Goal: Information Seeking & Learning: Learn about a topic

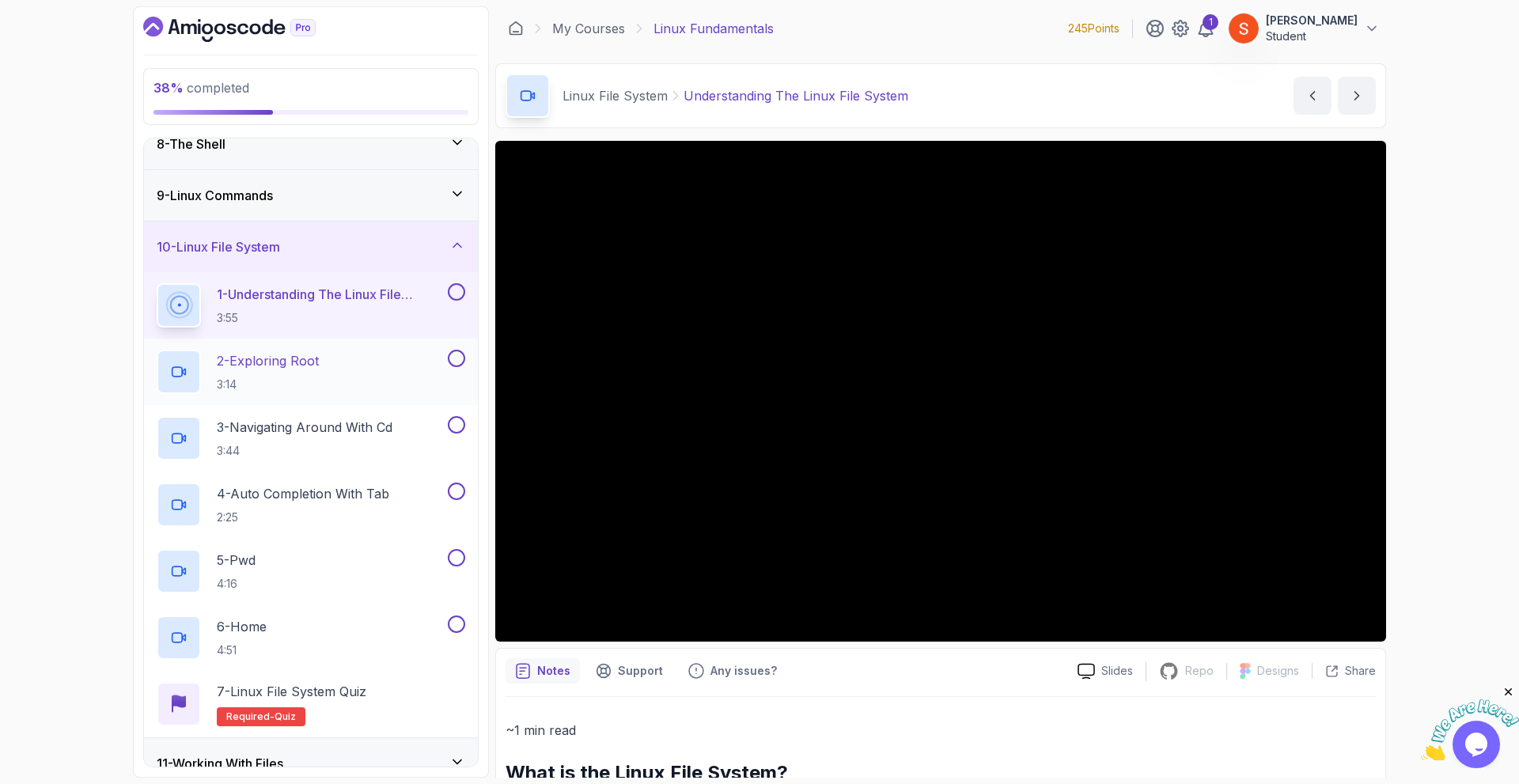
scroll to position [459, 0]
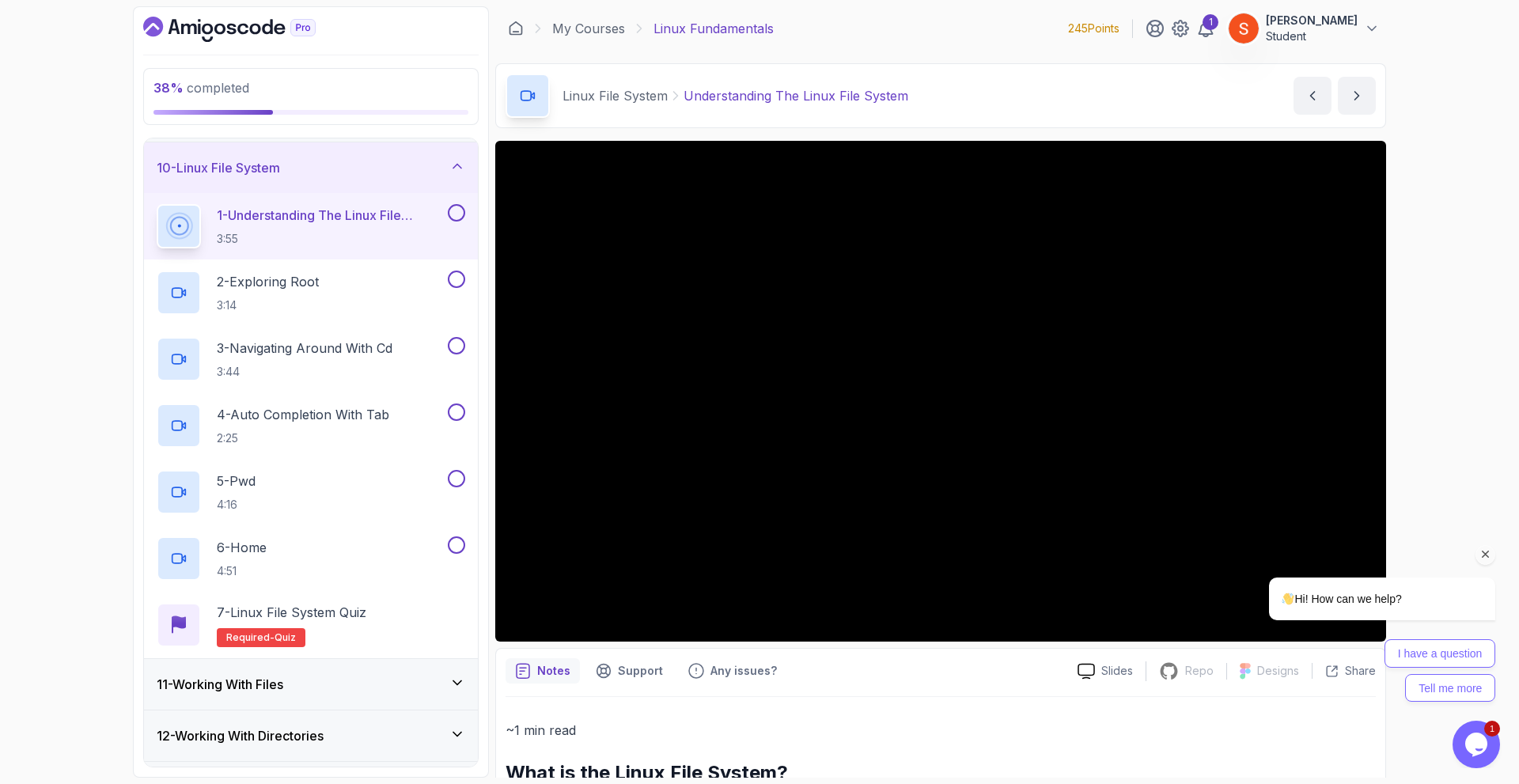
click at [1485, 549] on icon "Chat attention grabber" at bounding box center [1485, 554] width 14 height 14
click at [1505, 692] on icon "Close" at bounding box center [1509, 692] width 14 height 14
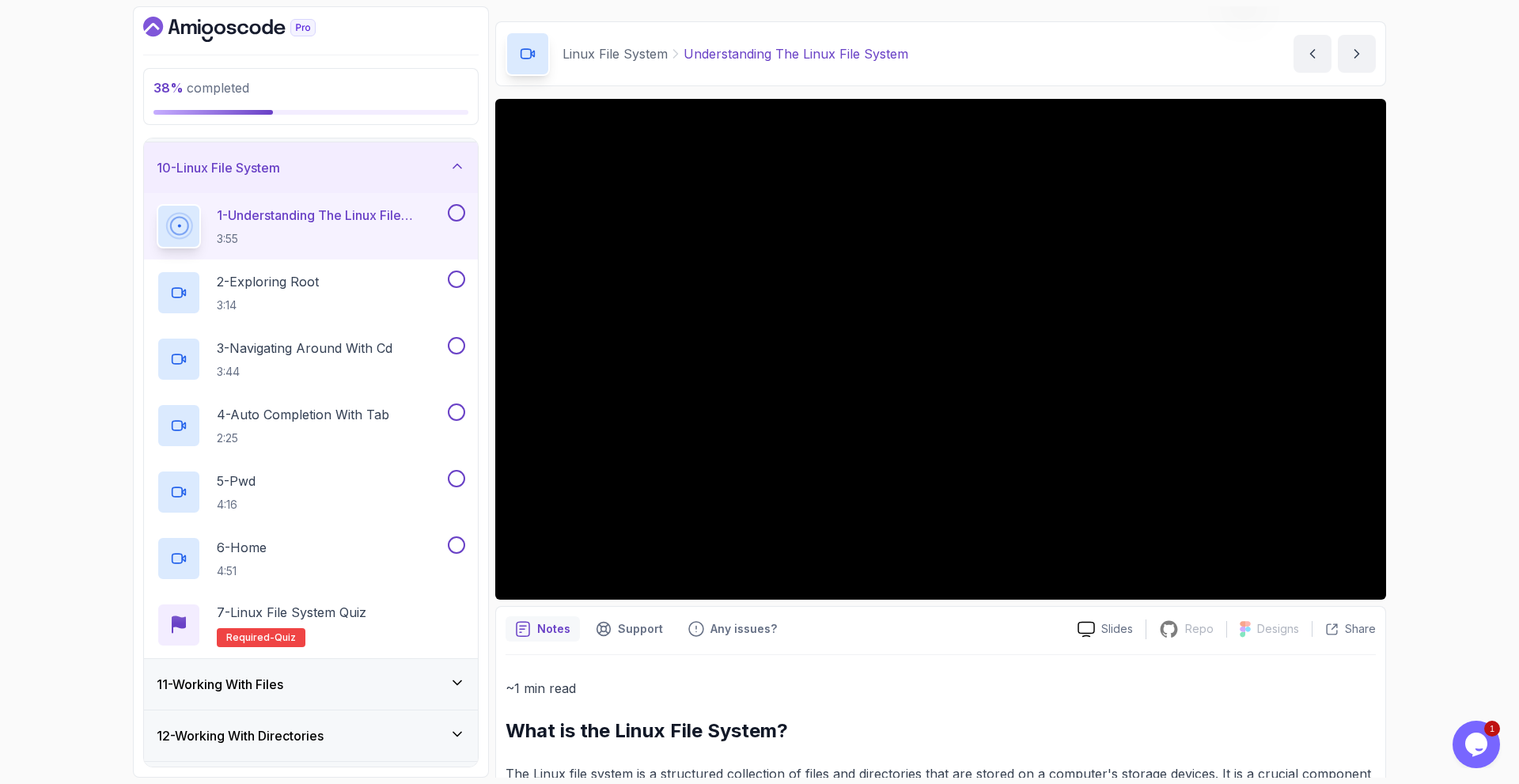
scroll to position [358, 0]
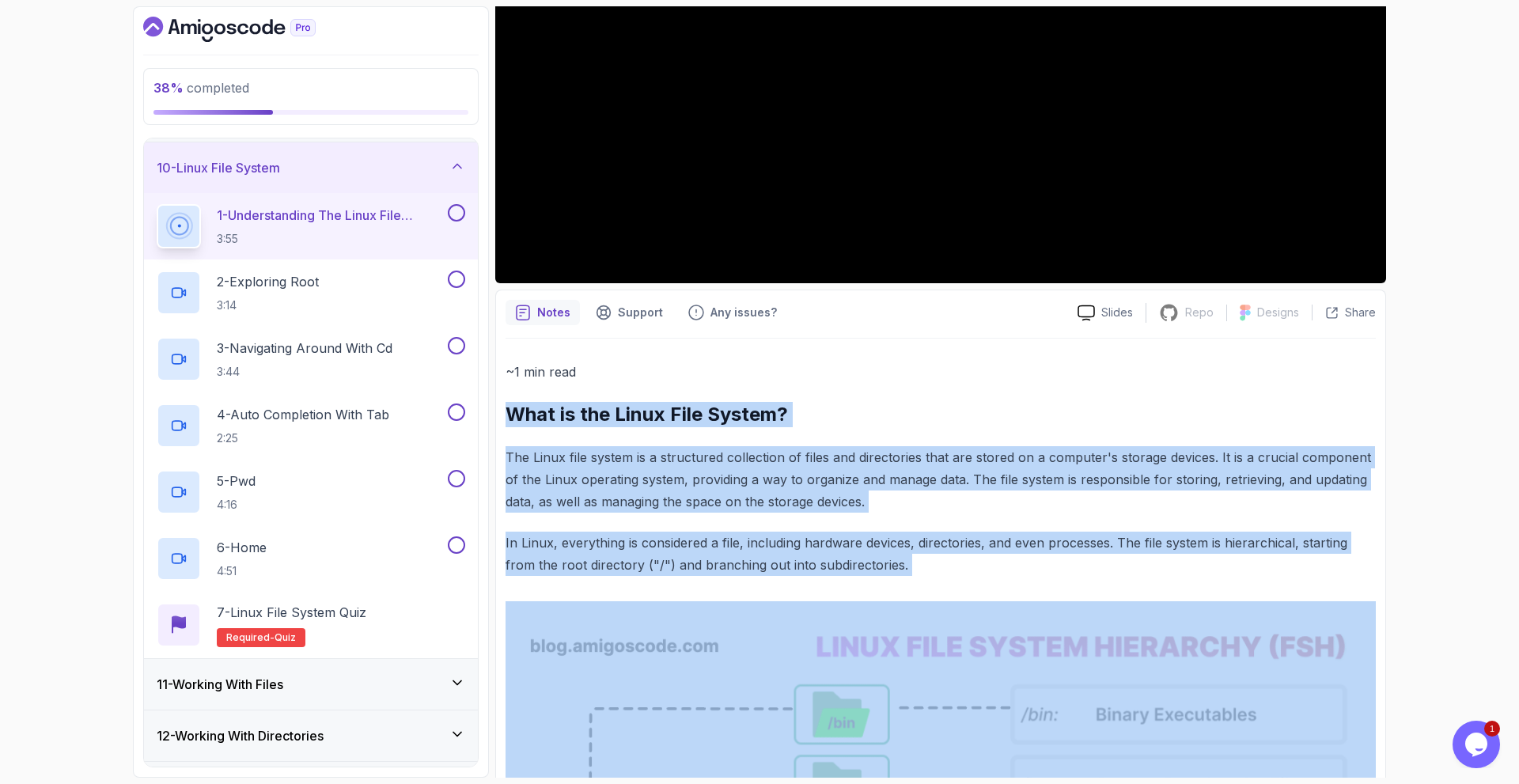
drag, startPoint x: 504, startPoint y: 407, endPoint x: 987, endPoint y: 721, distance: 576.1
copy div "What is the Linux File System? The Linux file system is a structured collection…"
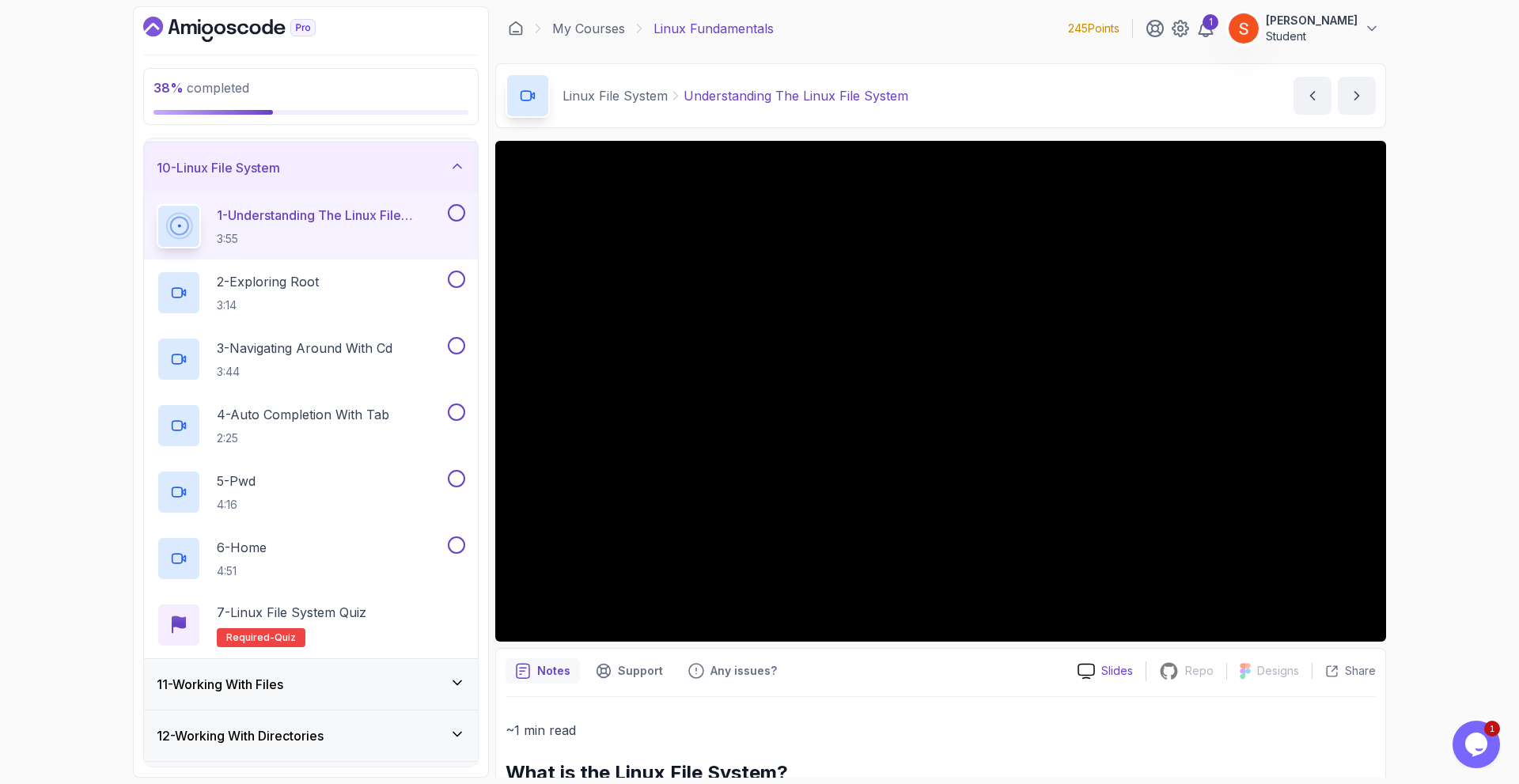
click at [1108, 672] on p "Slides" at bounding box center [1117, 671] width 32 height 16
click at [1104, 668] on p "Slides" at bounding box center [1117, 671] width 32 height 16
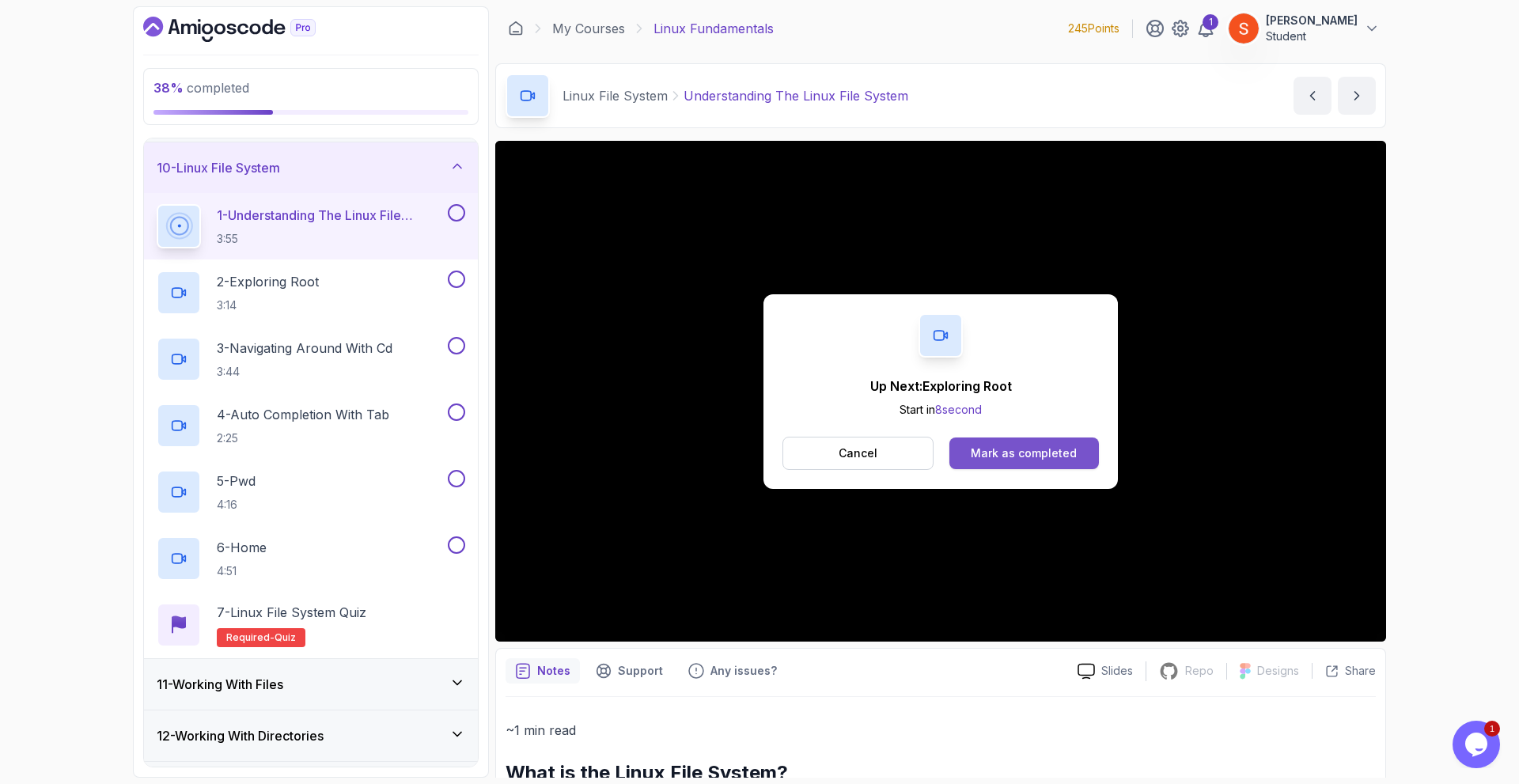
click at [998, 445] on div "Mark as completed" at bounding box center [1024, 453] width 106 height 16
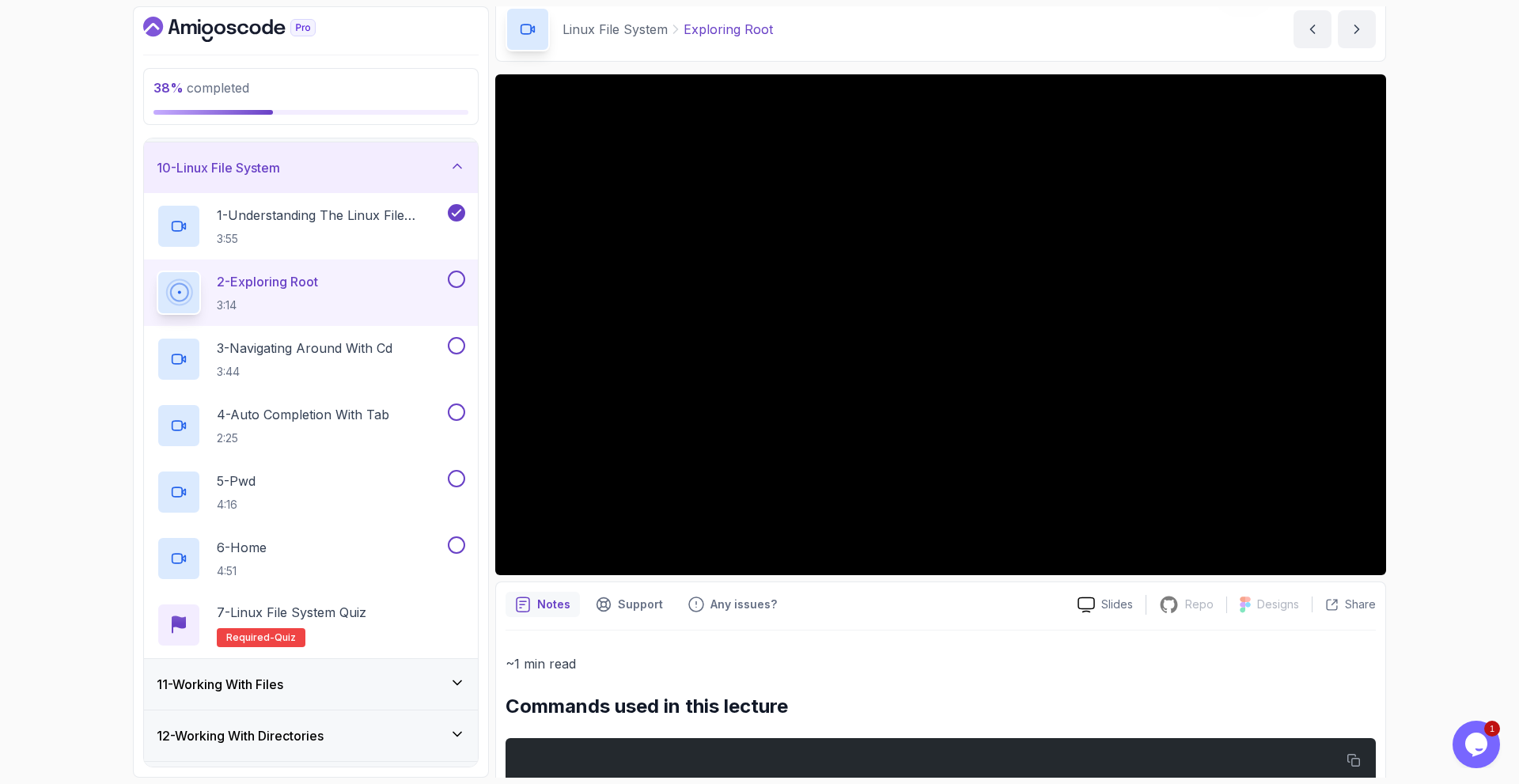
scroll to position [145, 0]
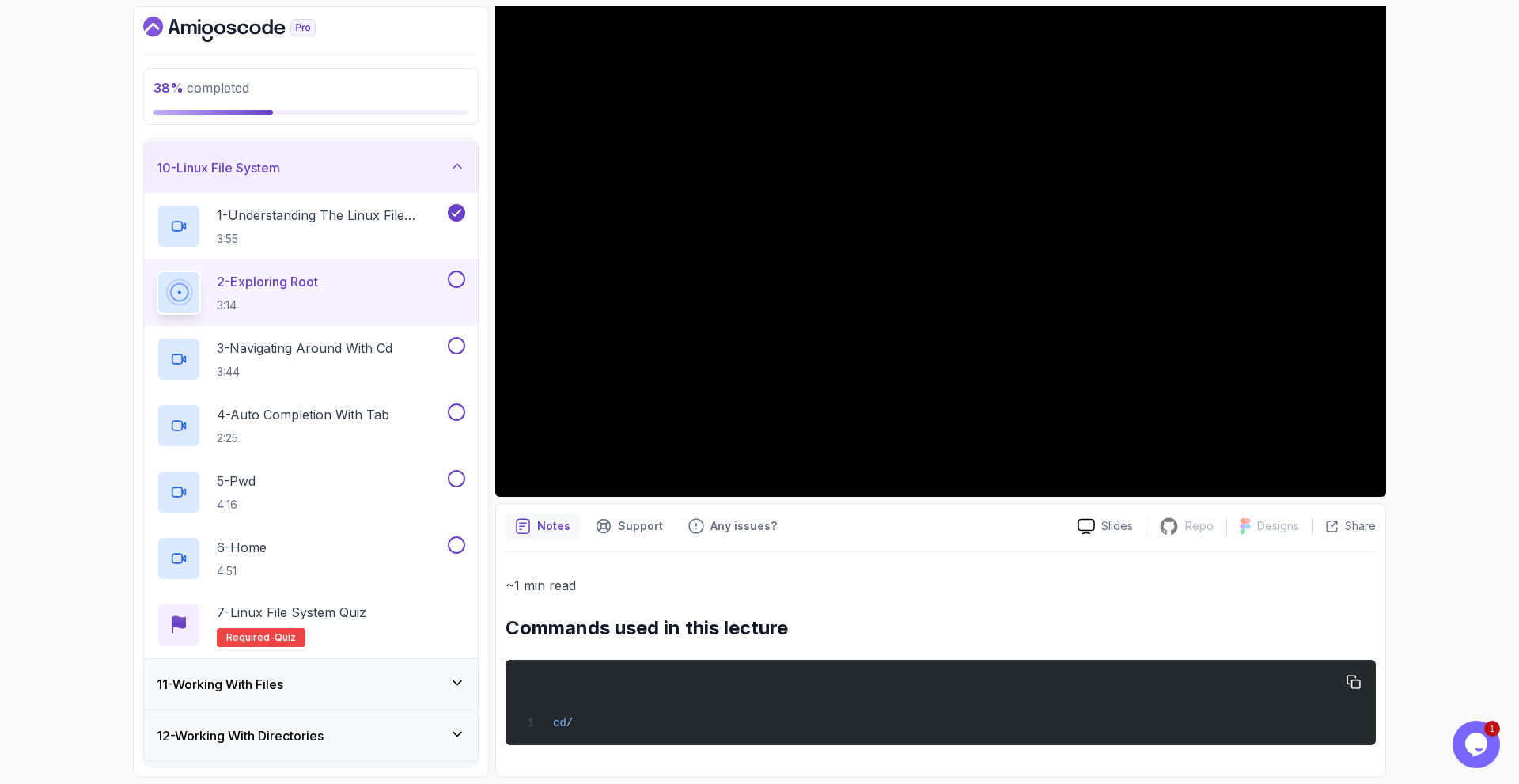
drag, startPoint x: 547, startPoint y: 719, endPoint x: 579, endPoint y: 716, distance: 32.1
click at [579, 716] on div "cd /" at bounding box center [940, 702] width 845 height 66
copy span "cd /"
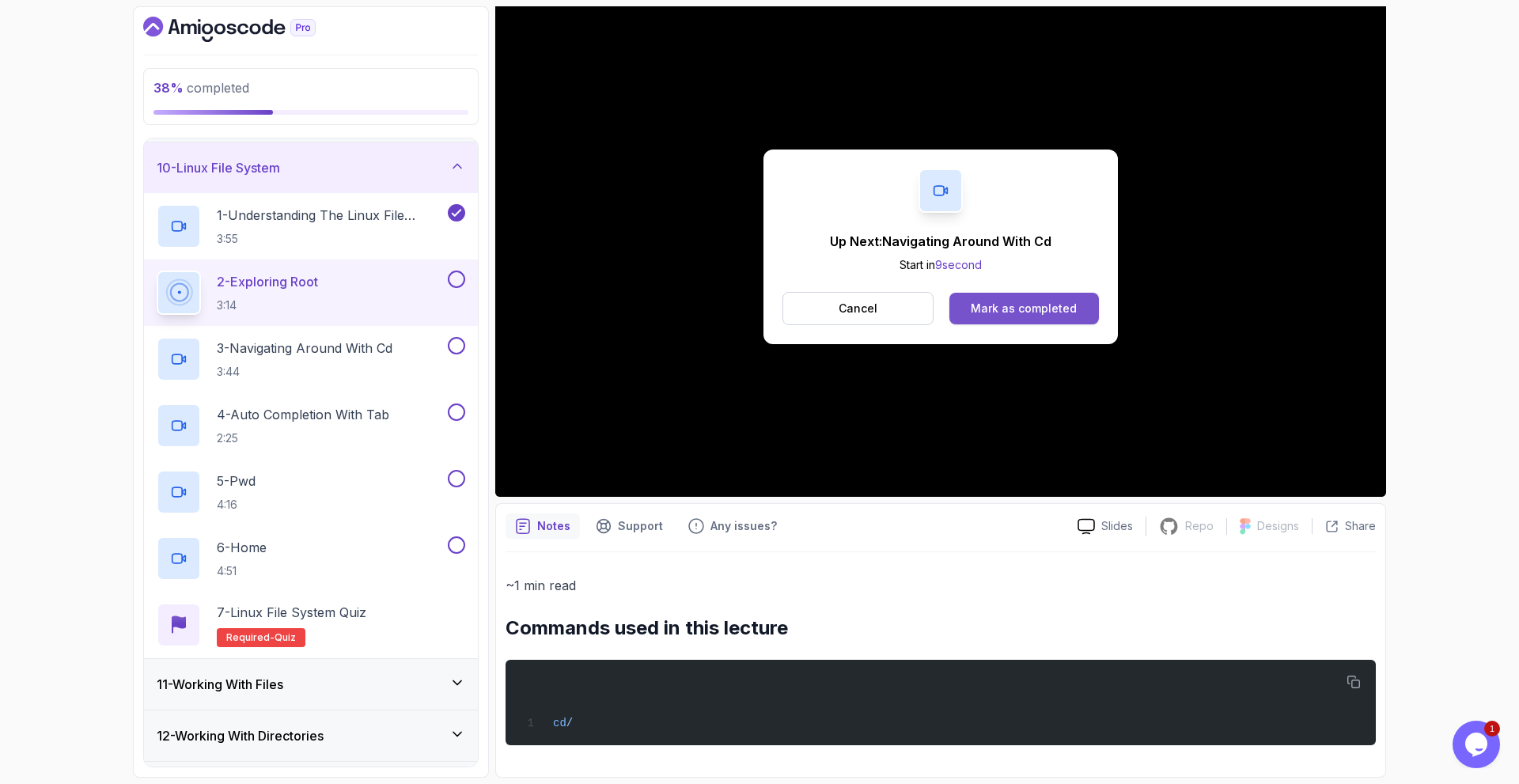
click at [1009, 297] on button "Mark as completed" at bounding box center [1024, 309] width 149 height 32
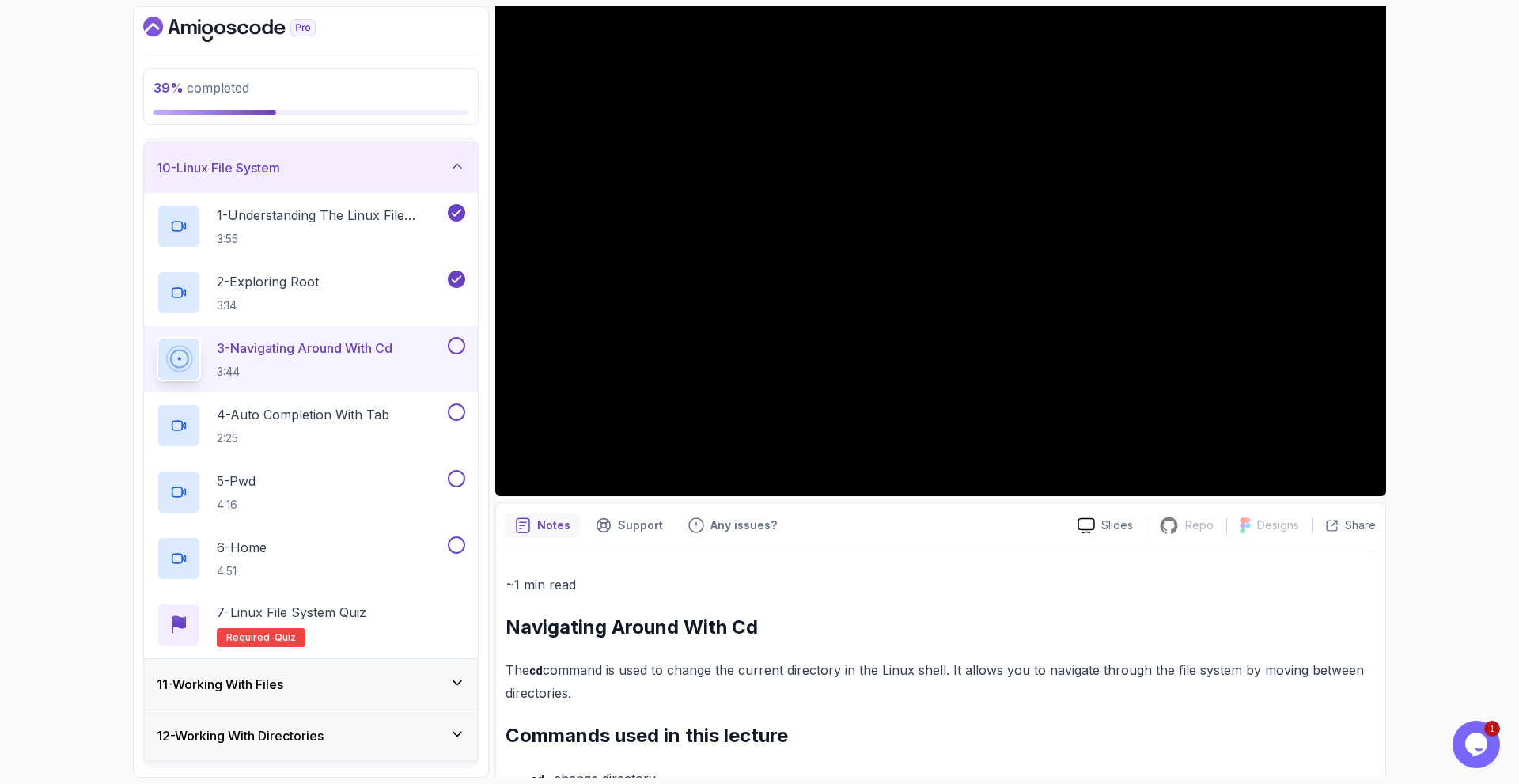
scroll to position [341, 0]
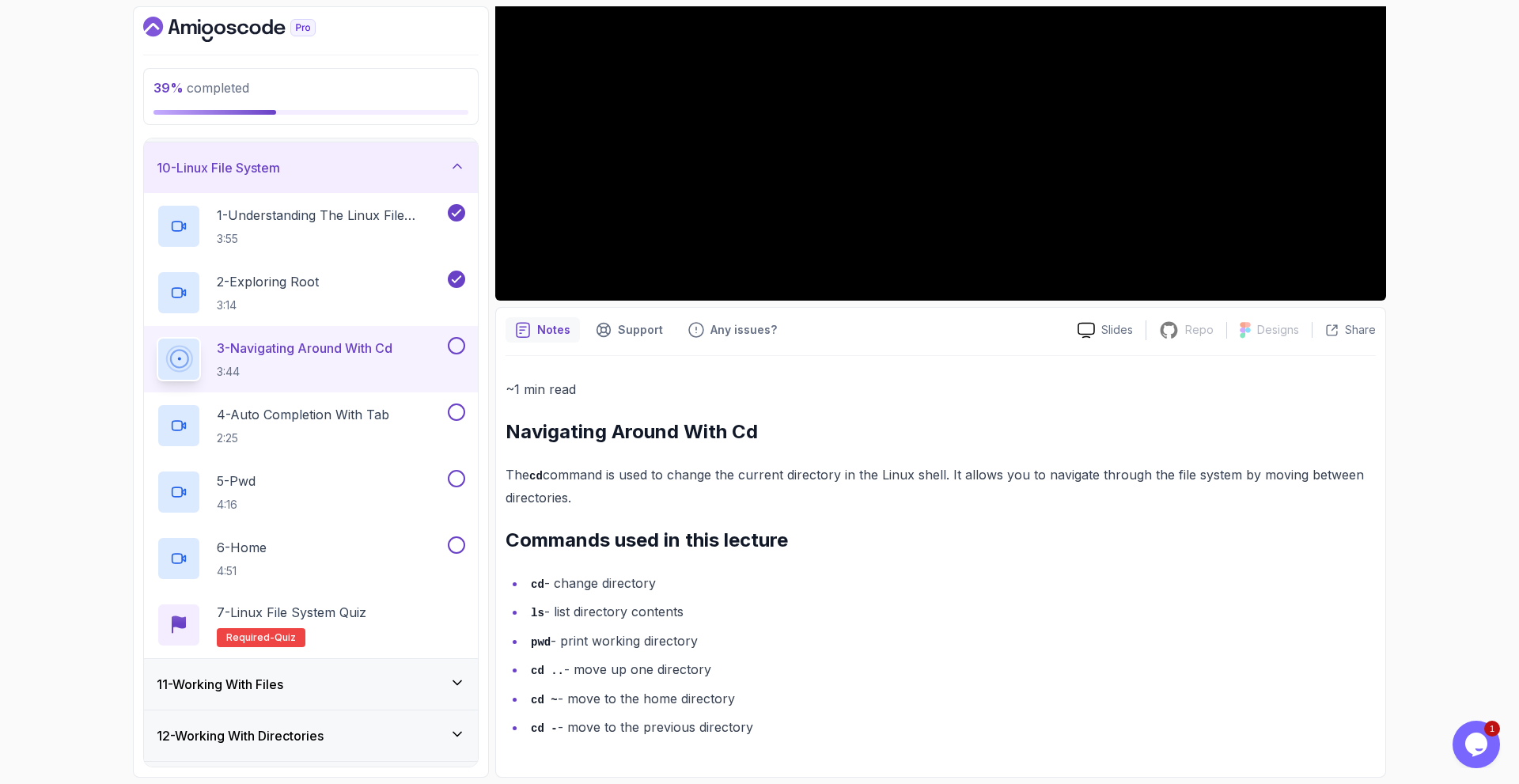
drag, startPoint x: 505, startPoint y: 432, endPoint x: 805, endPoint y: 727, distance: 420.7
click at [805, 727] on div "Notes Support Any issues? Slides Repo Repository not available Designs Design n…" at bounding box center [941, 542] width 891 height 471
copy div "Navigating Around With Cd The cd command is used to change the current director…"
click at [779, 613] on li "ls - list directory contents" at bounding box center [950, 612] width 850 height 23
click at [782, 616] on li "ls - list directory contents" at bounding box center [950, 612] width 850 height 23
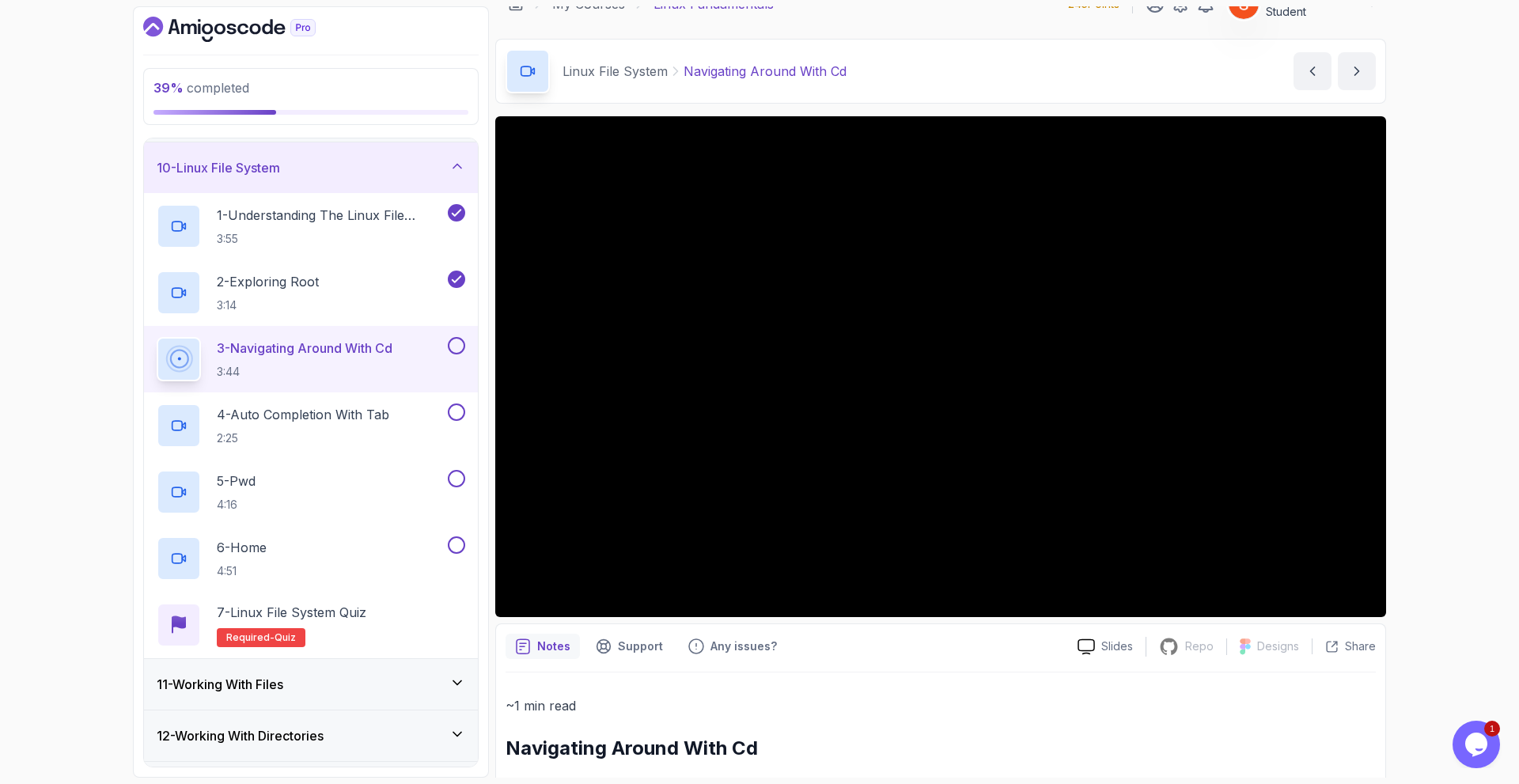
scroll to position [0, 0]
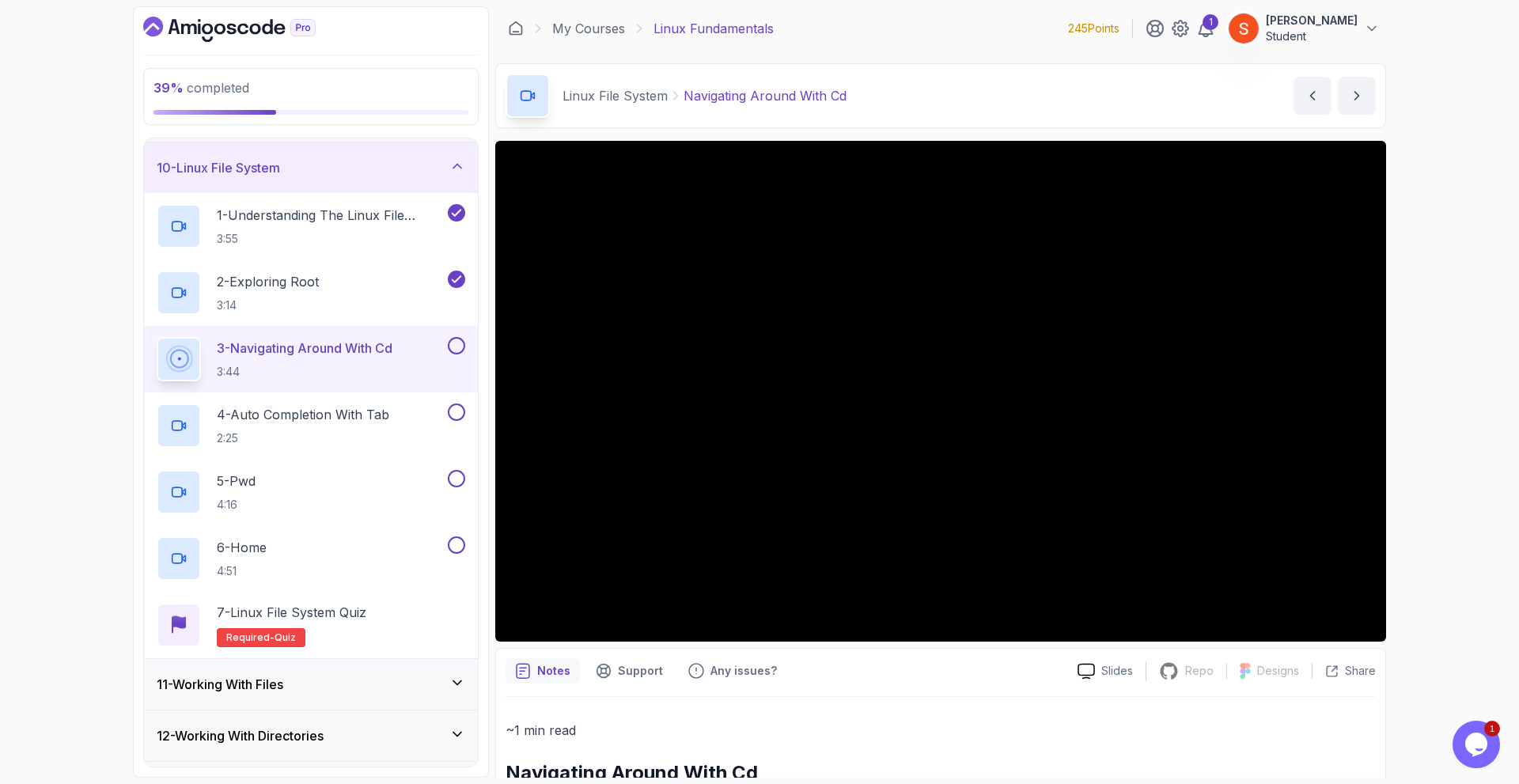
click at [671, 730] on p "~1 min read" at bounding box center [941, 730] width 870 height 22
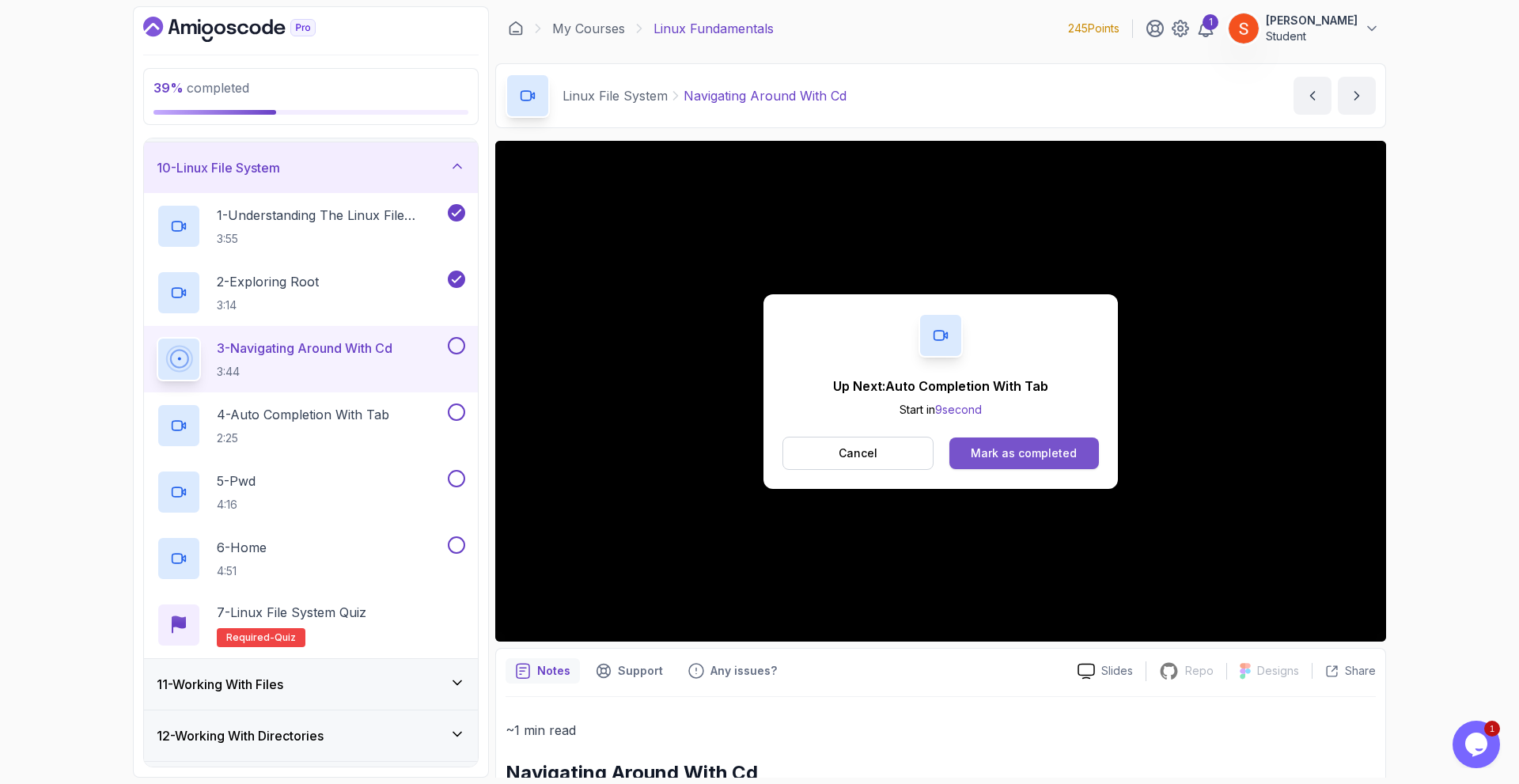
click at [1006, 447] on div "Mark as completed" at bounding box center [1024, 453] width 106 height 16
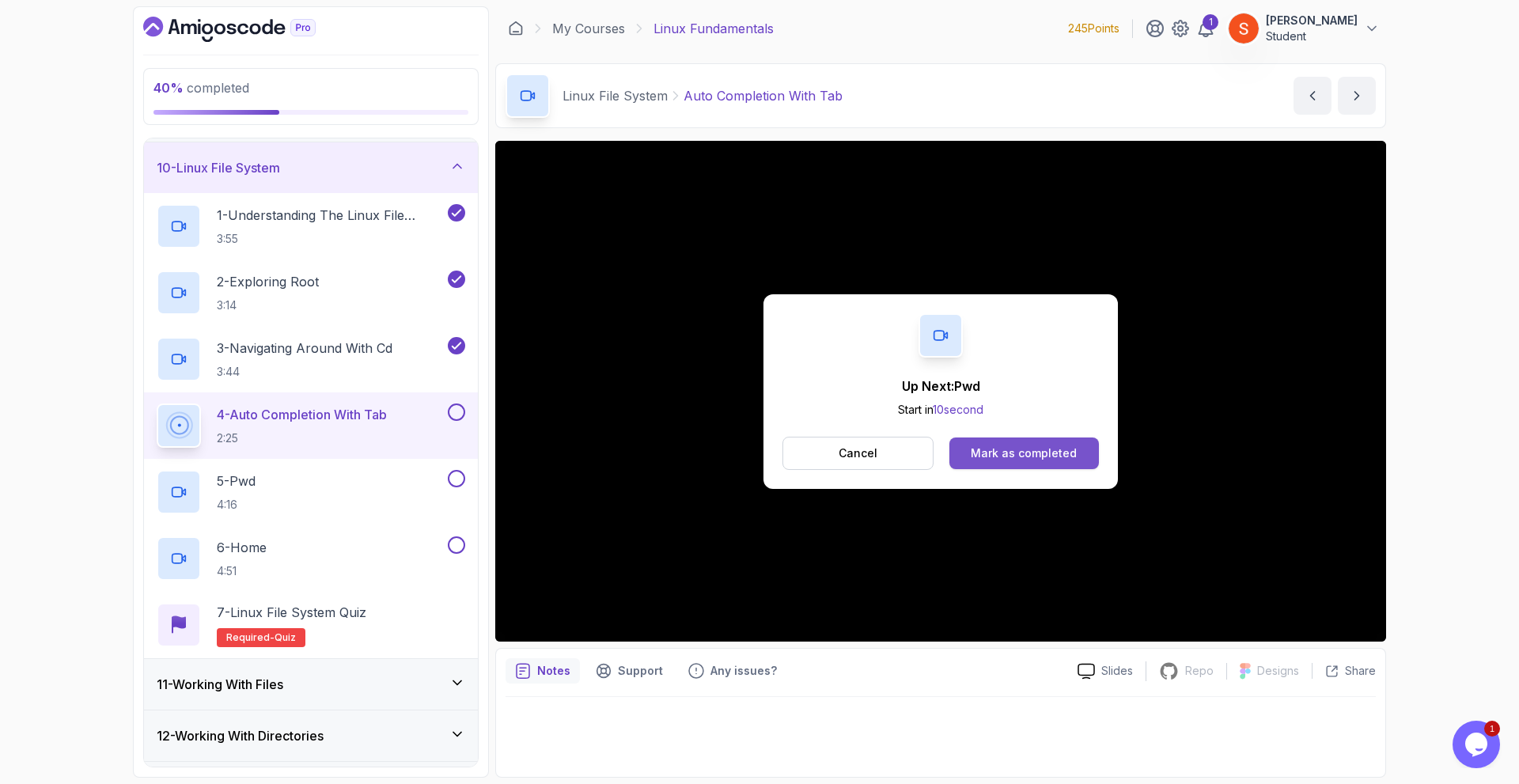
click at [998, 453] on div "Mark as completed" at bounding box center [1024, 453] width 106 height 16
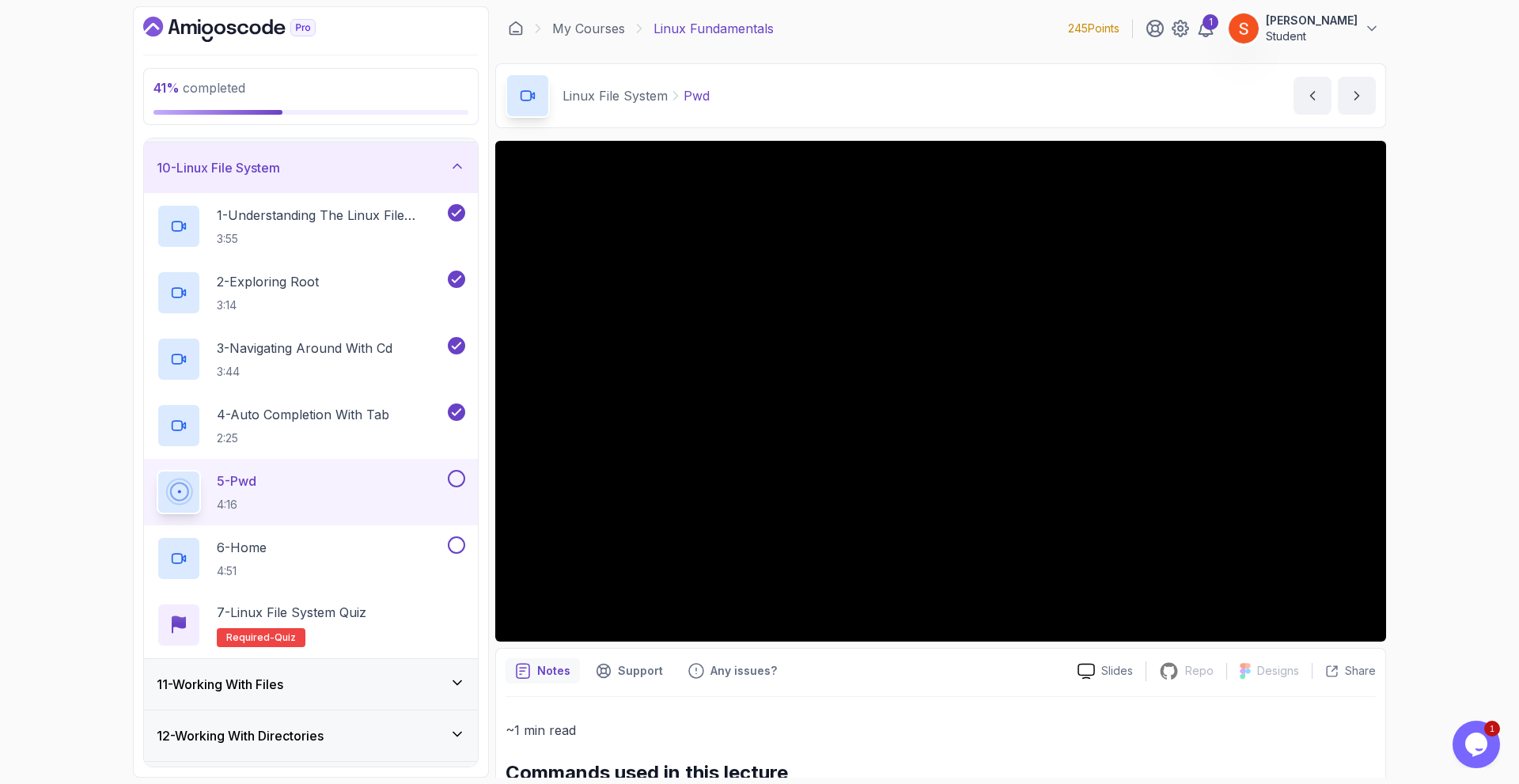
scroll to position [145, 0]
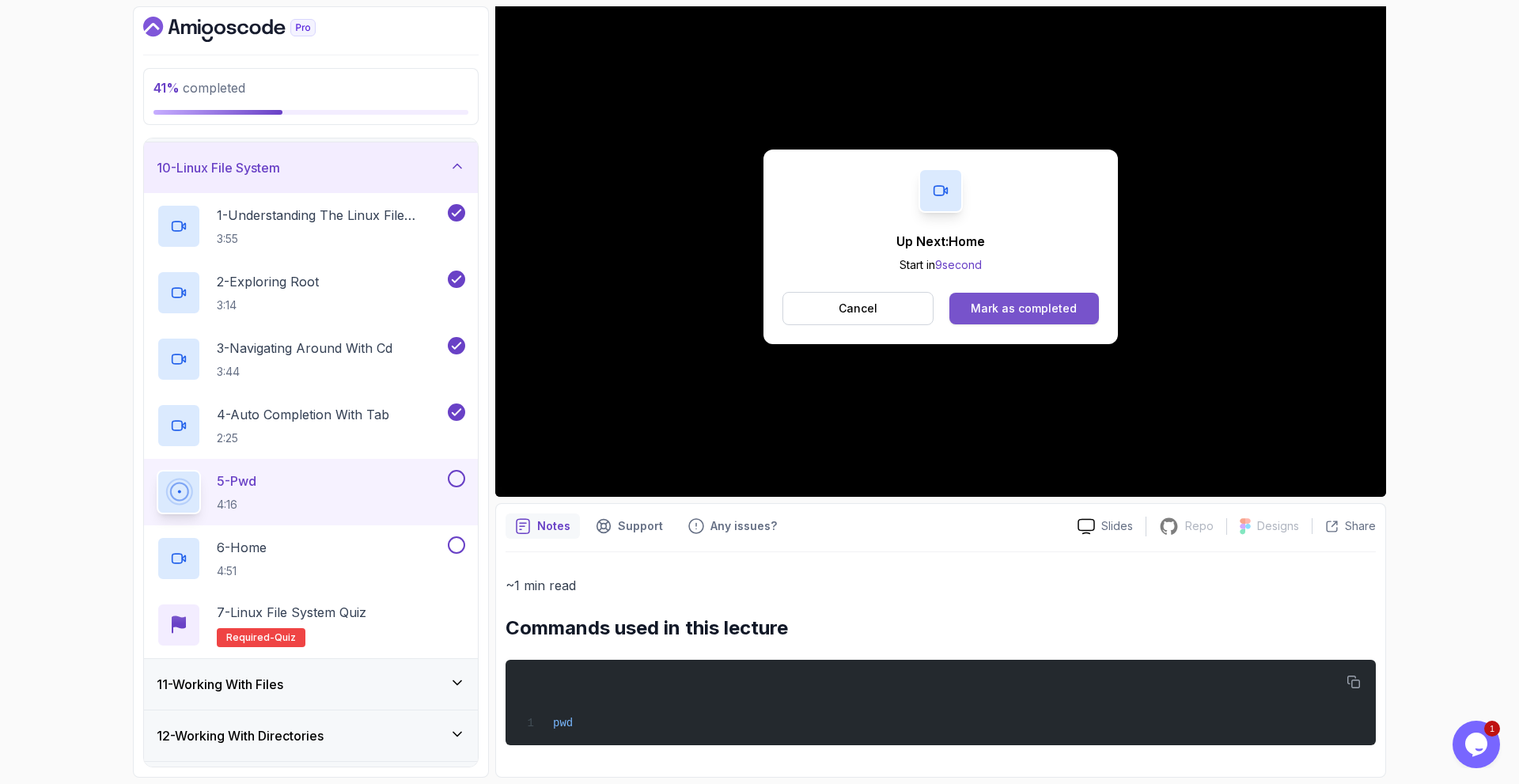
click at [1012, 295] on button "Mark as completed" at bounding box center [1024, 309] width 149 height 32
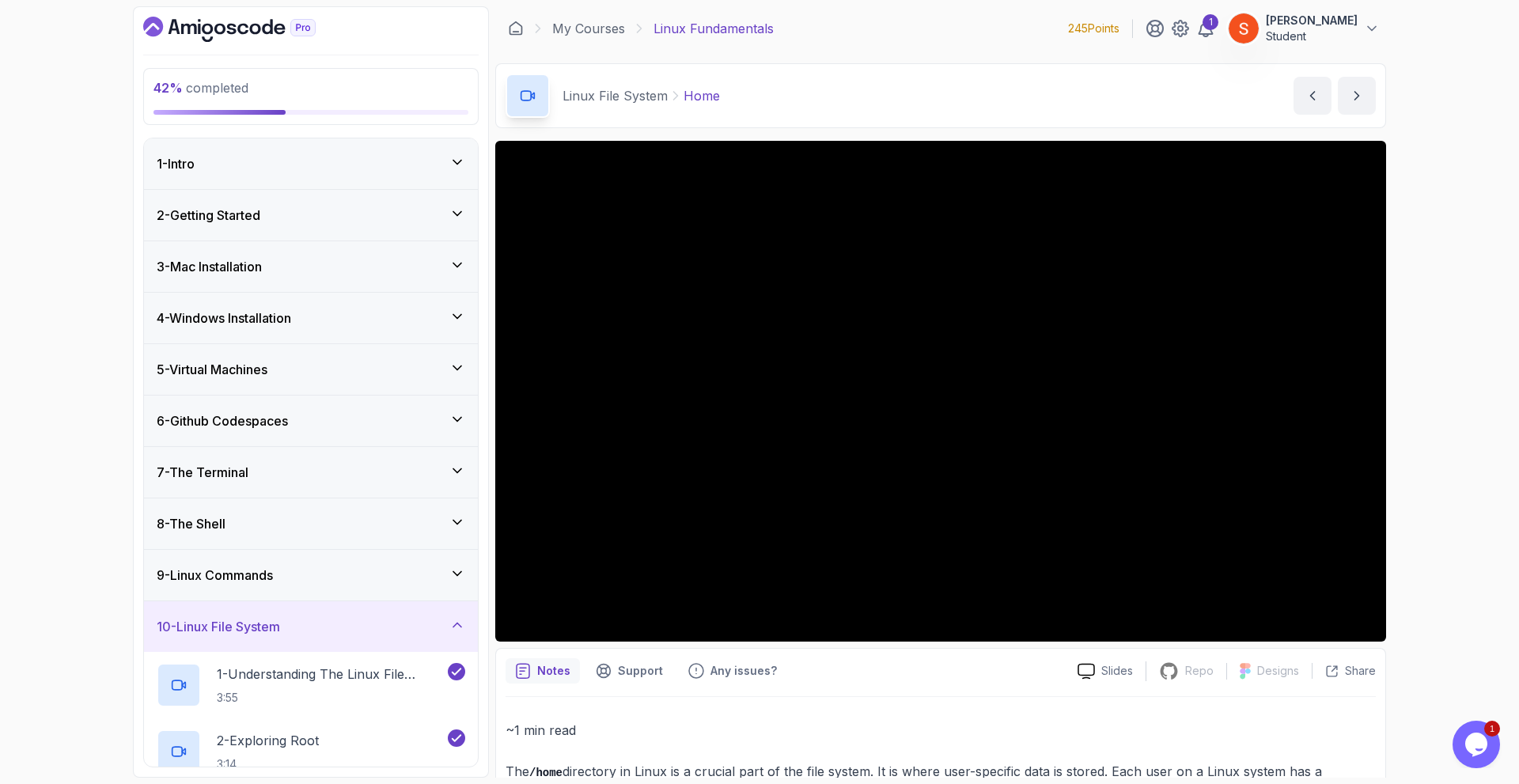
click at [449, 262] on icon at bounding box center [457, 265] width 16 height 16
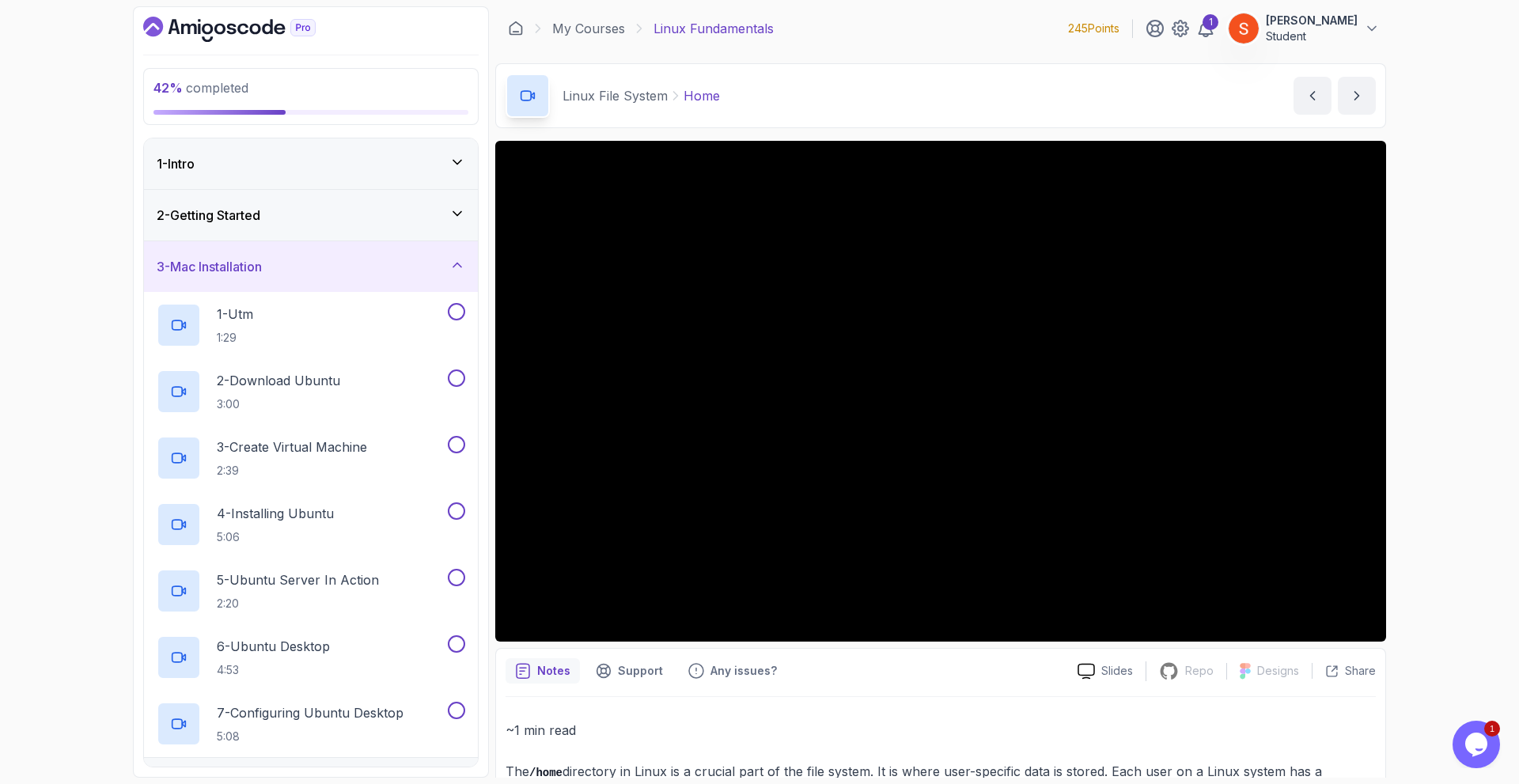
click at [463, 254] on div "3 - Mac Installation" at bounding box center [310, 266] width 333 height 50
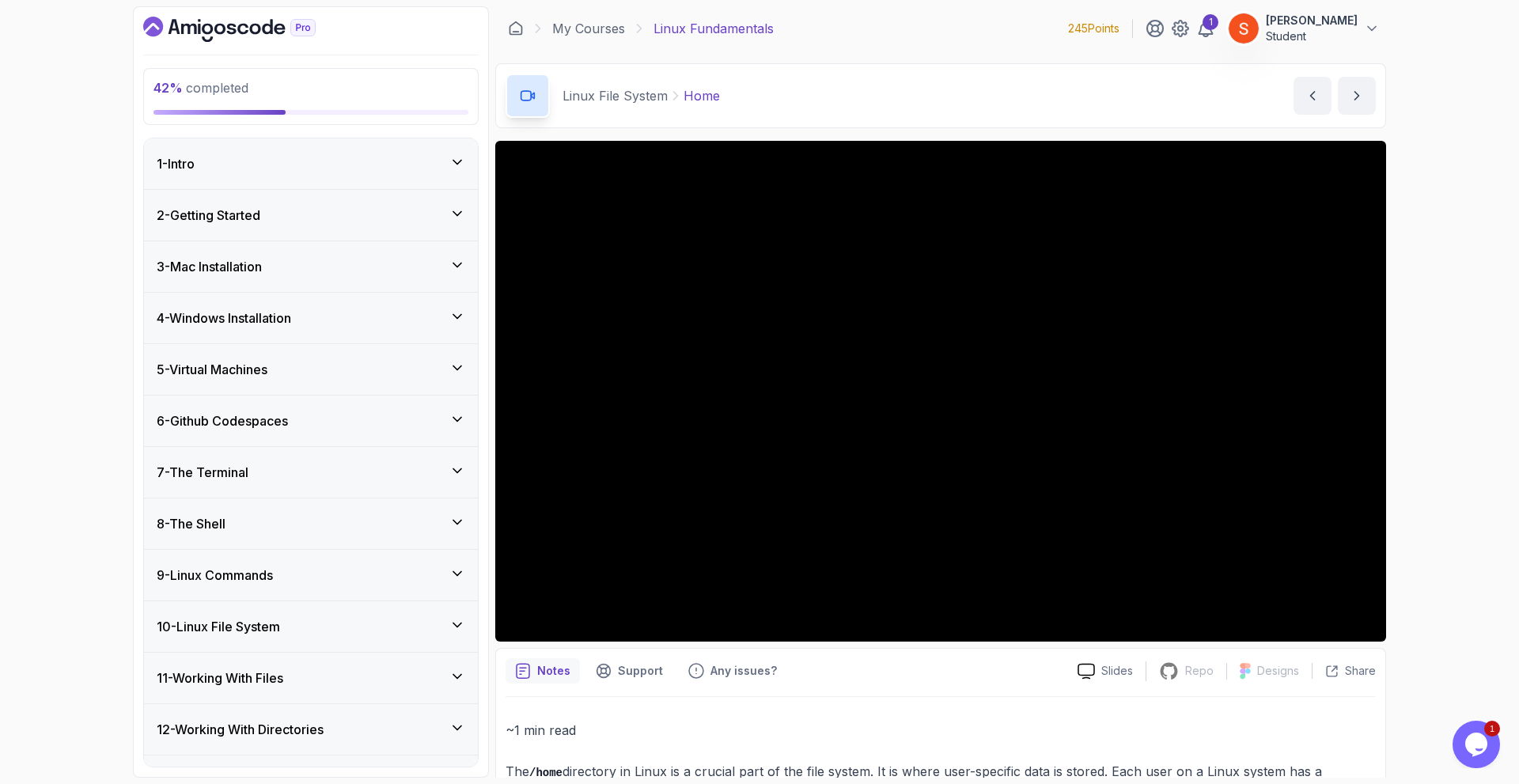
click at [464, 223] on div "2 - Getting Started" at bounding box center [310, 215] width 309 height 19
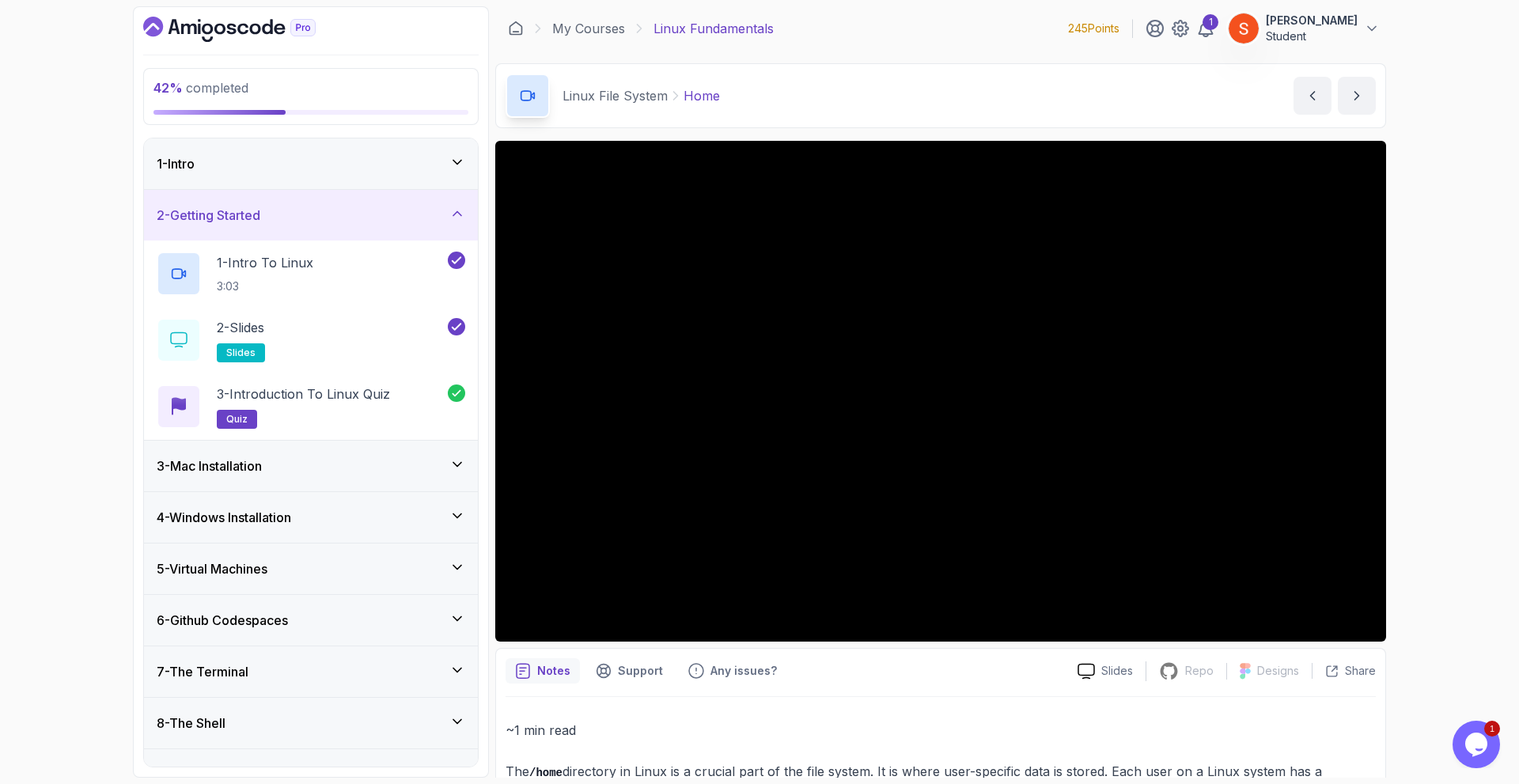
click at [463, 218] on icon at bounding box center [457, 214] width 16 height 16
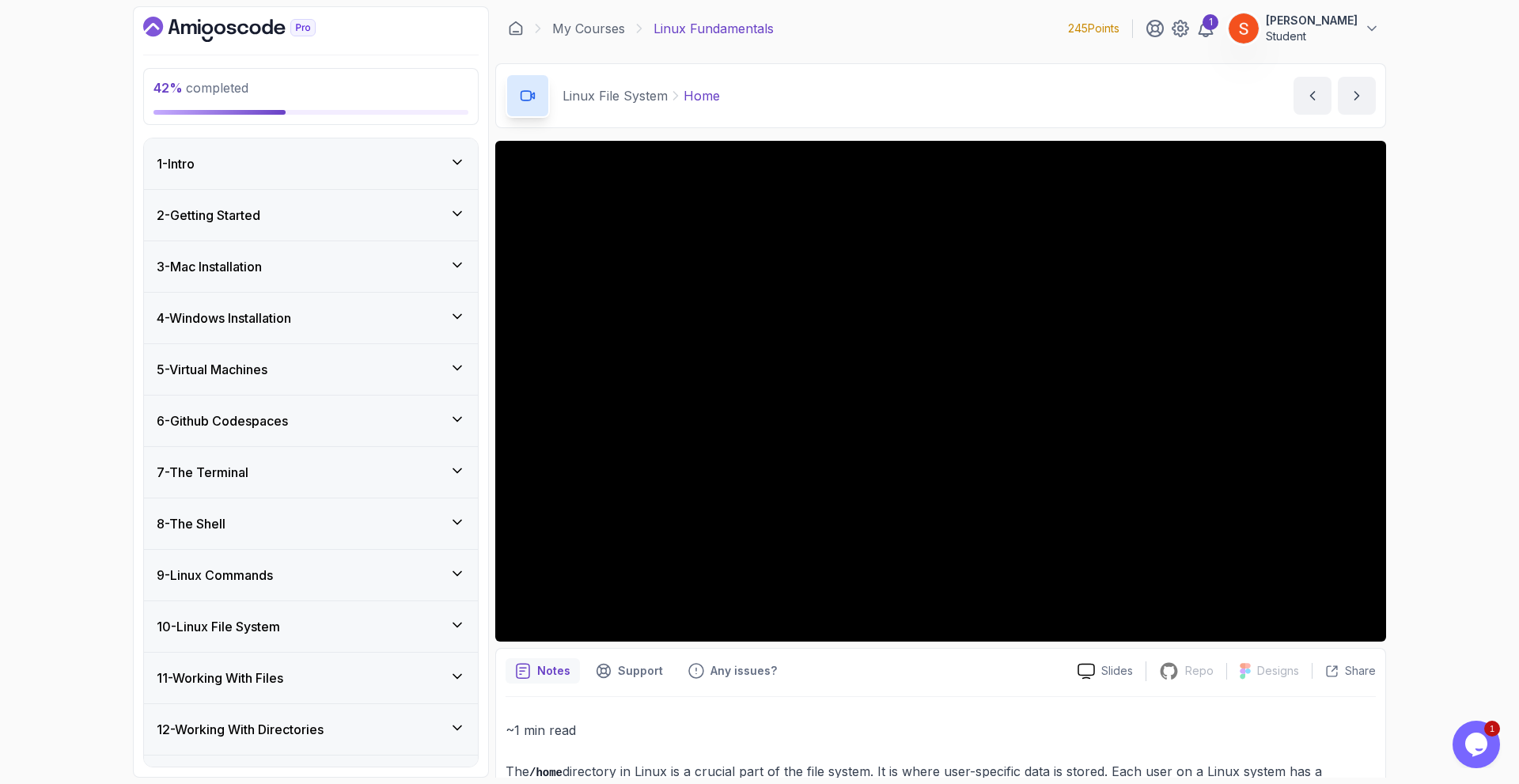
click at [458, 163] on icon at bounding box center [457, 161] width 8 height 4
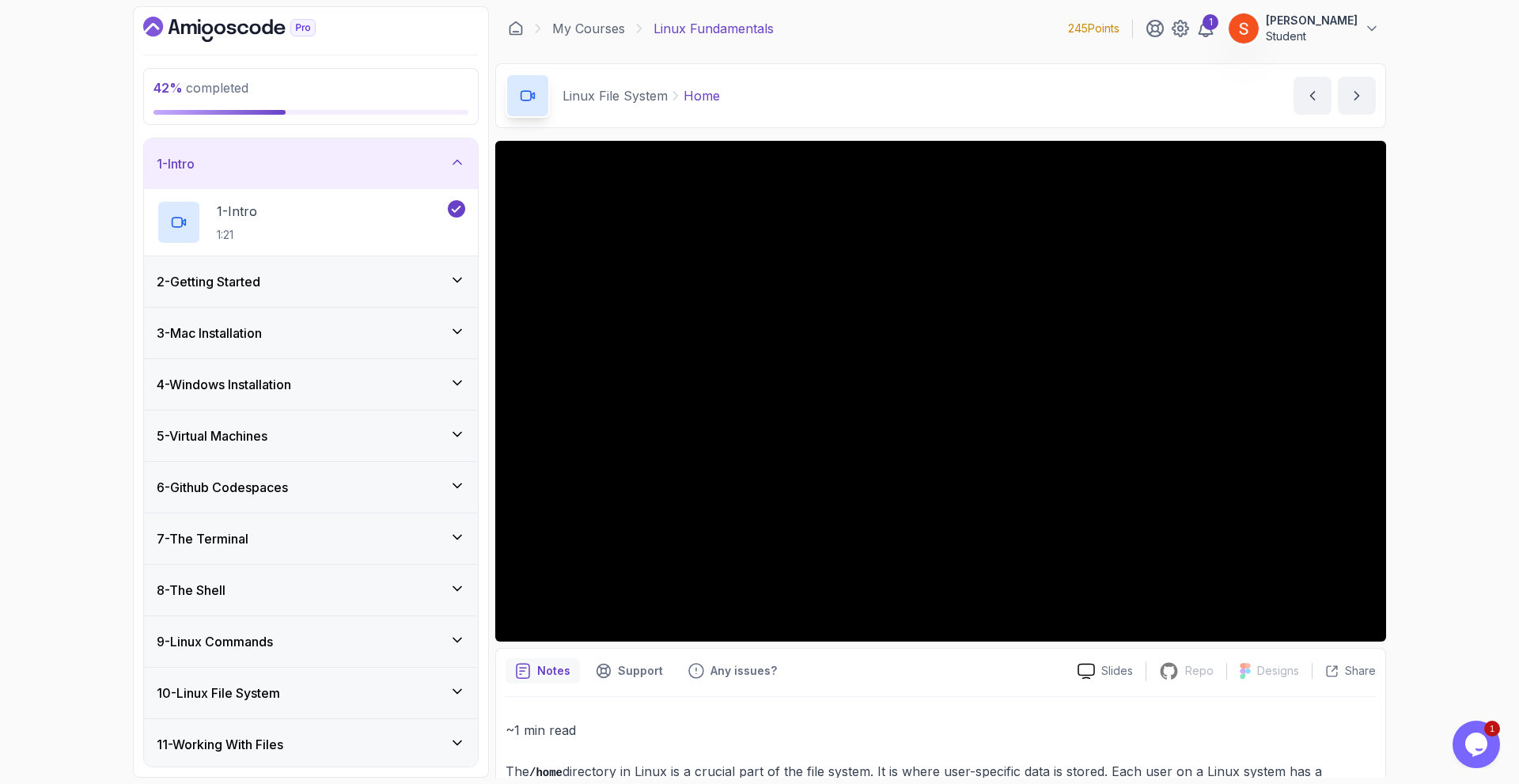
click at [458, 163] on icon at bounding box center [457, 162] width 16 height 16
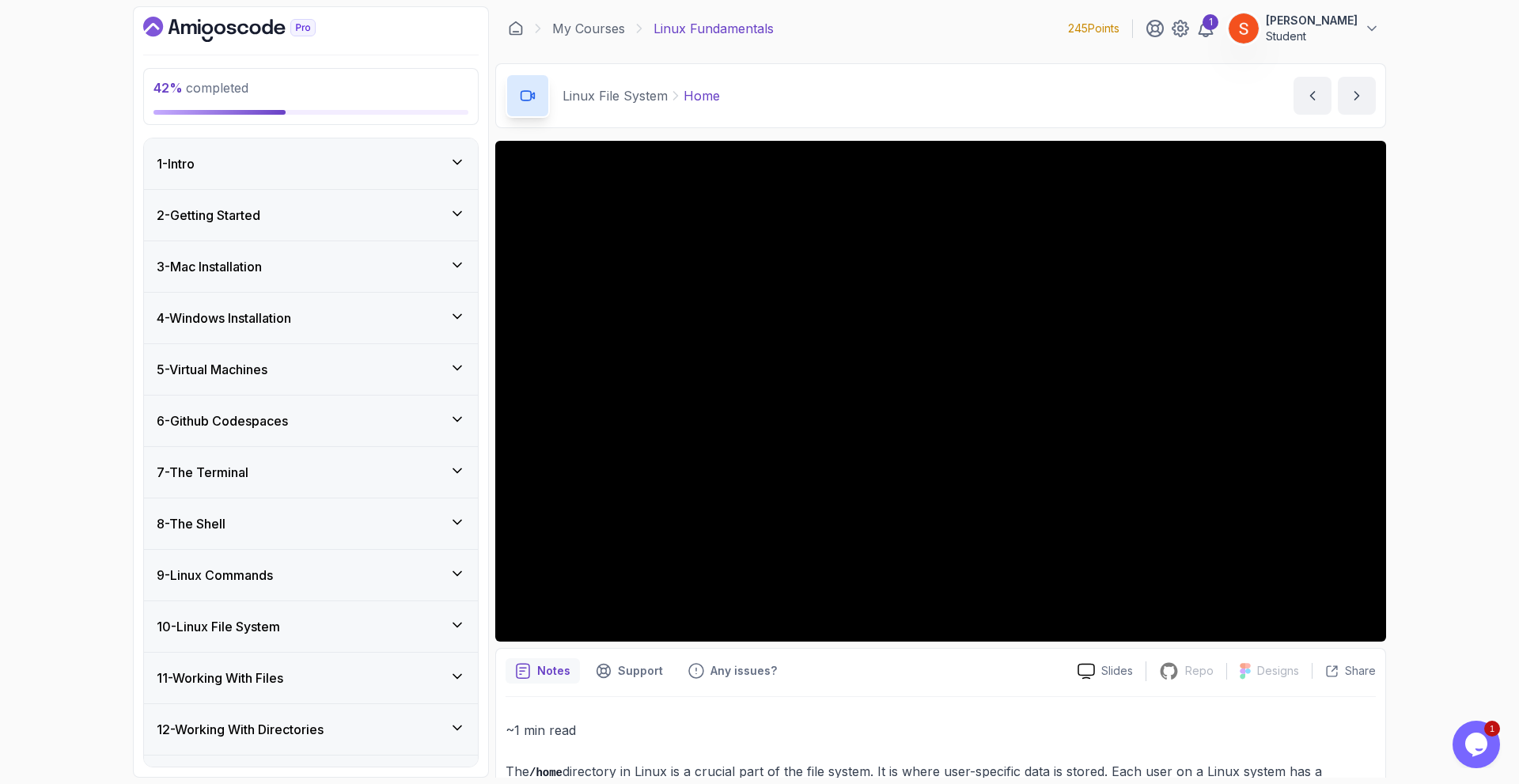
click at [451, 262] on icon at bounding box center [457, 265] width 16 height 16
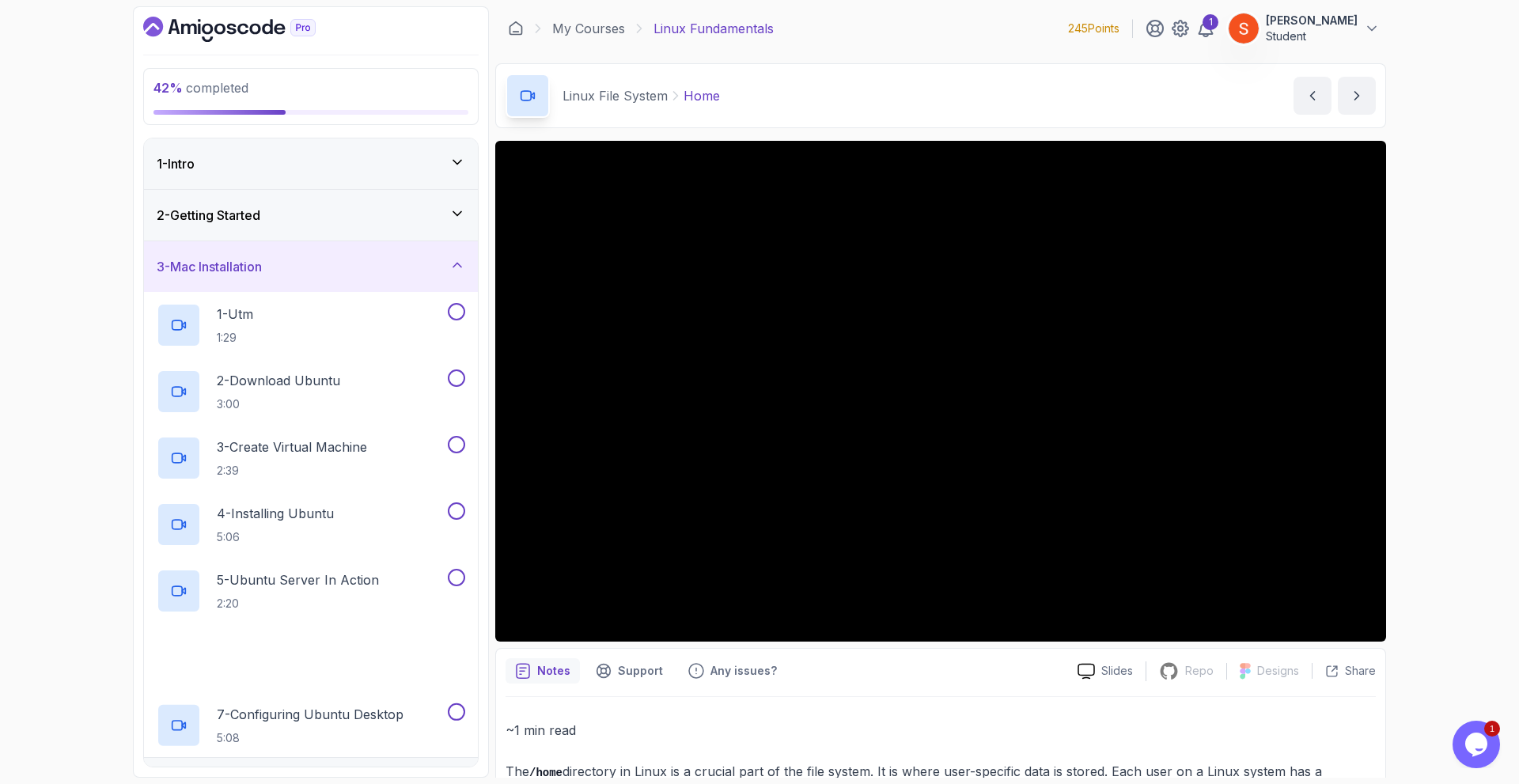
click at [451, 262] on icon at bounding box center [457, 265] width 16 height 16
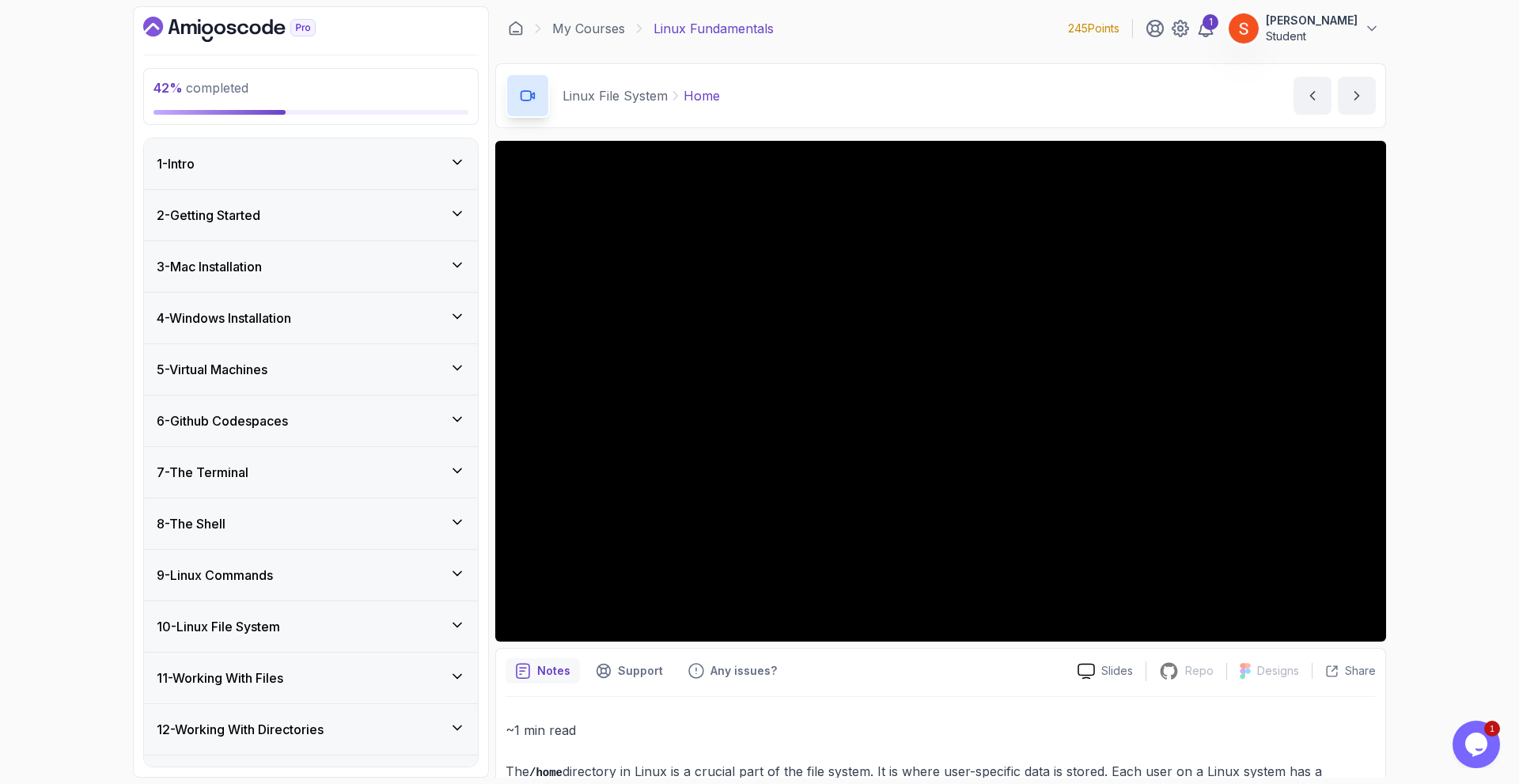
click at [440, 325] on div "4 - Windows Installation" at bounding box center [310, 318] width 309 height 19
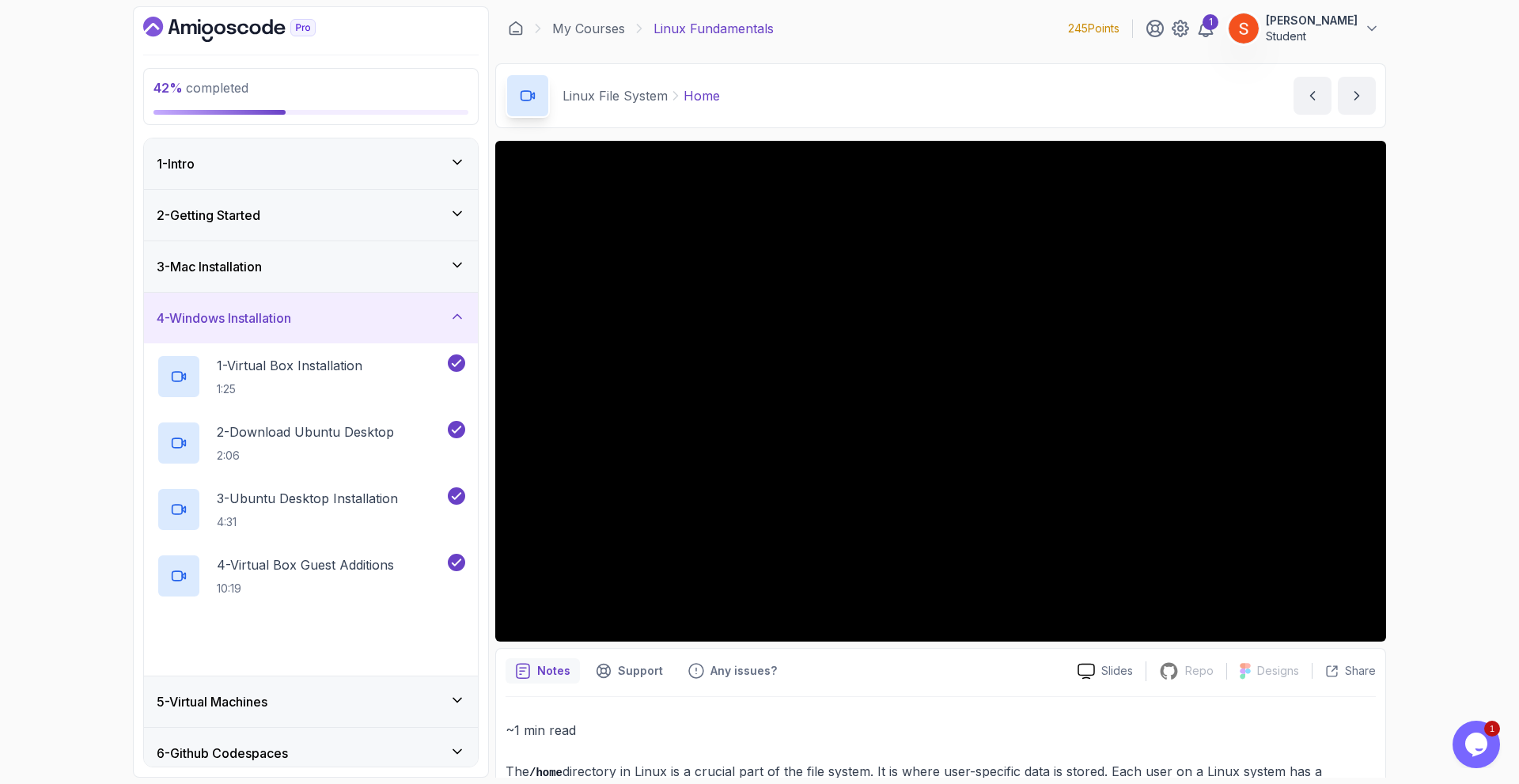
click at [440, 325] on div "4 - Windows Installation" at bounding box center [310, 318] width 309 height 19
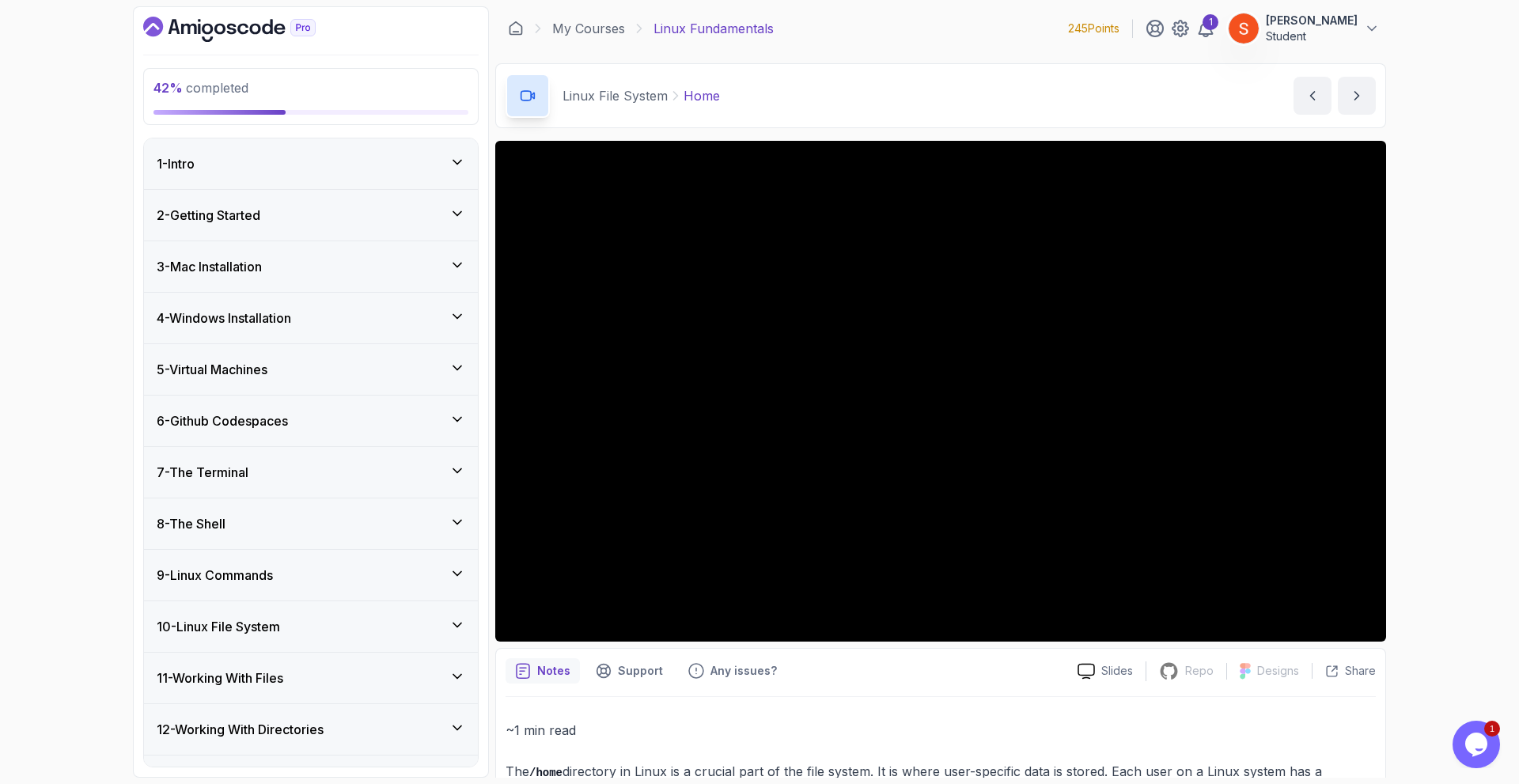
click at [464, 376] on div "5 - Virtual Machines" at bounding box center [310, 369] width 309 height 19
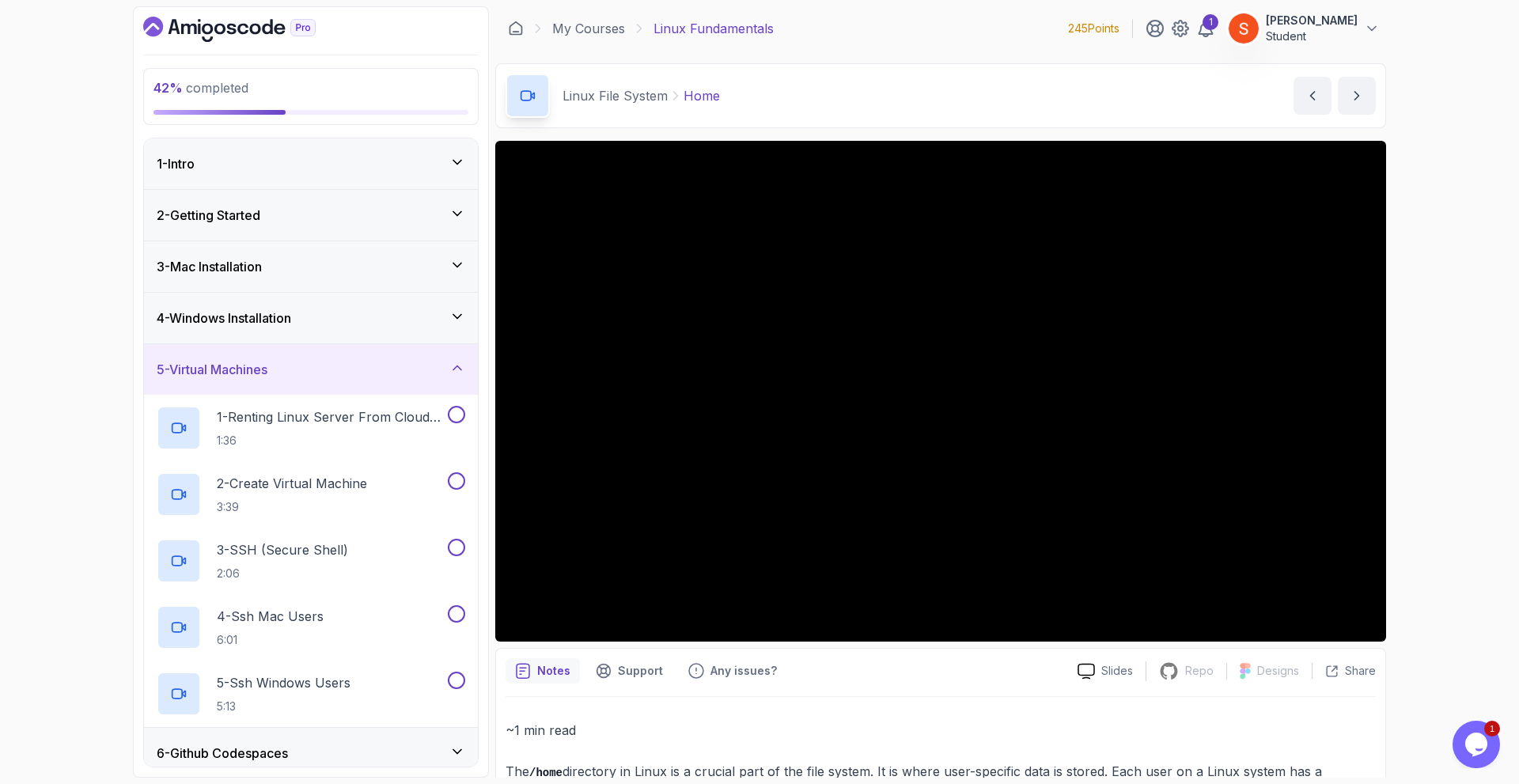
click at [464, 376] on div "5 - Virtual Machines" at bounding box center [310, 369] width 309 height 19
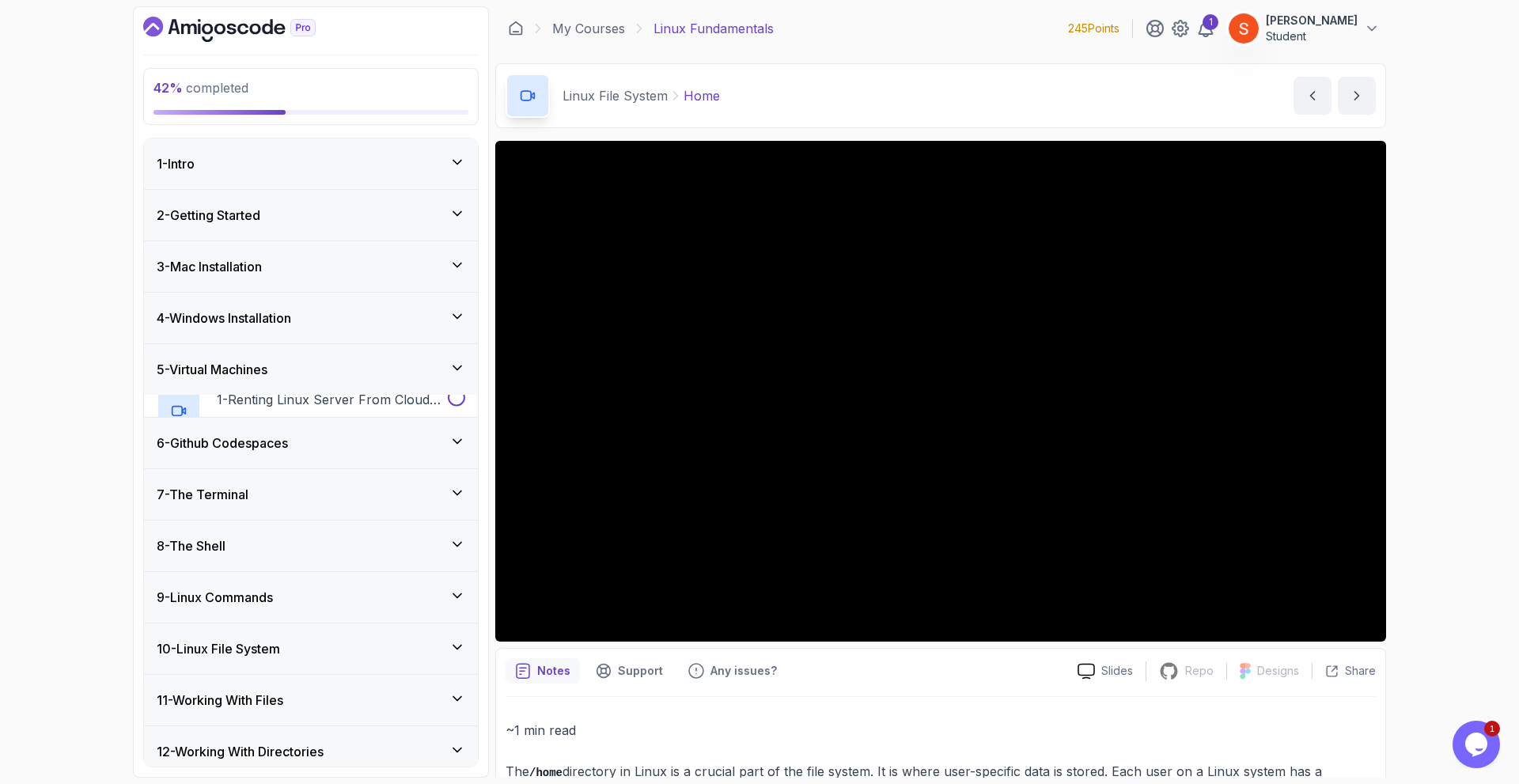
scroll to position [79, 0]
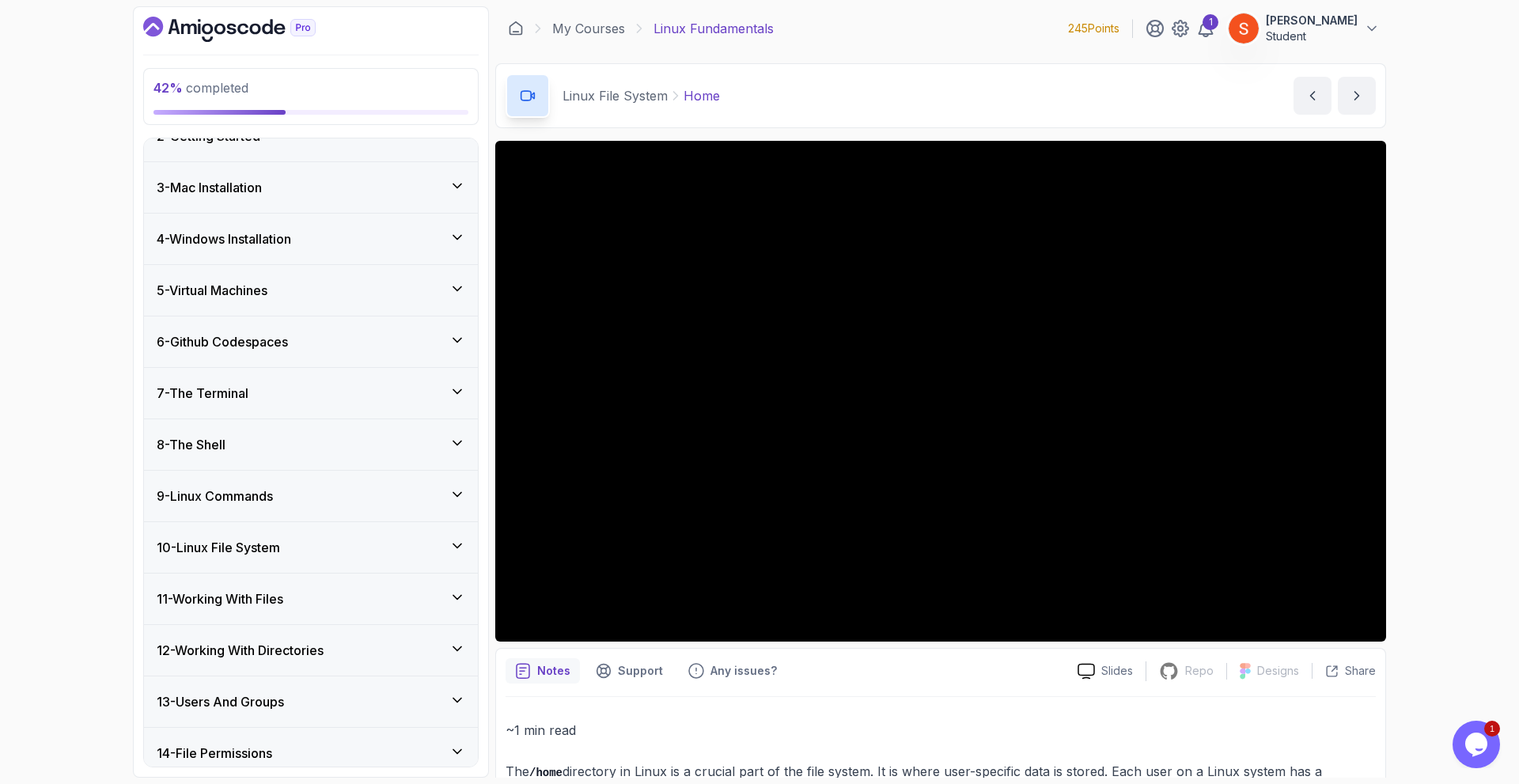
click at [452, 329] on div "6 - Github Codespaces" at bounding box center [310, 341] width 333 height 50
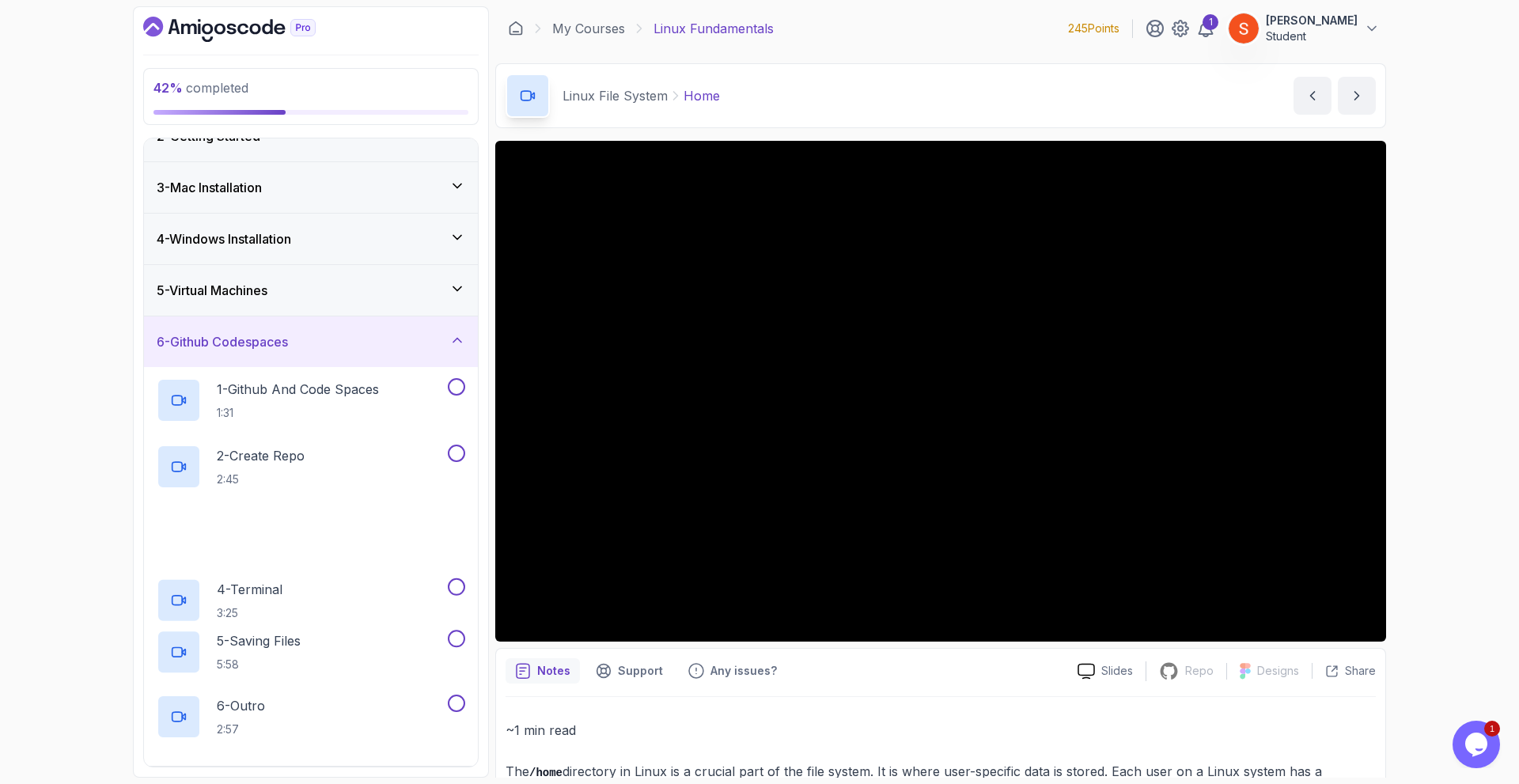
click at [452, 329] on div "6 - Github Codespaces" at bounding box center [310, 341] width 333 height 50
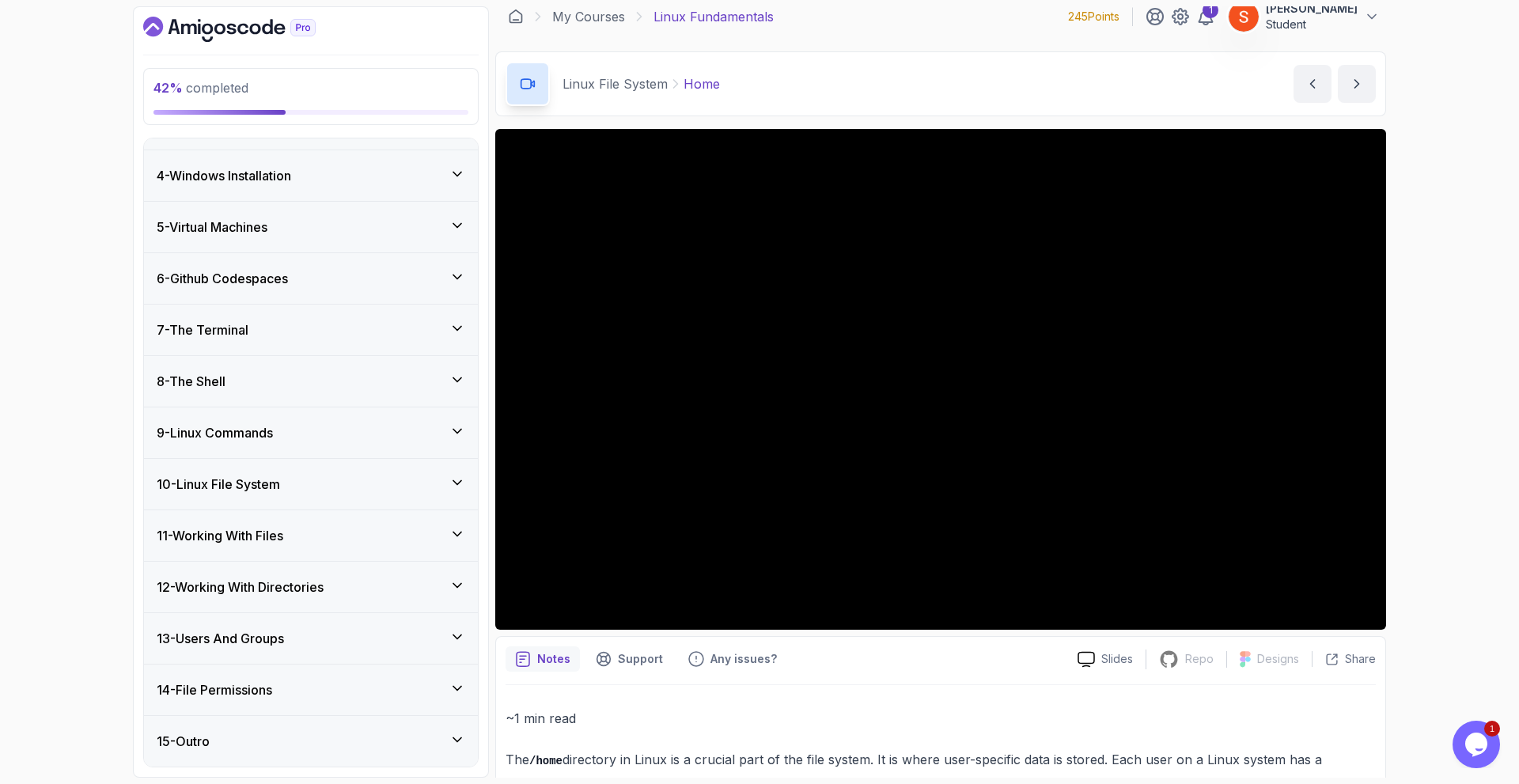
scroll to position [249, 0]
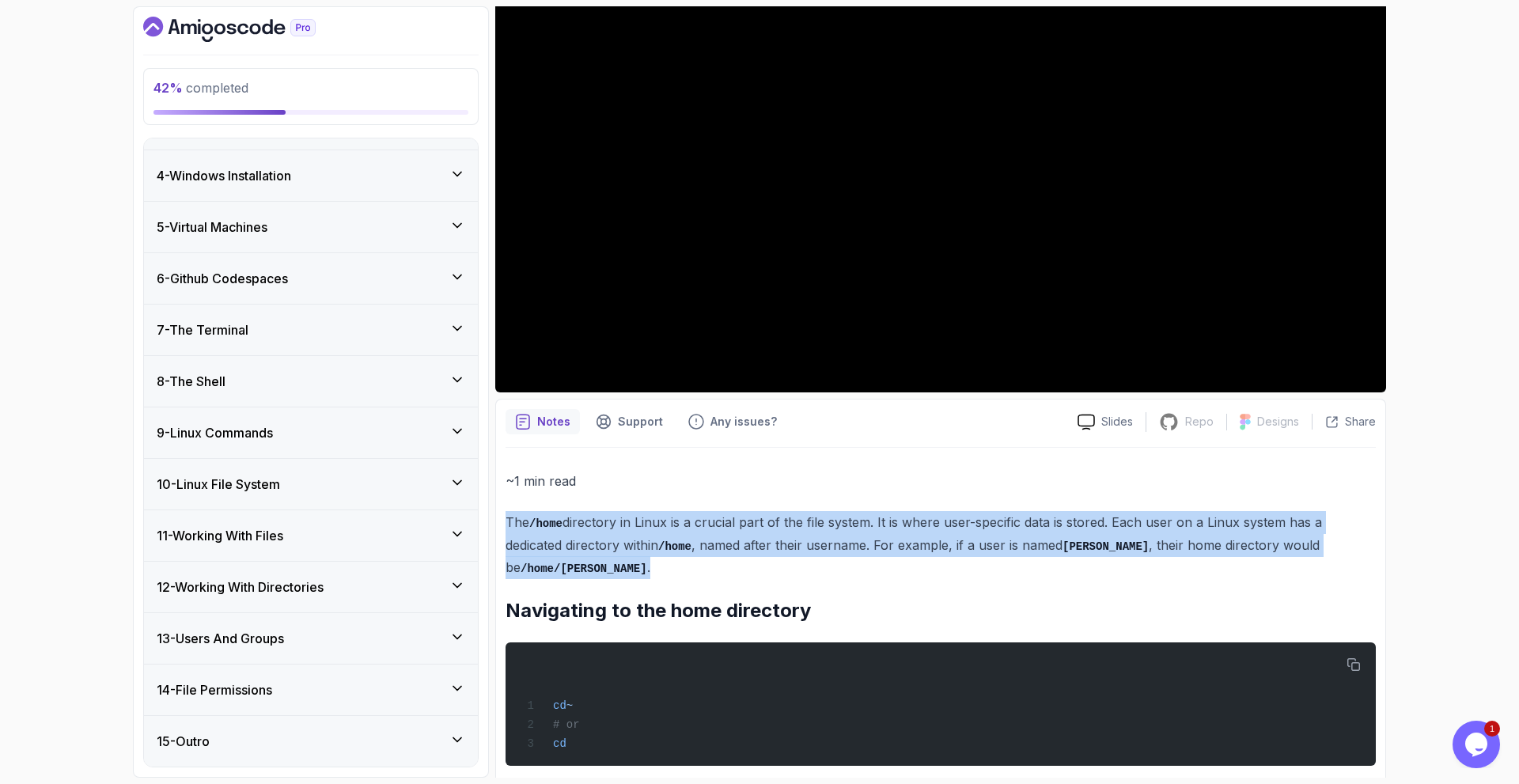
drag, startPoint x: 506, startPoint y: 522, endPoint x: 1363, endPoint y: 546, distance: 857.3
click at [1363, 546] on p "The /home directory in [GEOGRAPHIC_DATA] is a crucial part of the file system. …" at bounding box center [941, 545] width 870 height 68
copy p "The /home directory in [GEOGRAPHIC_DATA] is a crucial part of the file system. …"
click at [470, 534] on div "11 - Working With Files" at bounding box center [310, 535] width 333 height 50
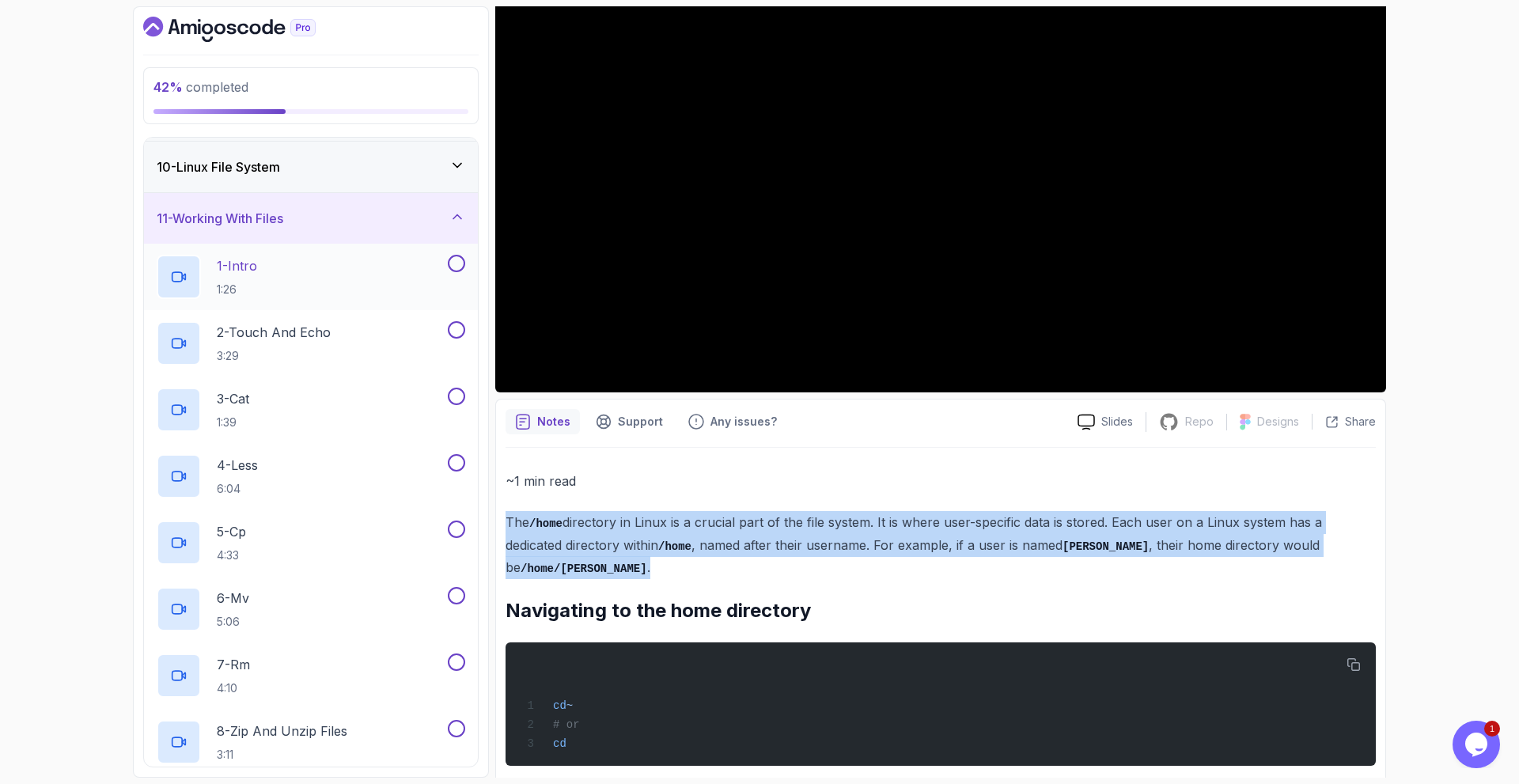
scroll to position [301, 0]
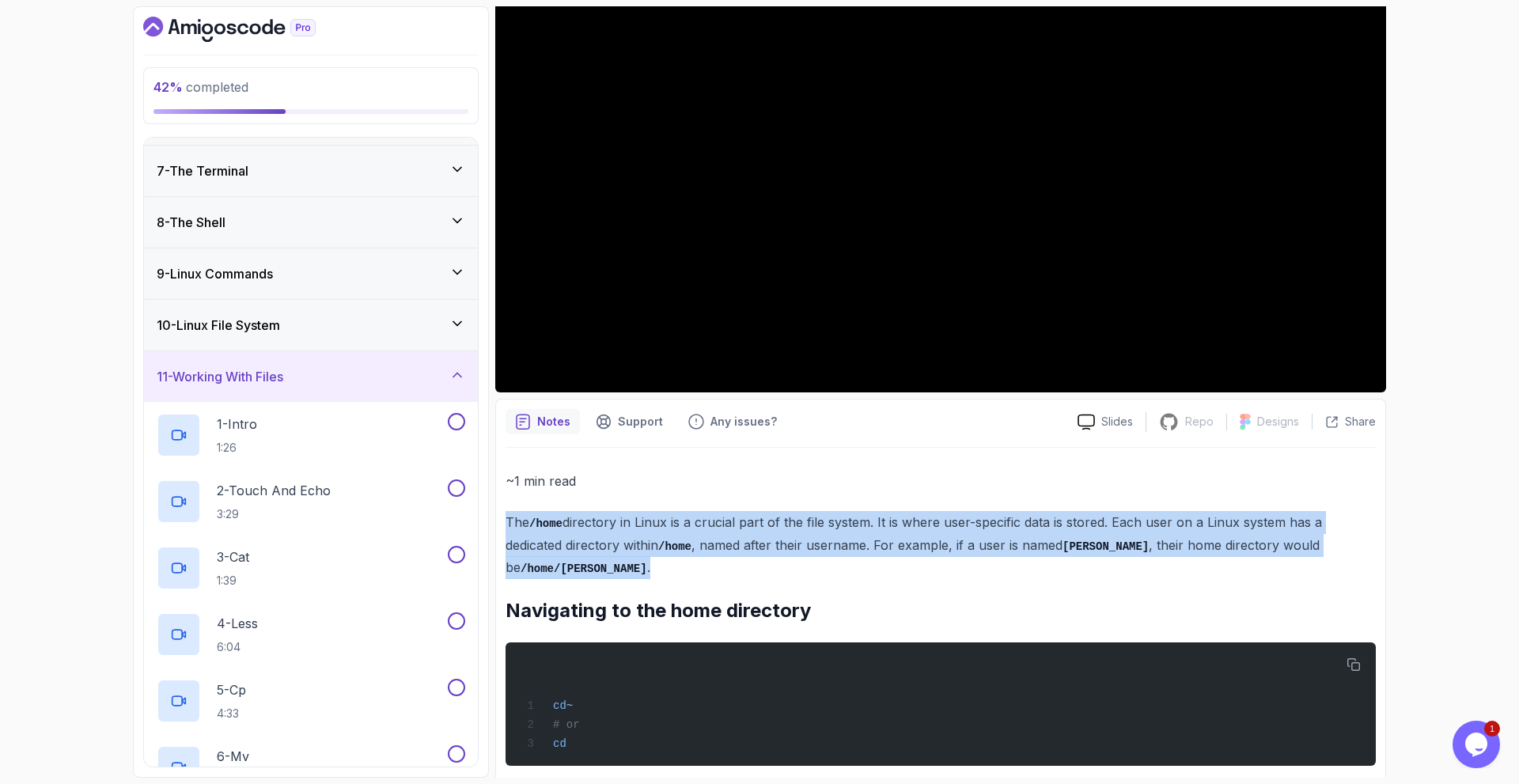
click at [445, 327] on div "10 - Linux File System" at bounding box center [310, 325] width 309 height 19
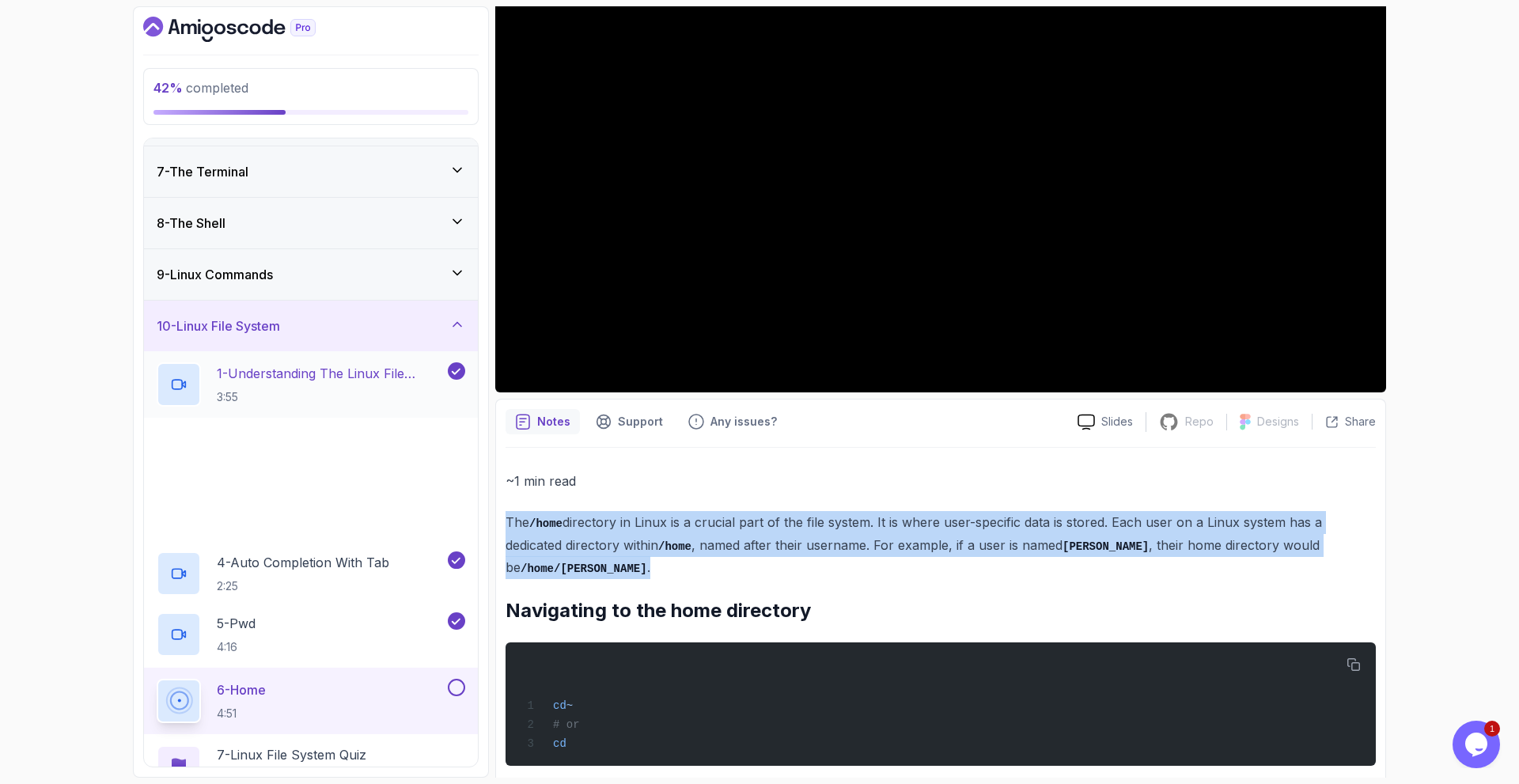
scroll to position [459, 0]
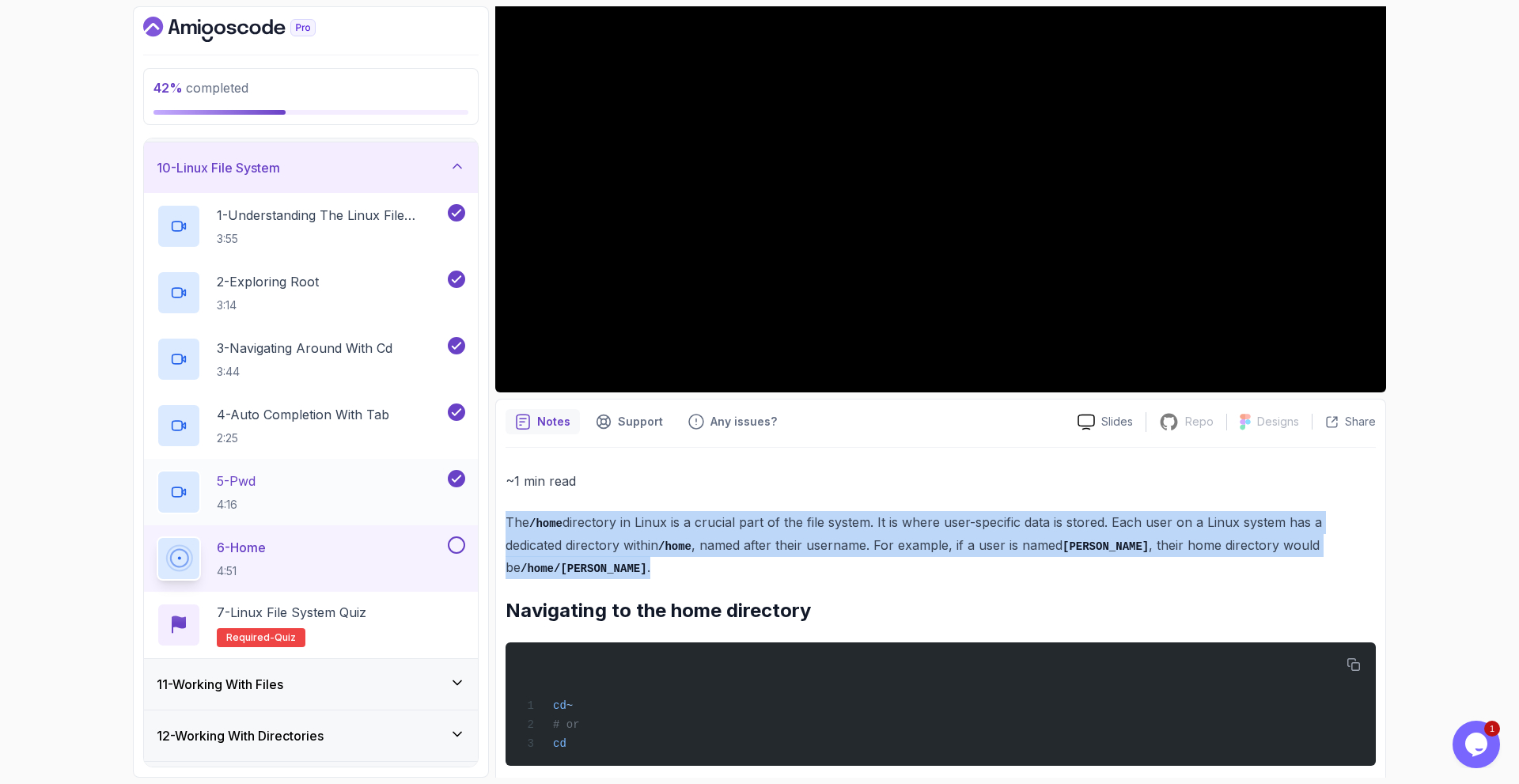
click at [251, 480] on p "5 - Pwd" at bounding box center [236, 481] width 39 height 19
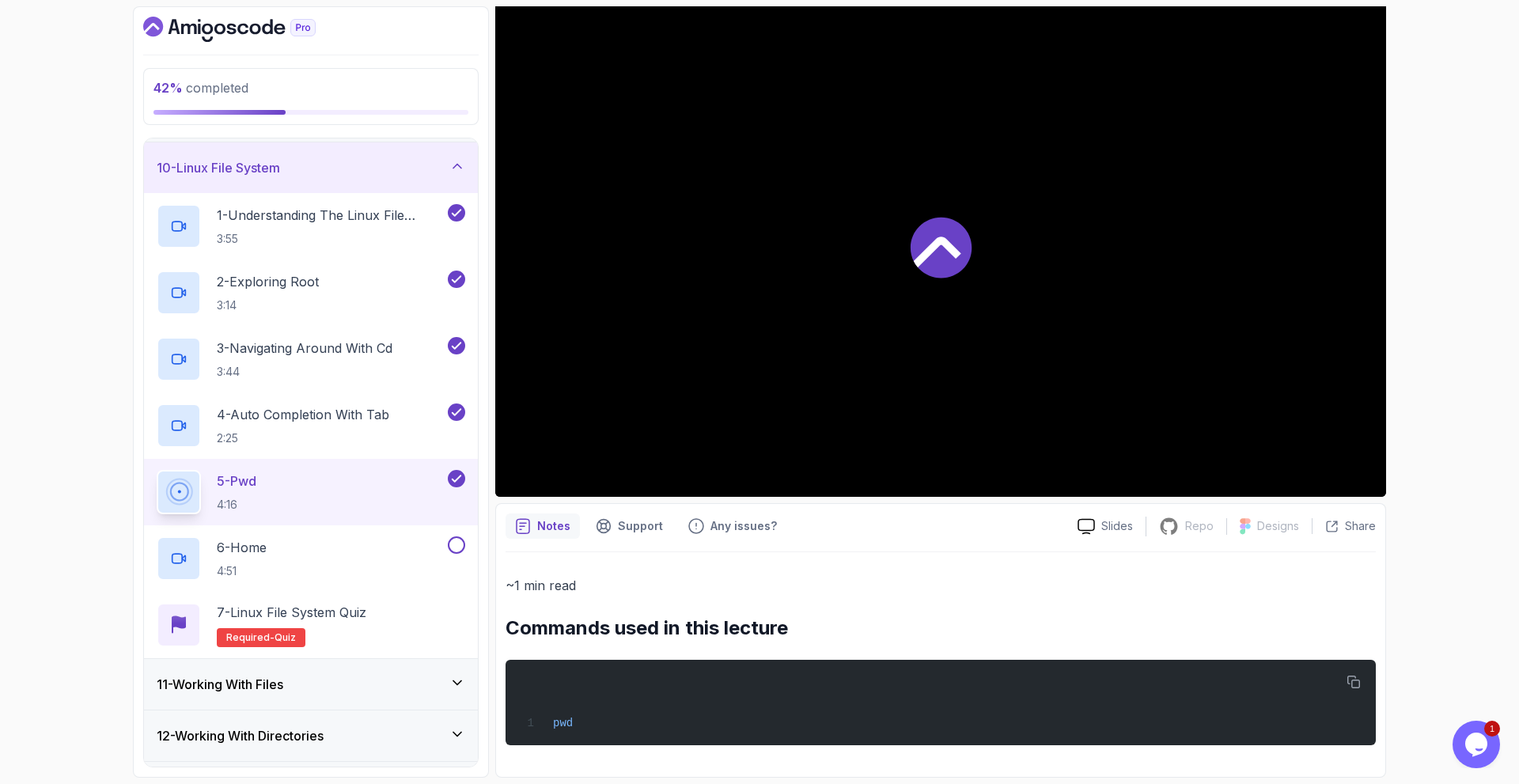
scroll to position [145, 0]
click at [248, 546] on p "6 - Home" at bounding box center [242, 547] width 49 height 19
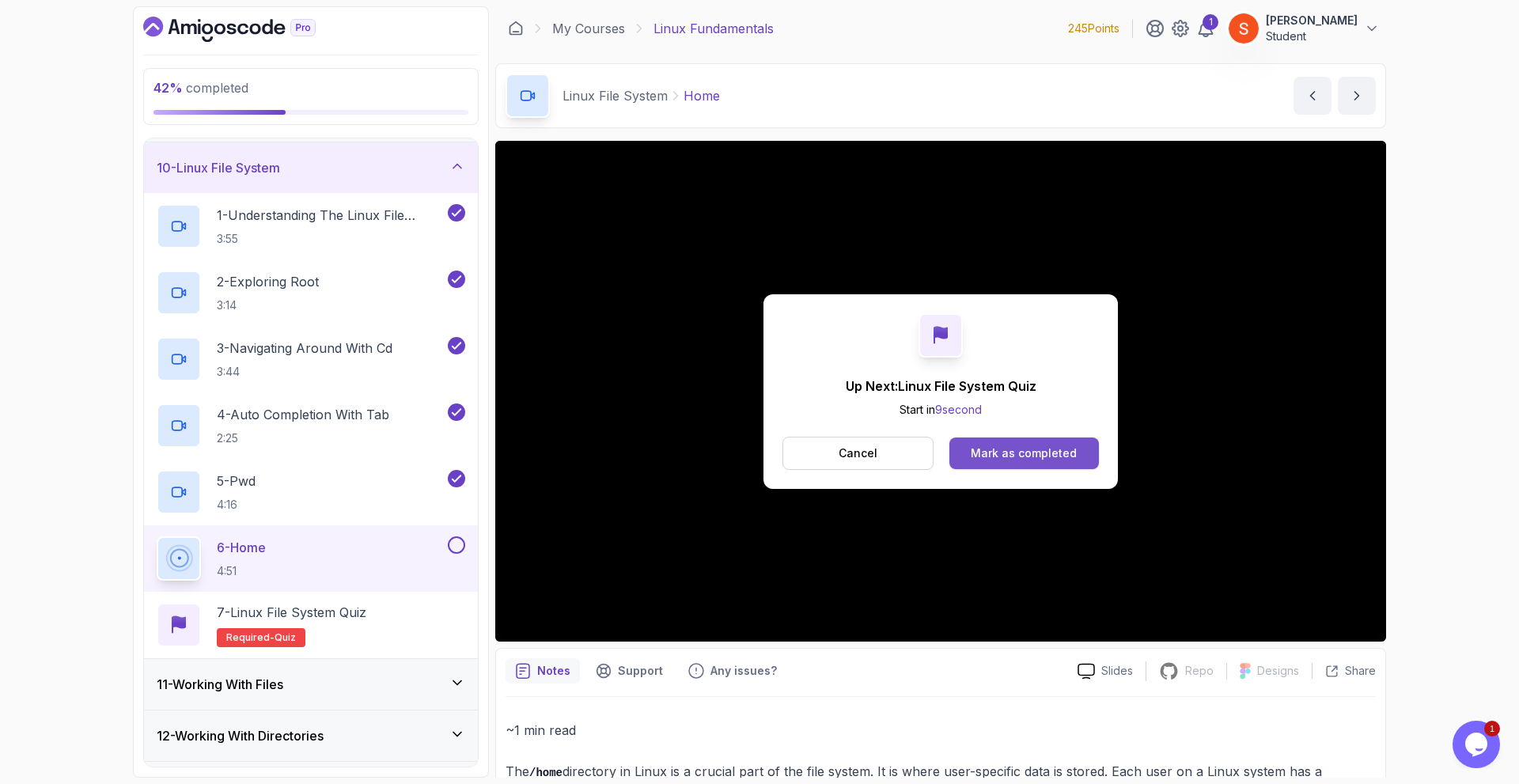
click at [987, 451] on div "Mark as completed" at bounding box center [1024, 453] width 106 height 16
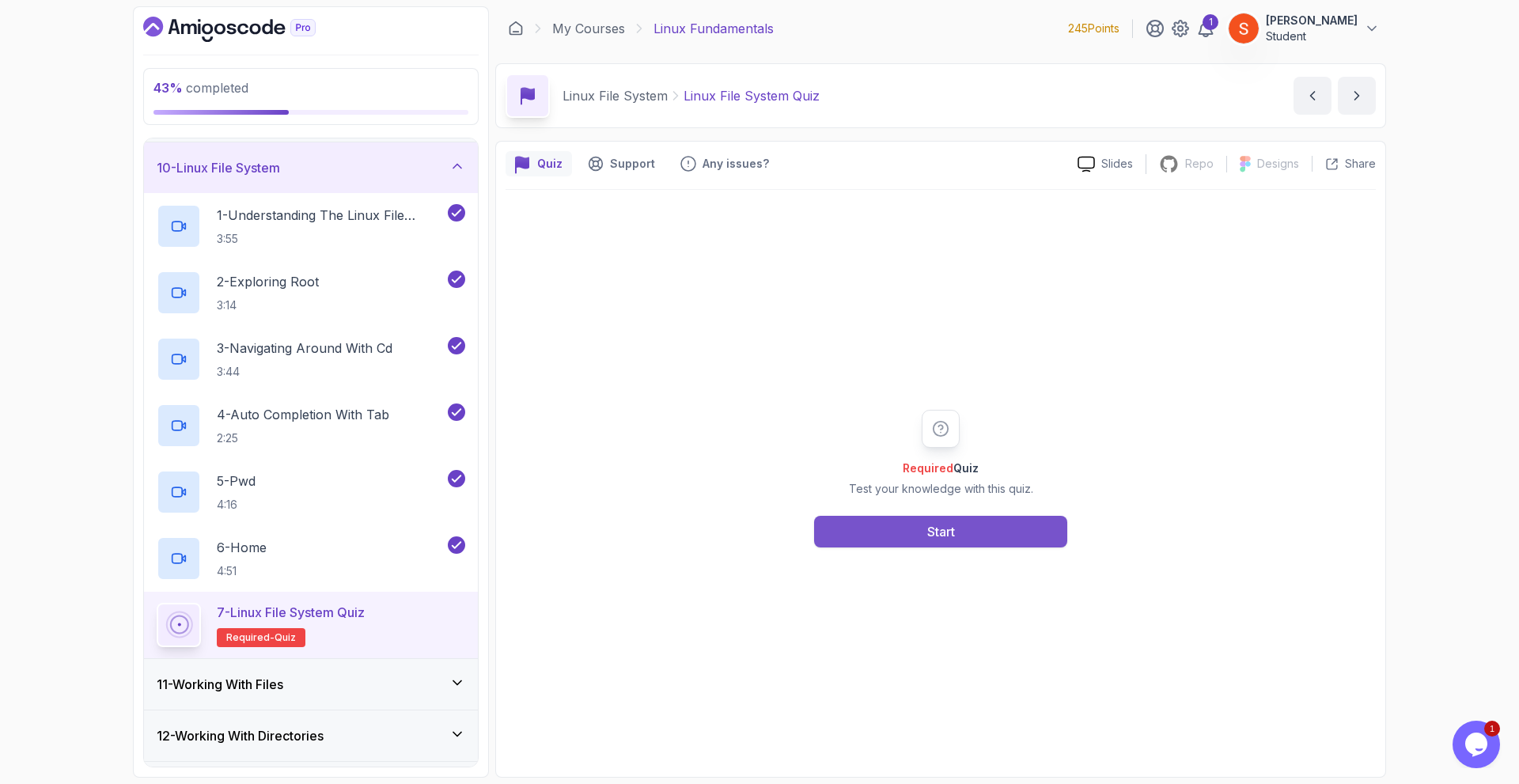
click at [916, 537] on button "Start" at bounding box center [940, 532] width 253 height 32
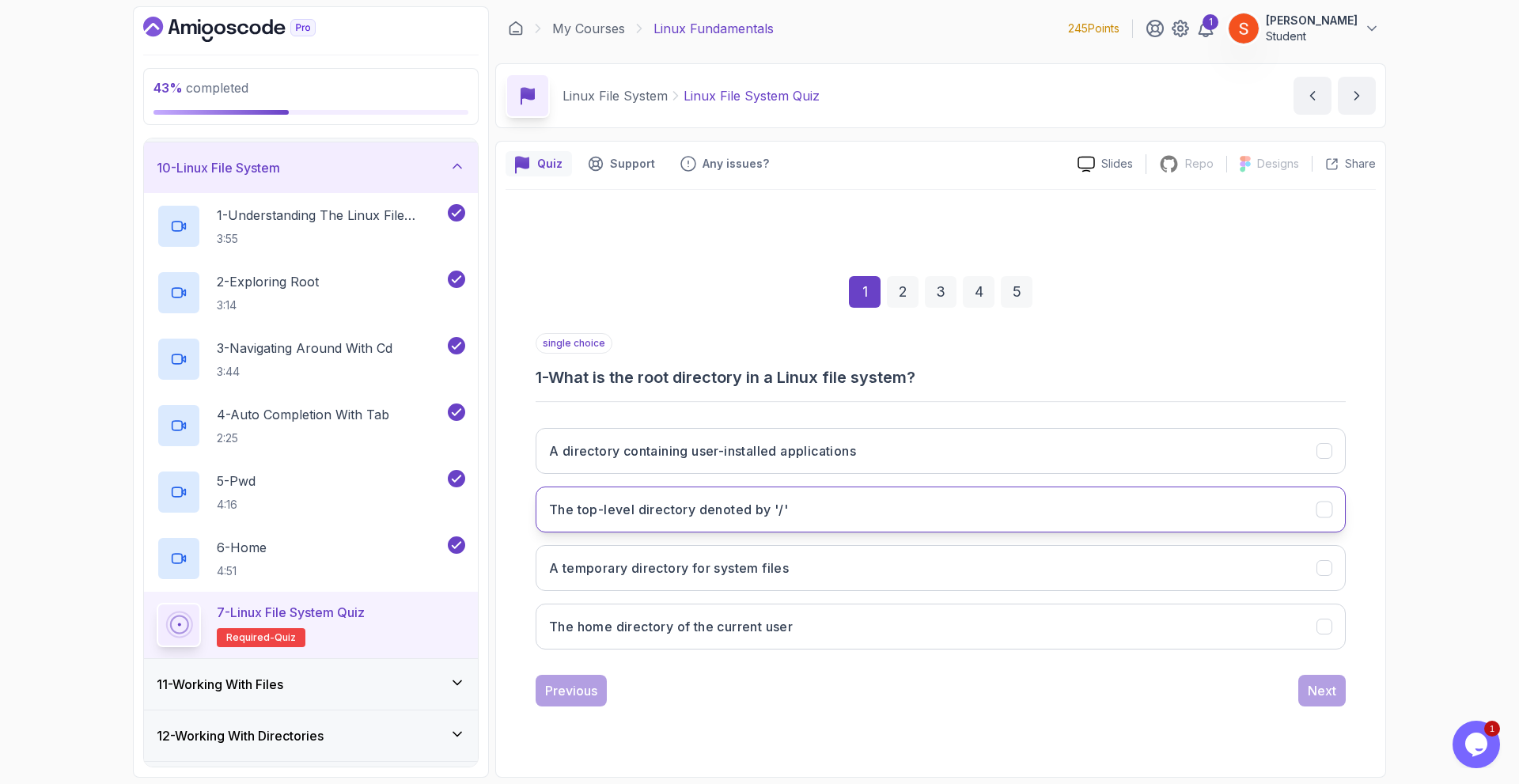
click at [791, 515] on button "The top-level directory denoted by '/'" at bounding box center [940, 510] width 810 height 46
click at [1330, 691] on div "Next" at bounding box center [1322, 691] width 29 height 19
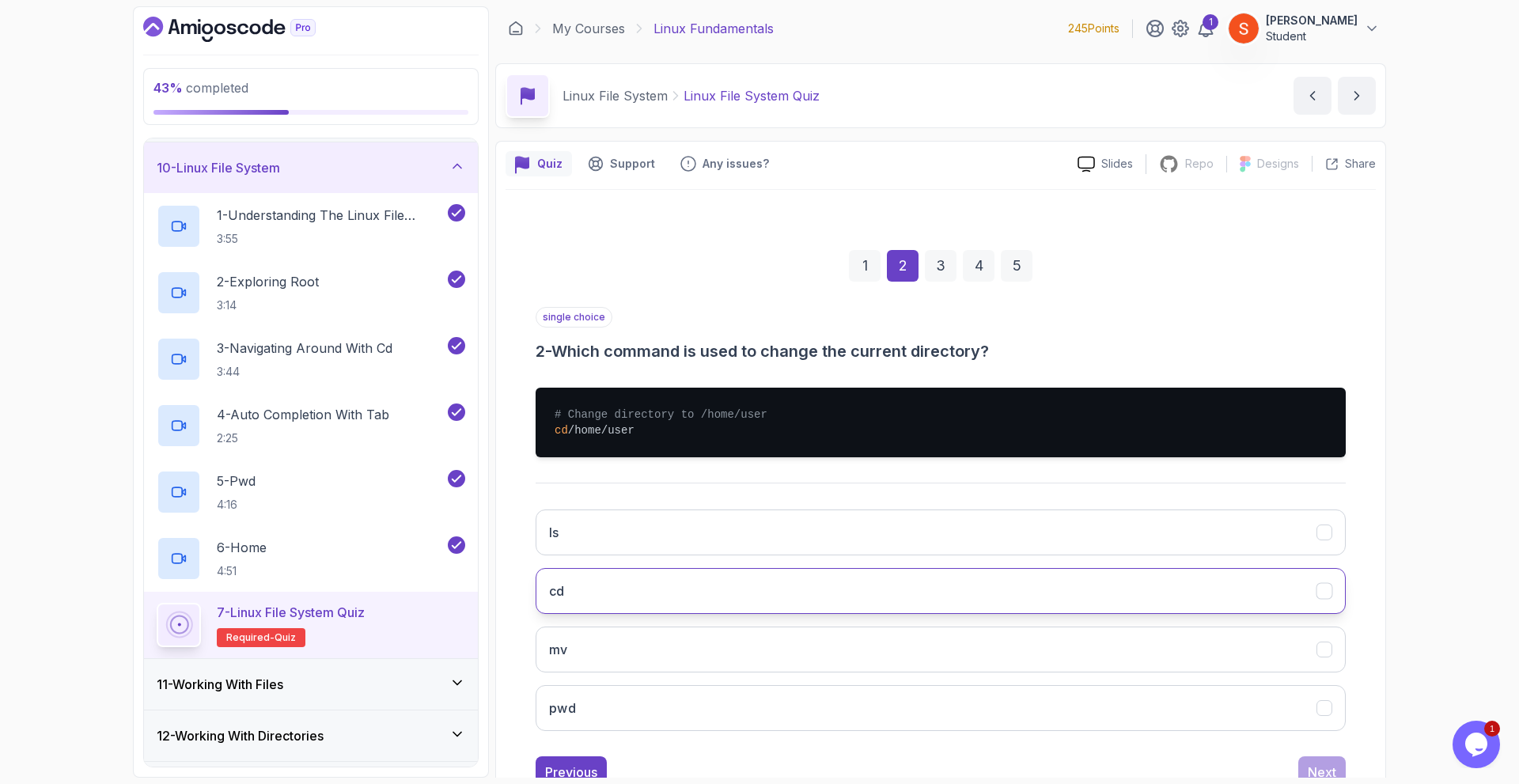
click at [594, 577] on button "cd" at bounding box center [940, 591] width 810 height 46
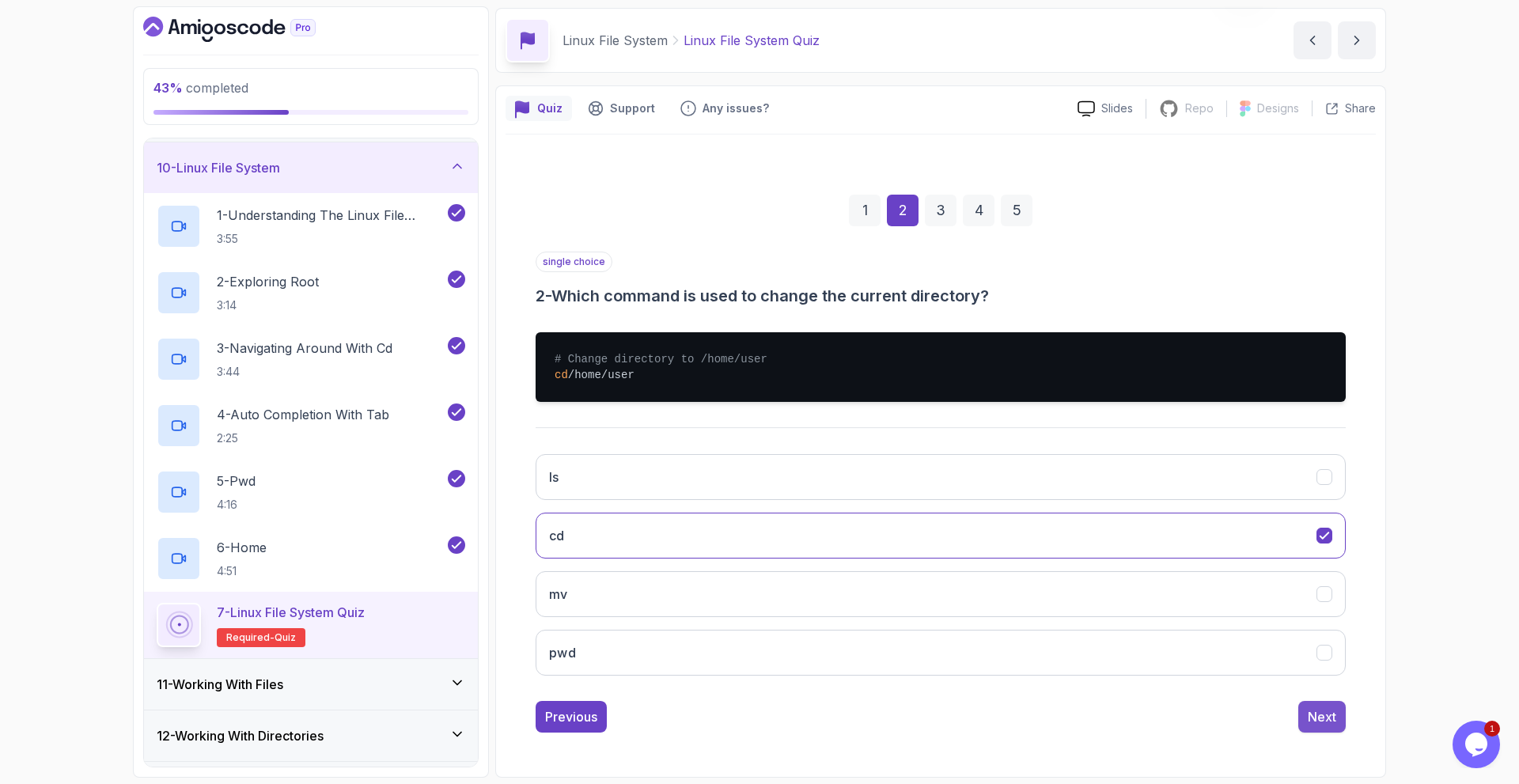
click at [1316, 714] on div "Next" at bounding box center [1322, 716] width 29 height 19
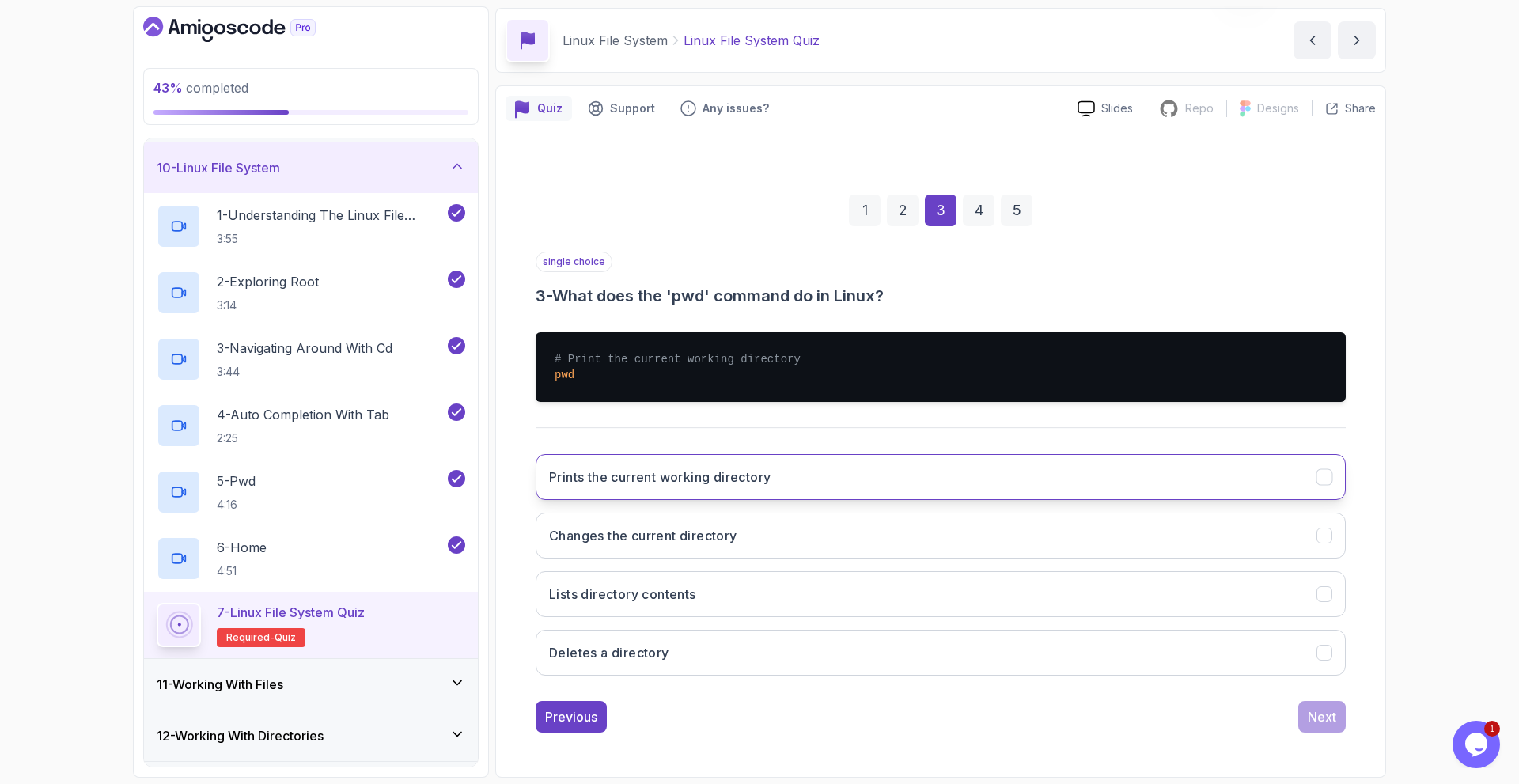
click at [622, 483] on h3 "Prints the current working directory" at bounding box center [660, 477] width 222 height 19
click at [1318, 708] on div "Next" at bounding box center [1322, 716] width 29 height 19
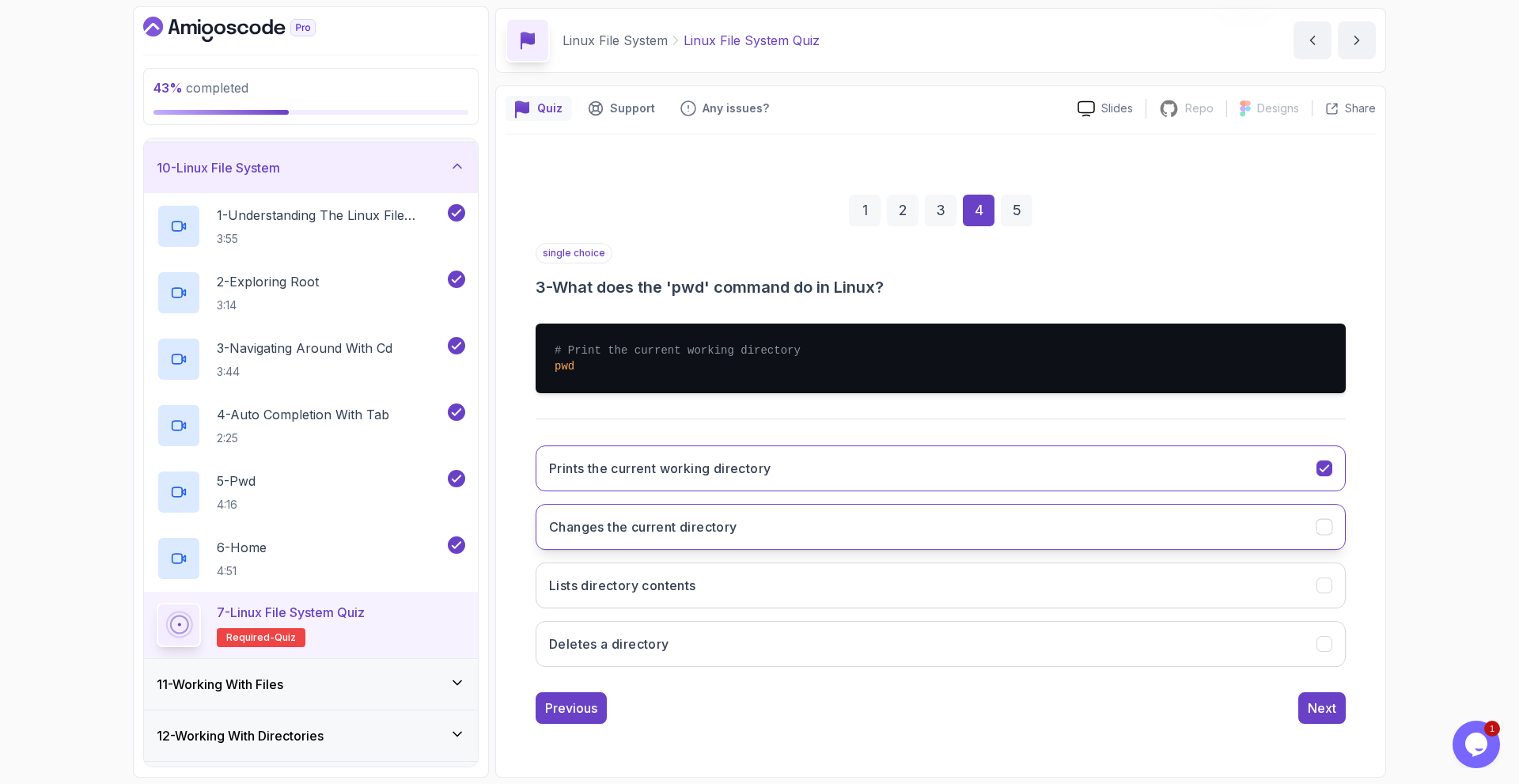
scroll to position [0, 0]
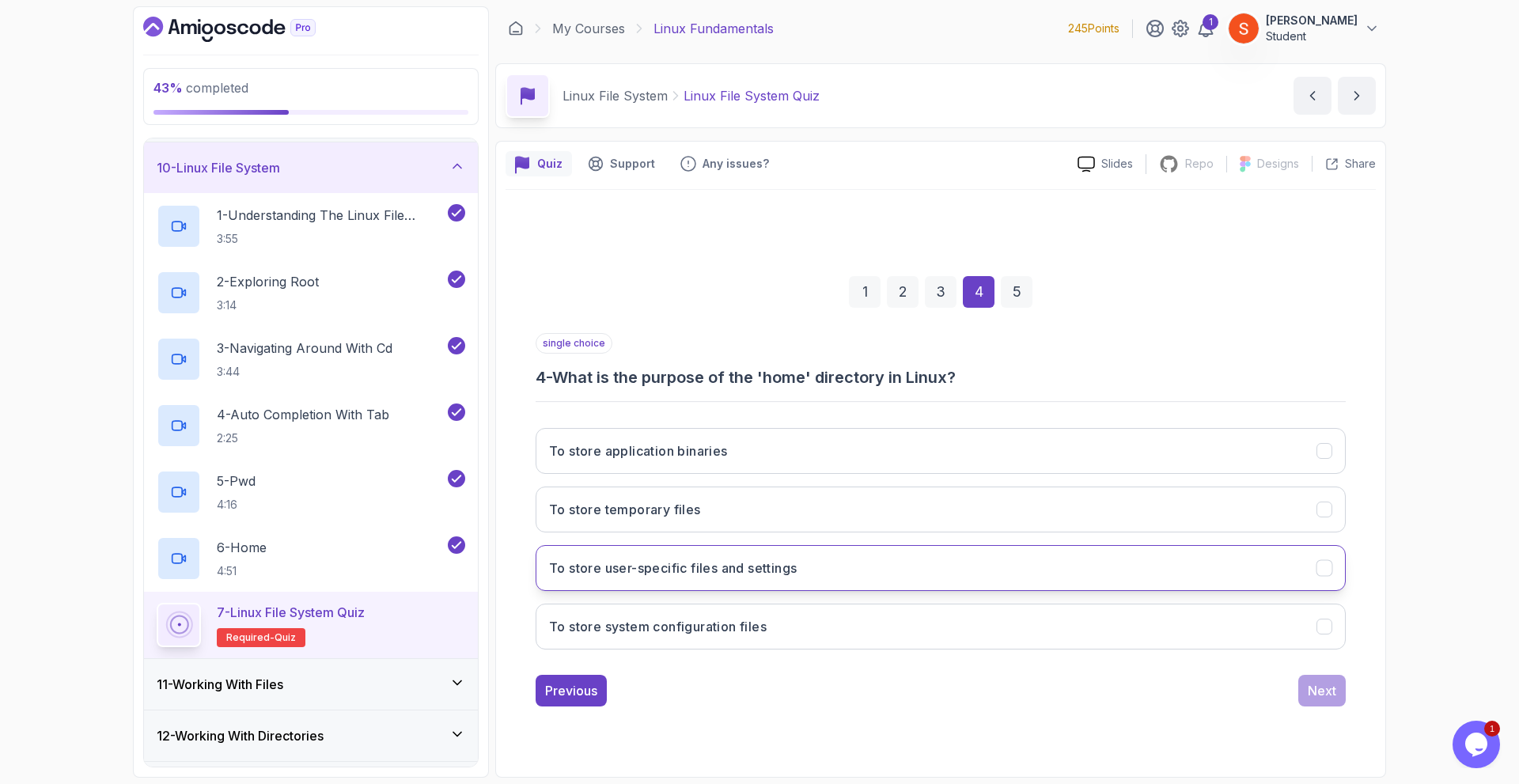
click at [677, 559] on h3 "To store user-specific files and settings" at bounding box center [673, 568] width 247 height 19
click at [1328, 695] on div "Next" at bounding box center [1322, 691] width 29 height 19
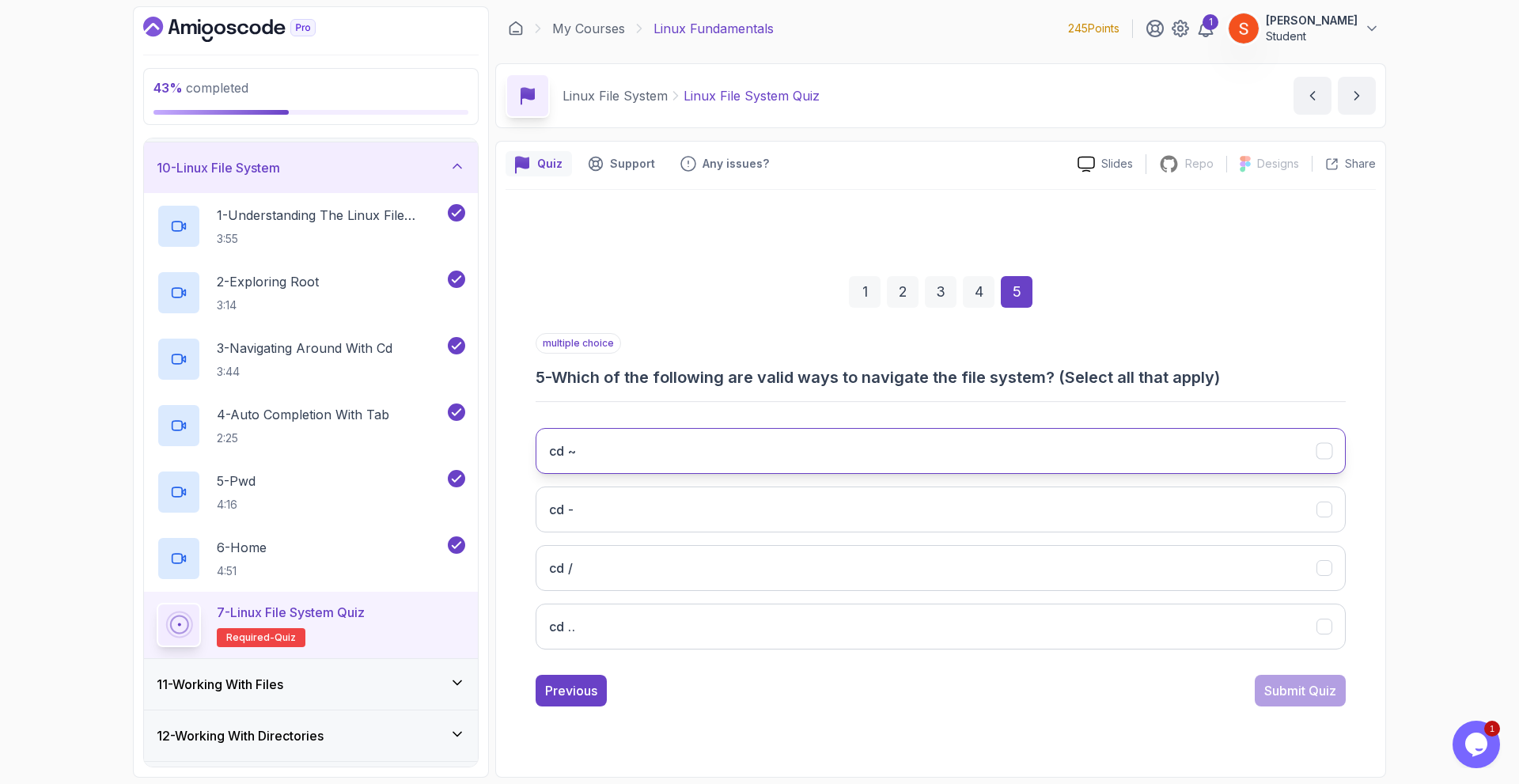
click at [768, 452] on button "cd ~" at bounding box center [940, 451] width 810 height 46
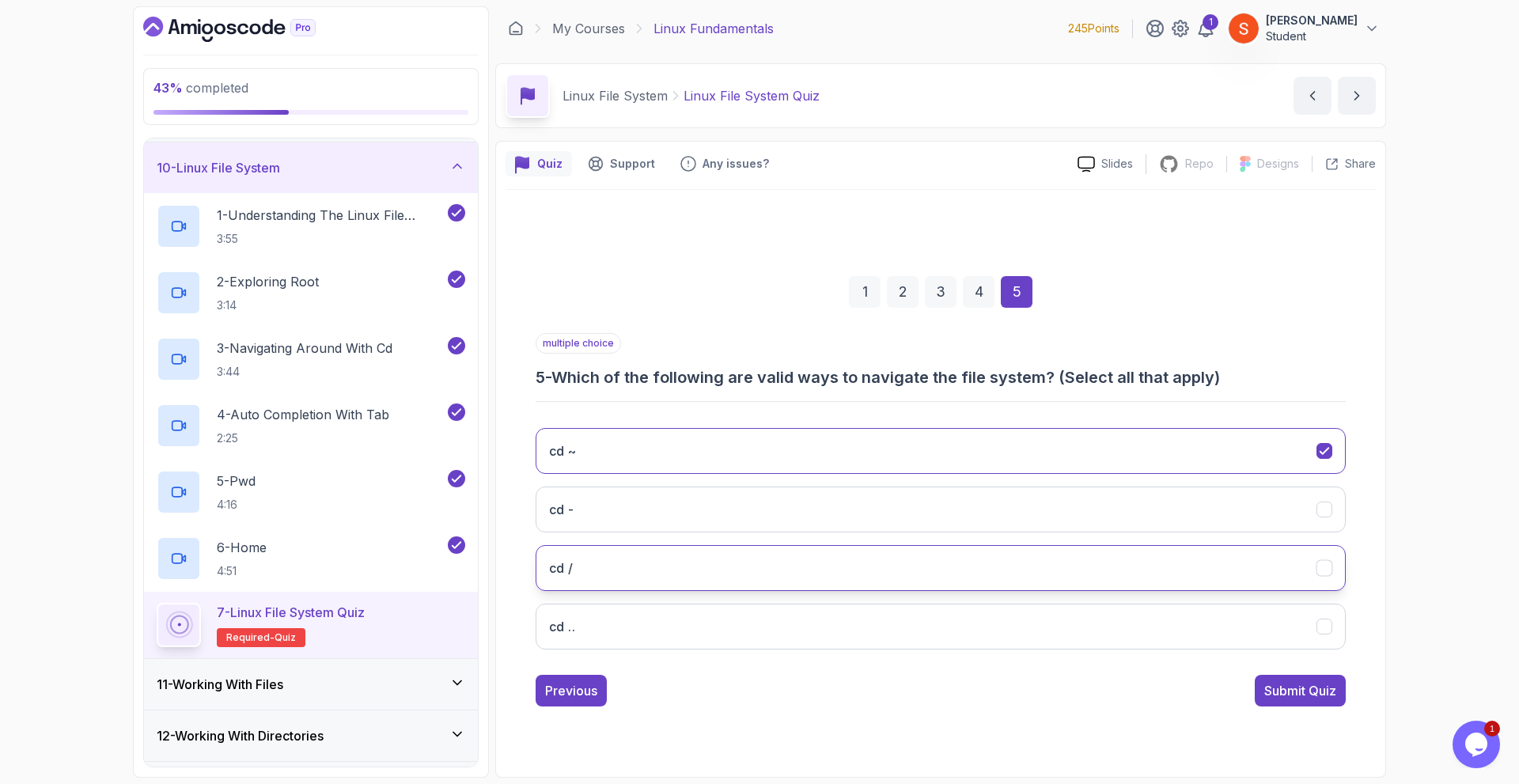
click at [728, 563] on button "cd /" at bounding box center [940, 568] width 810 height 46
click at [716, 631] on button "cd .." at bounding box center [940, 627] width 810 height 46
click at [777, 506] on button "cd -" at bounding box center [940, 510] width 810 height 46
click at [1306, 683] on div "Submit Quiz" at bounding box center [1300, 691] width 72 height 19
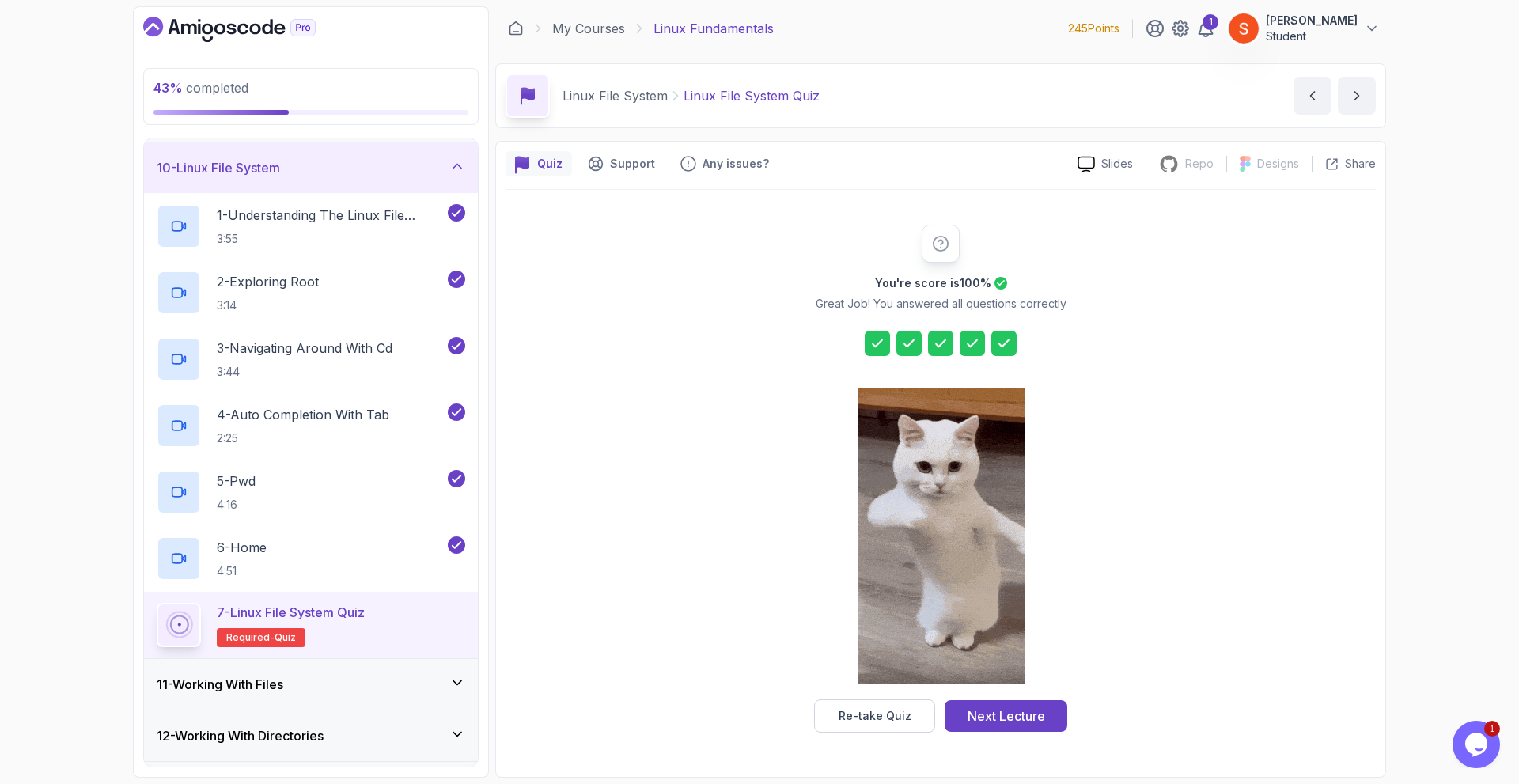
scroll to position [608, 0]
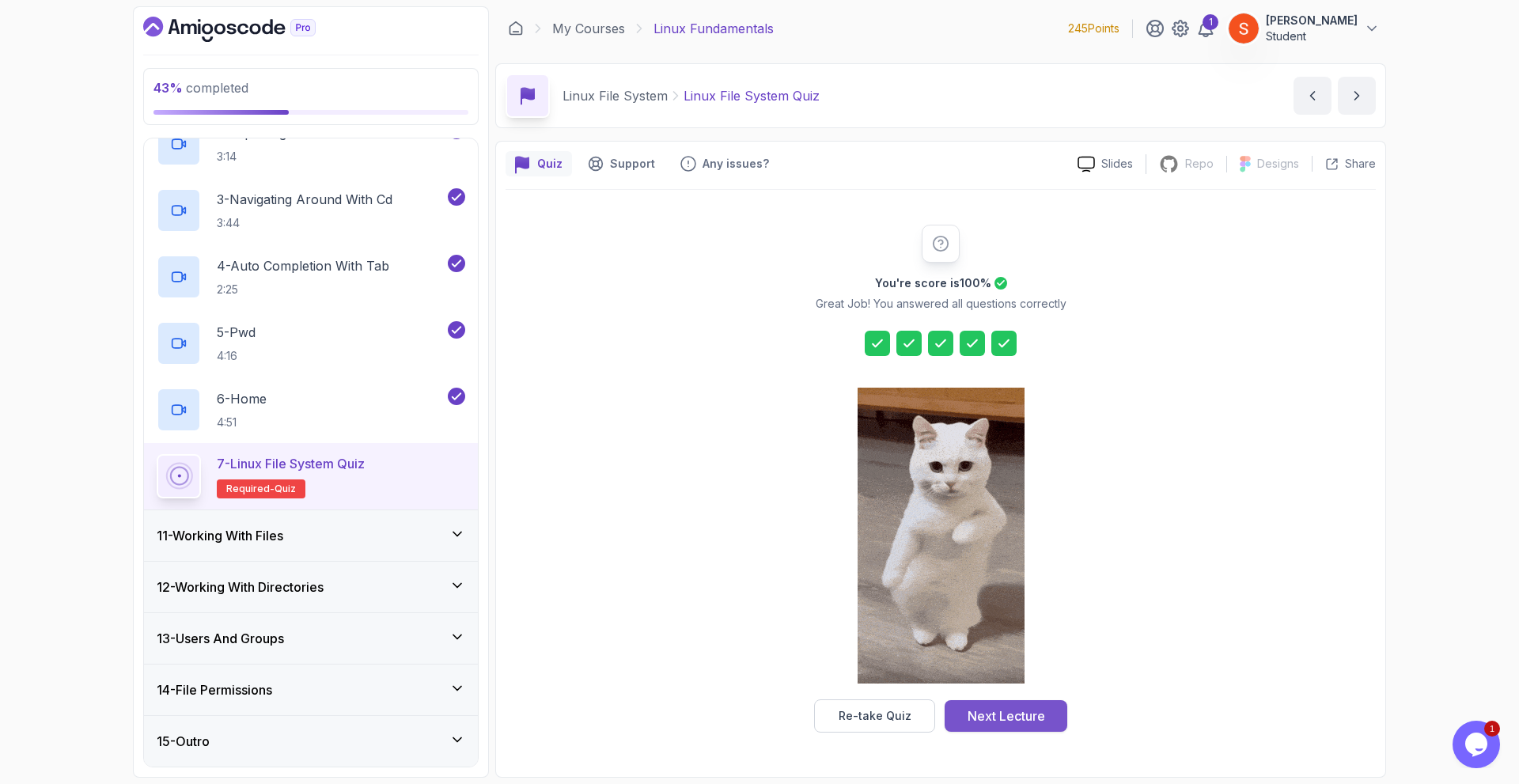
click at [1014, 715] on div "Next Lecture" at bounding box center [1006, 715] width 77 height 19
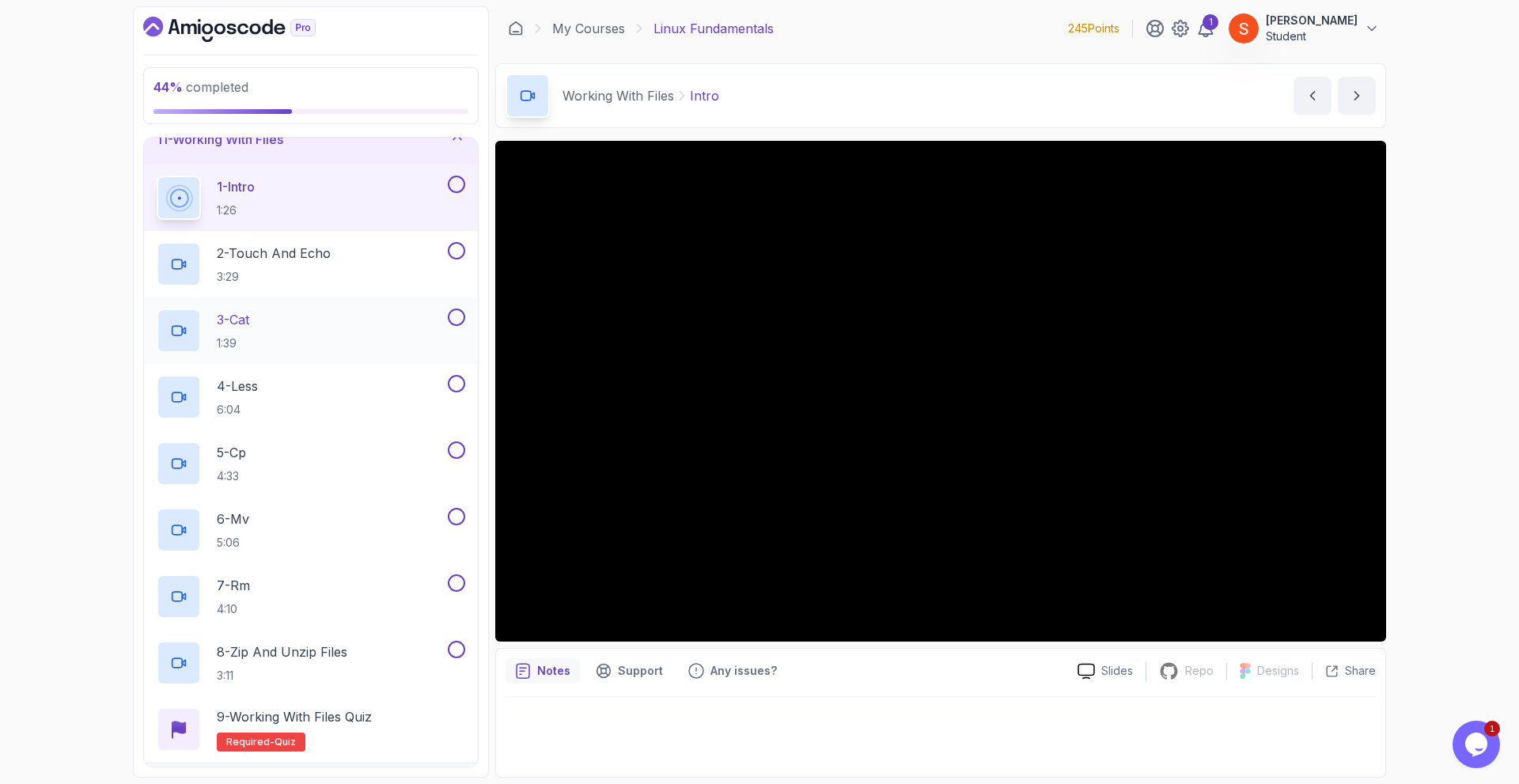
scroll to position [459, 0]
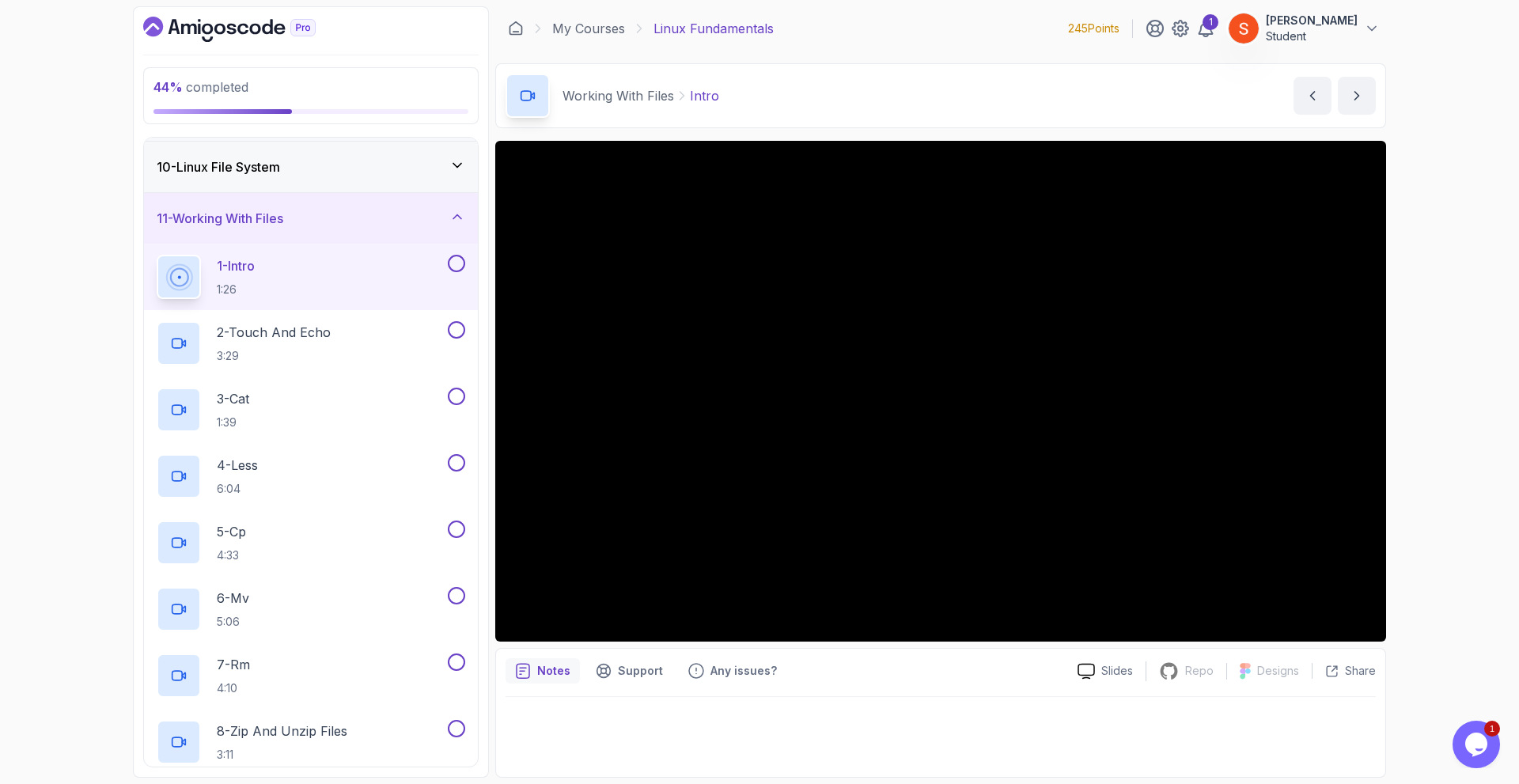
click at [462, 212] on icon at bounding box center [457, 217] width 16 height 16
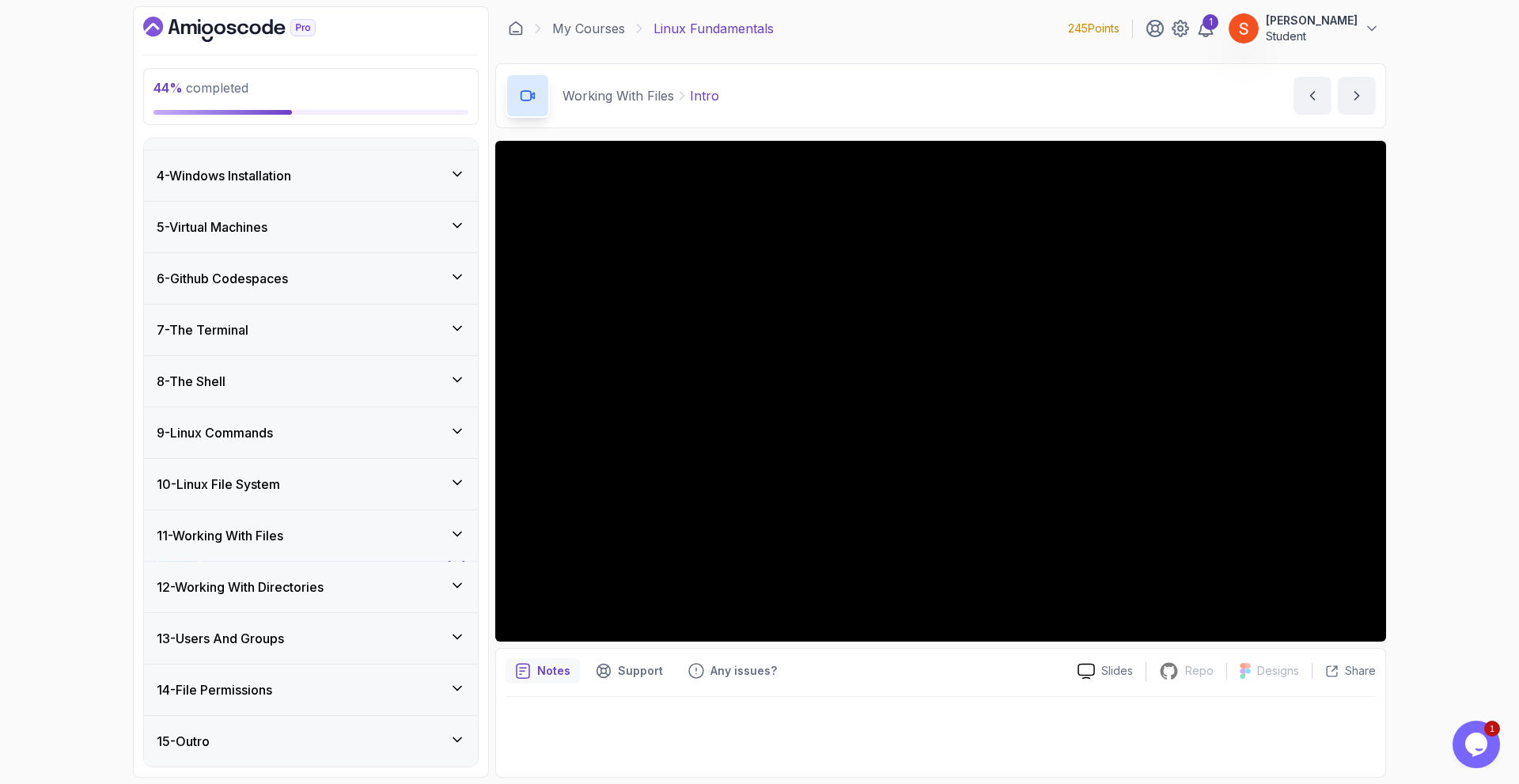
scroll to position [142, 0]
click at [346, 545] on div "11 - Working With Files" at bounding box center [310, 535] width 333 height 50
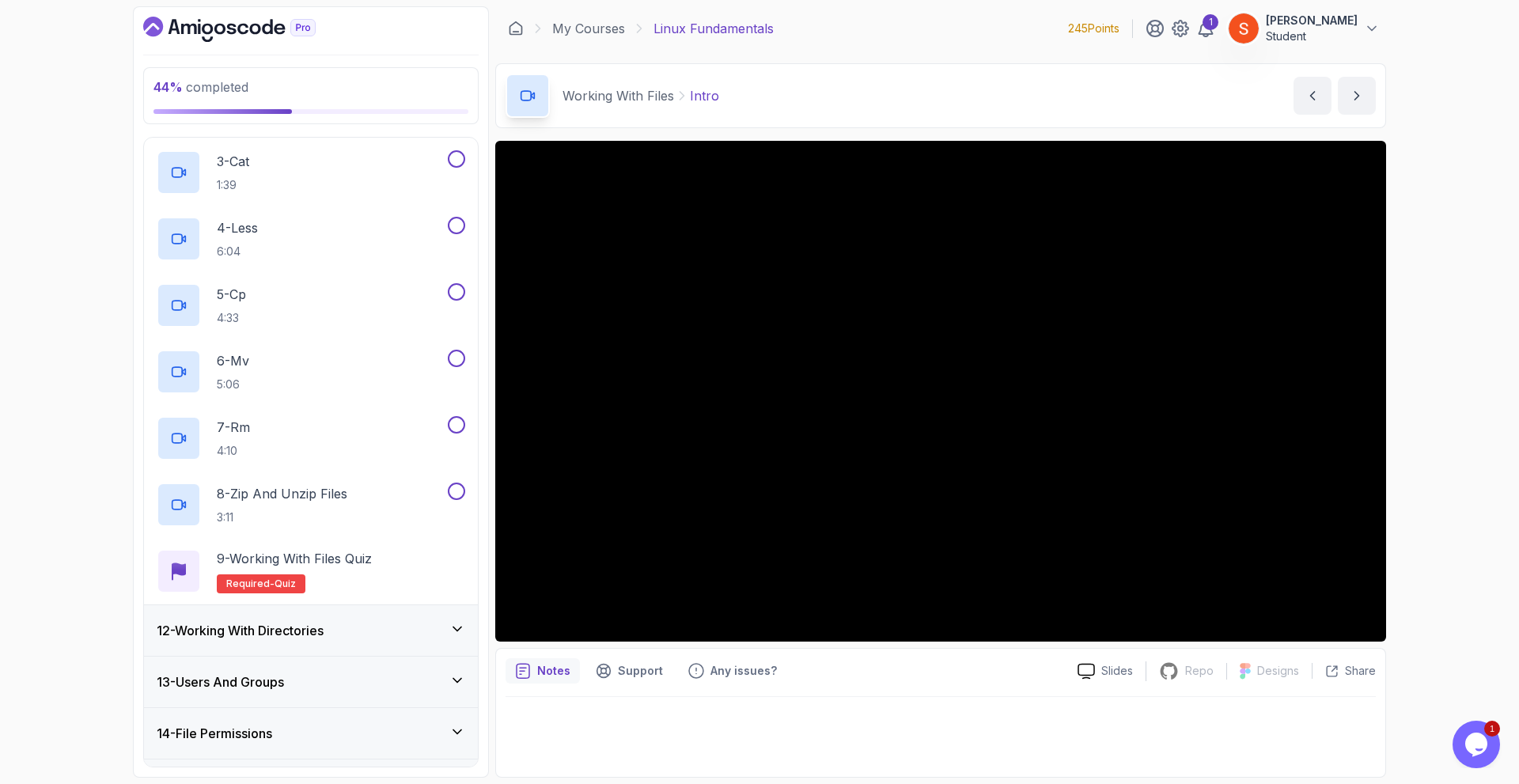
scroll to position [739, 0]
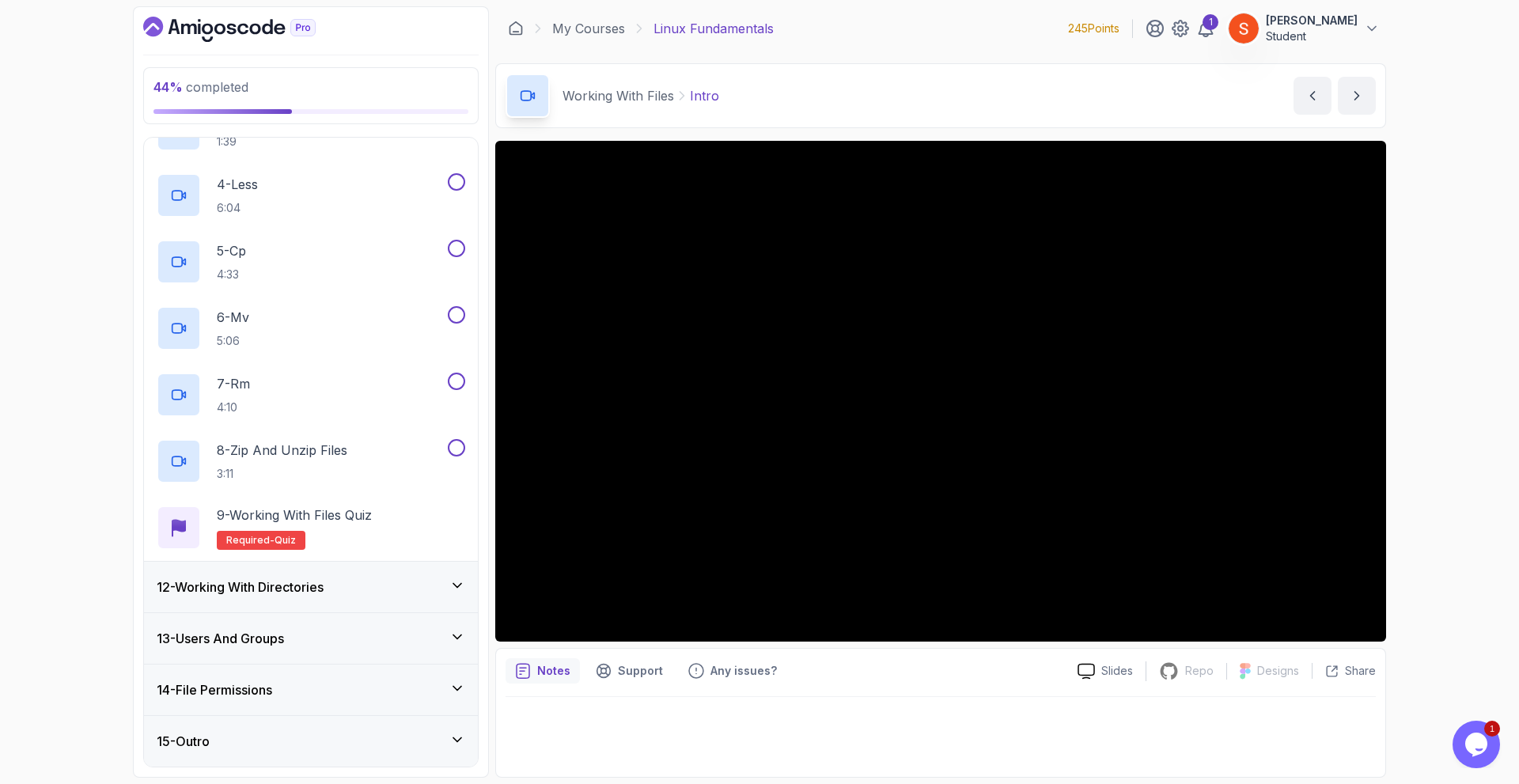
click at [356, 597] on div "12 - Working With Directories" at bounding box center [310, 587] width 309 height 19
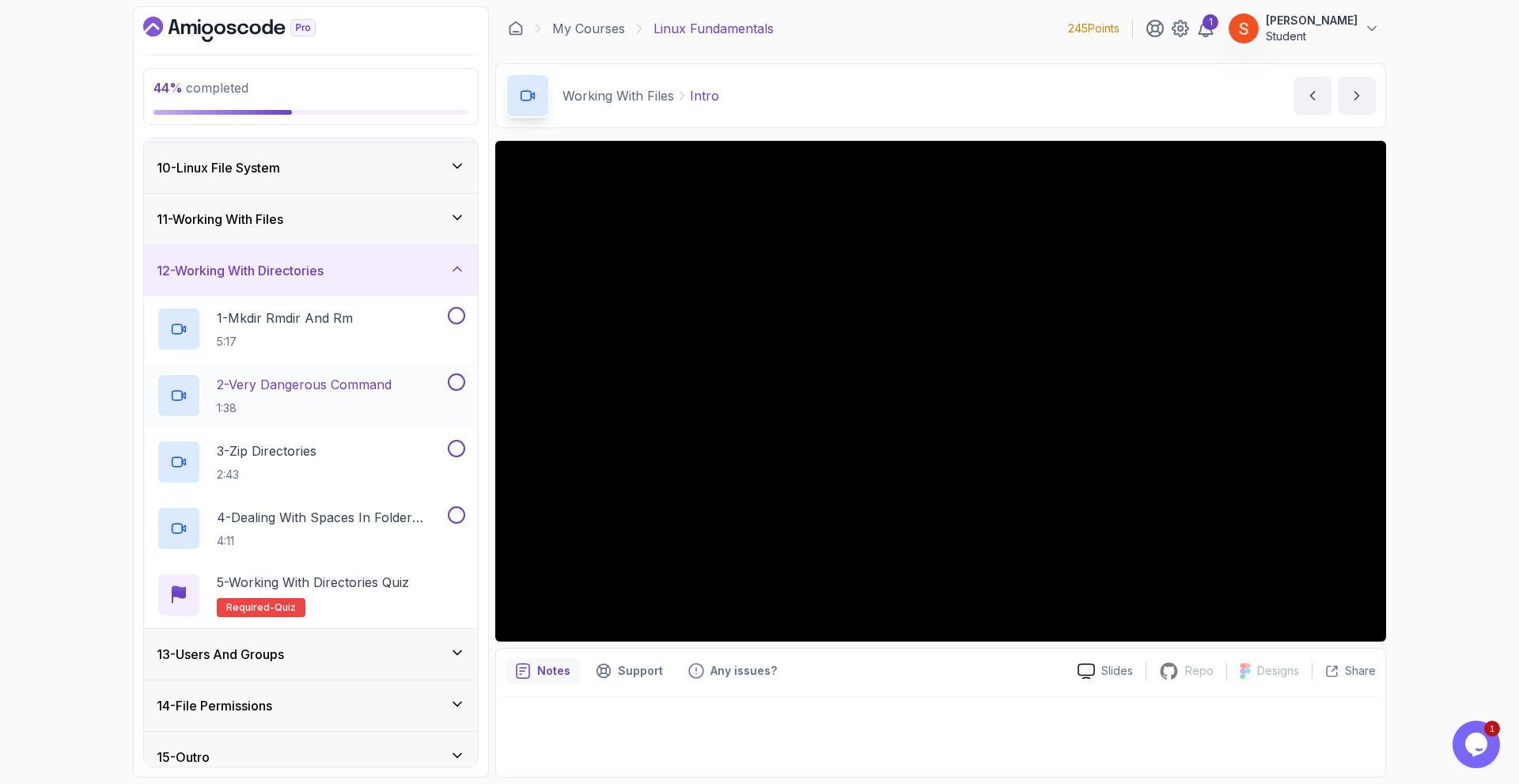
scroll to position [475, 0]
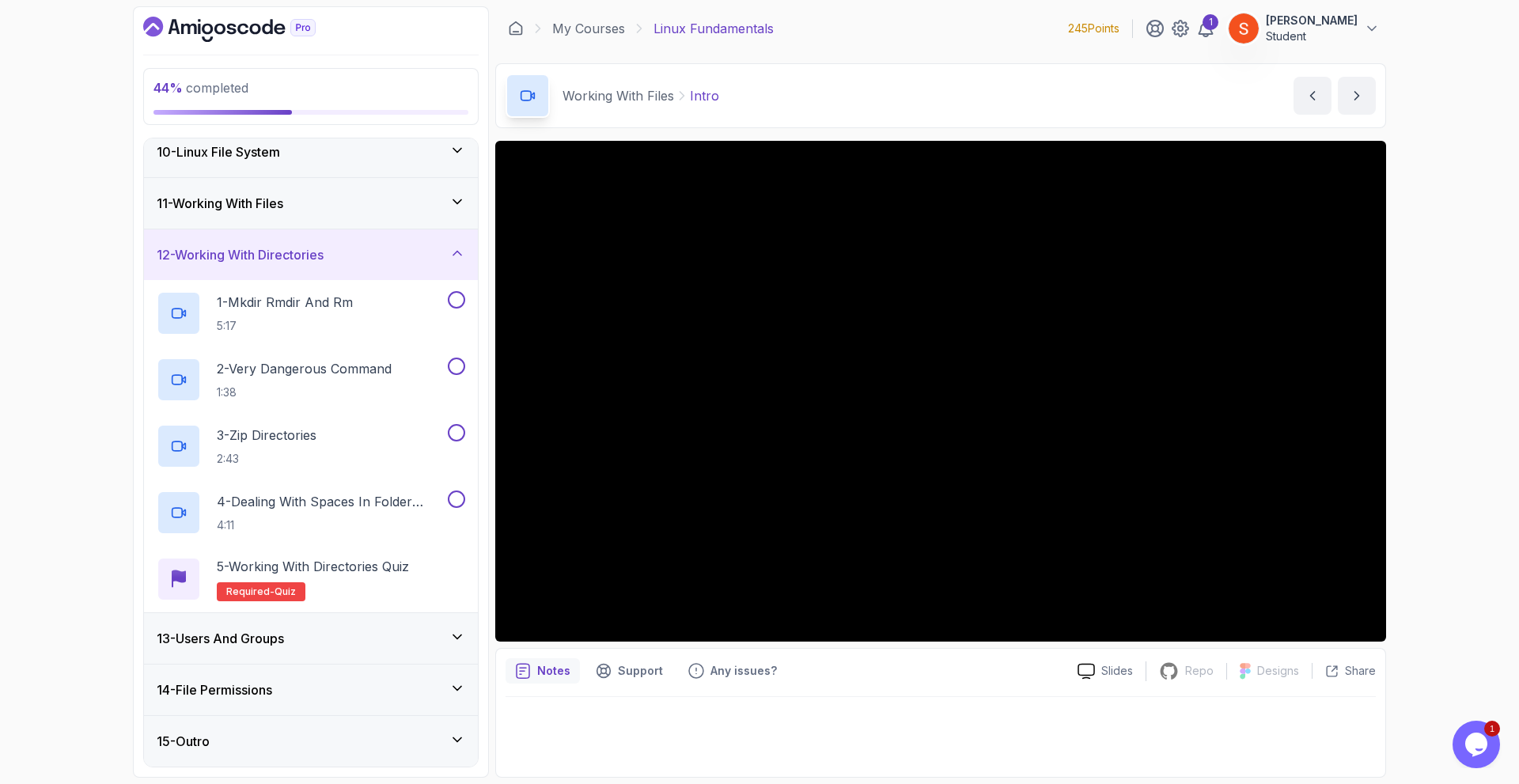
click at [309, 643] on div "13 - Users And Groups" at bounding box center [310, 638] width 309 height 19
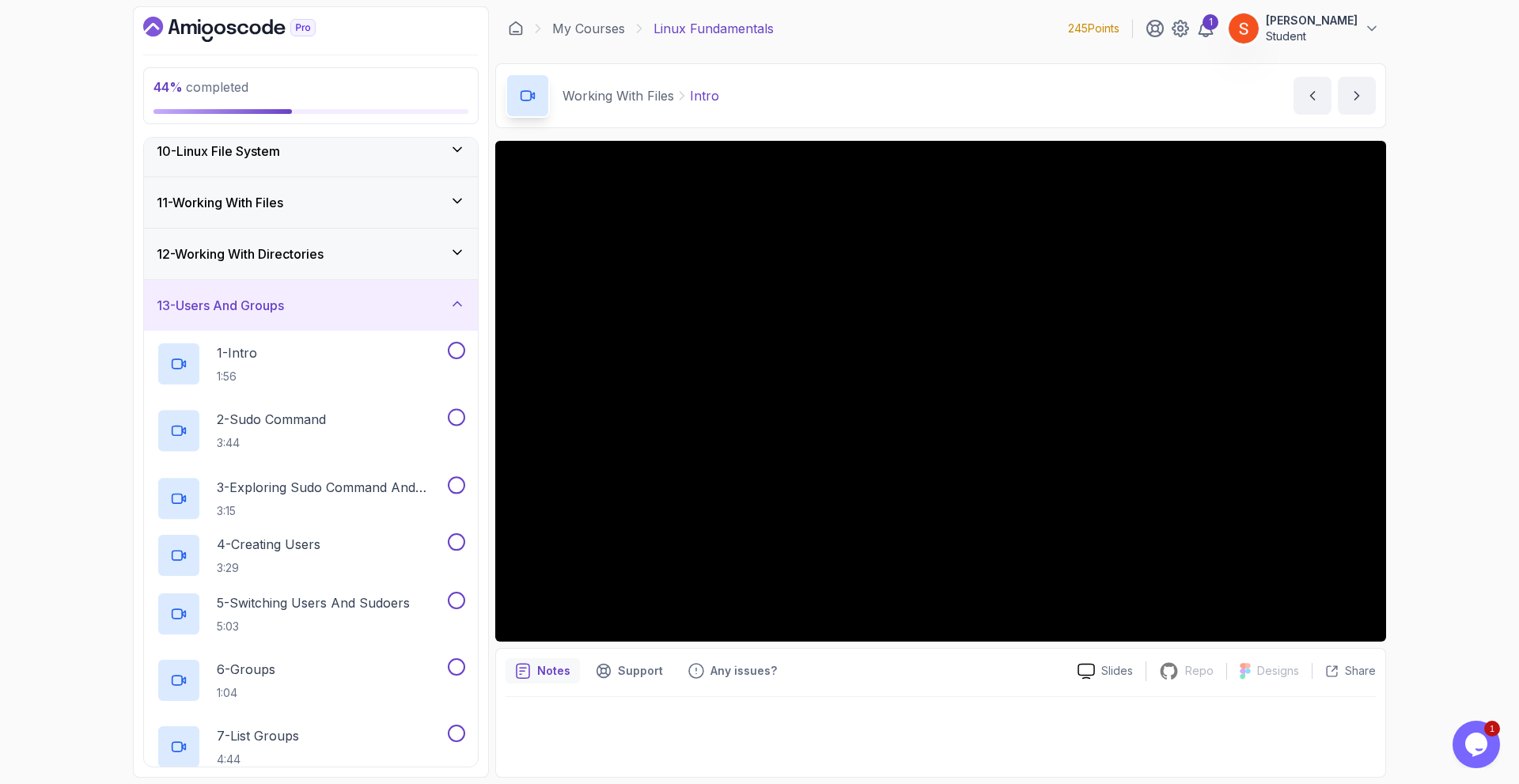
scroll to position [870, 0]
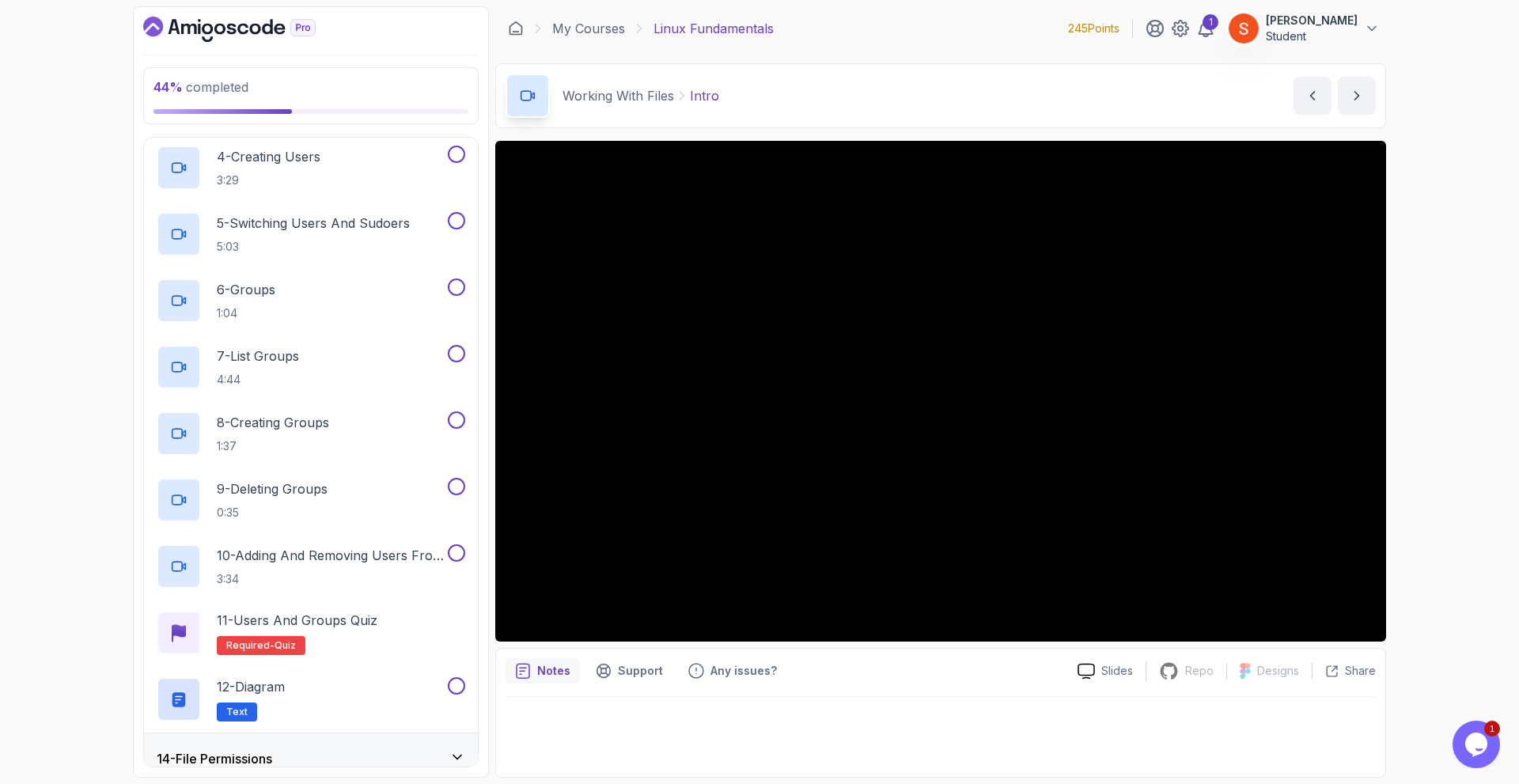
click at [272, 751] on h3 "14 - File Permissions" at bounding box center [214, 758] width 116 height 19
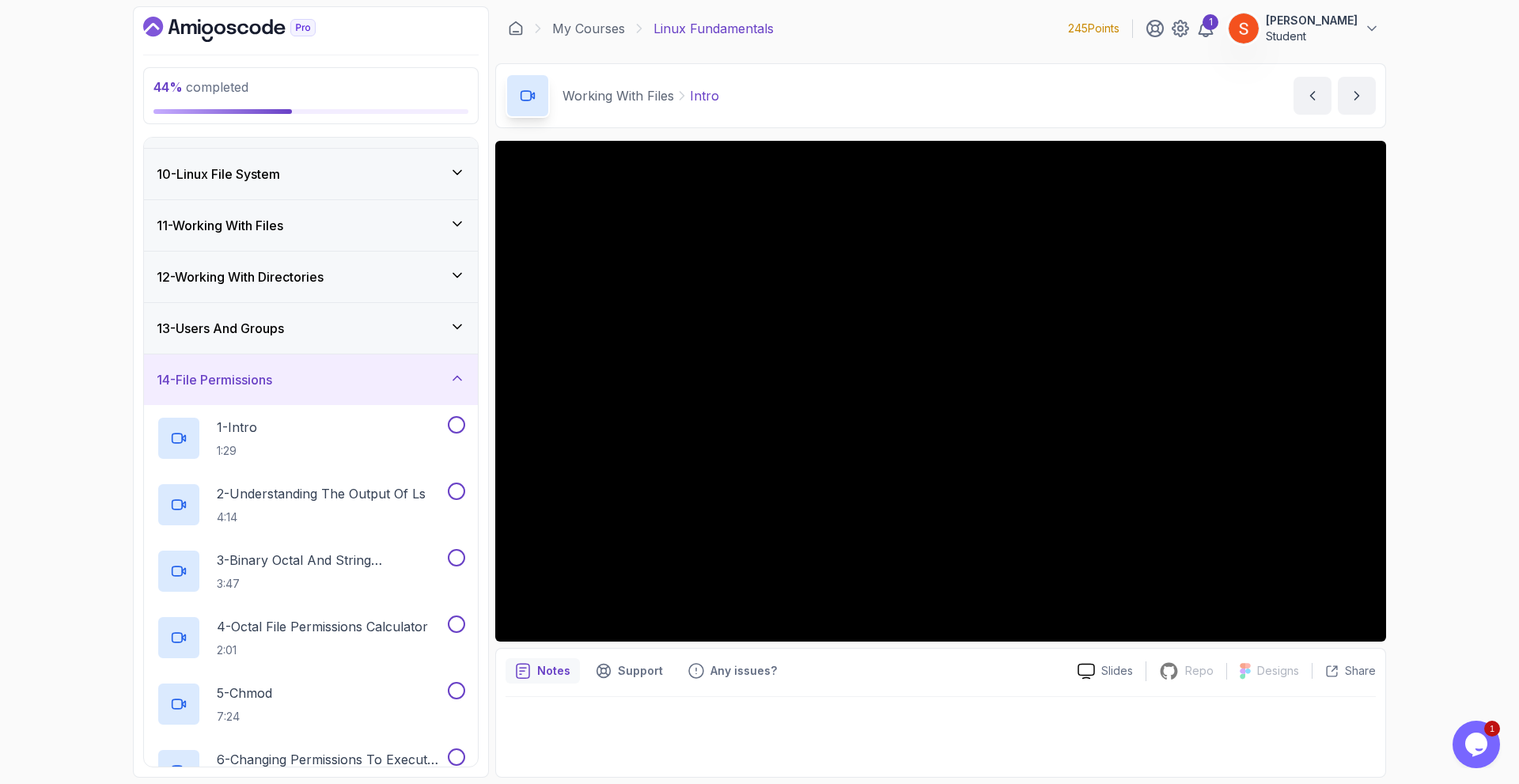
scroll to position [215, 0]
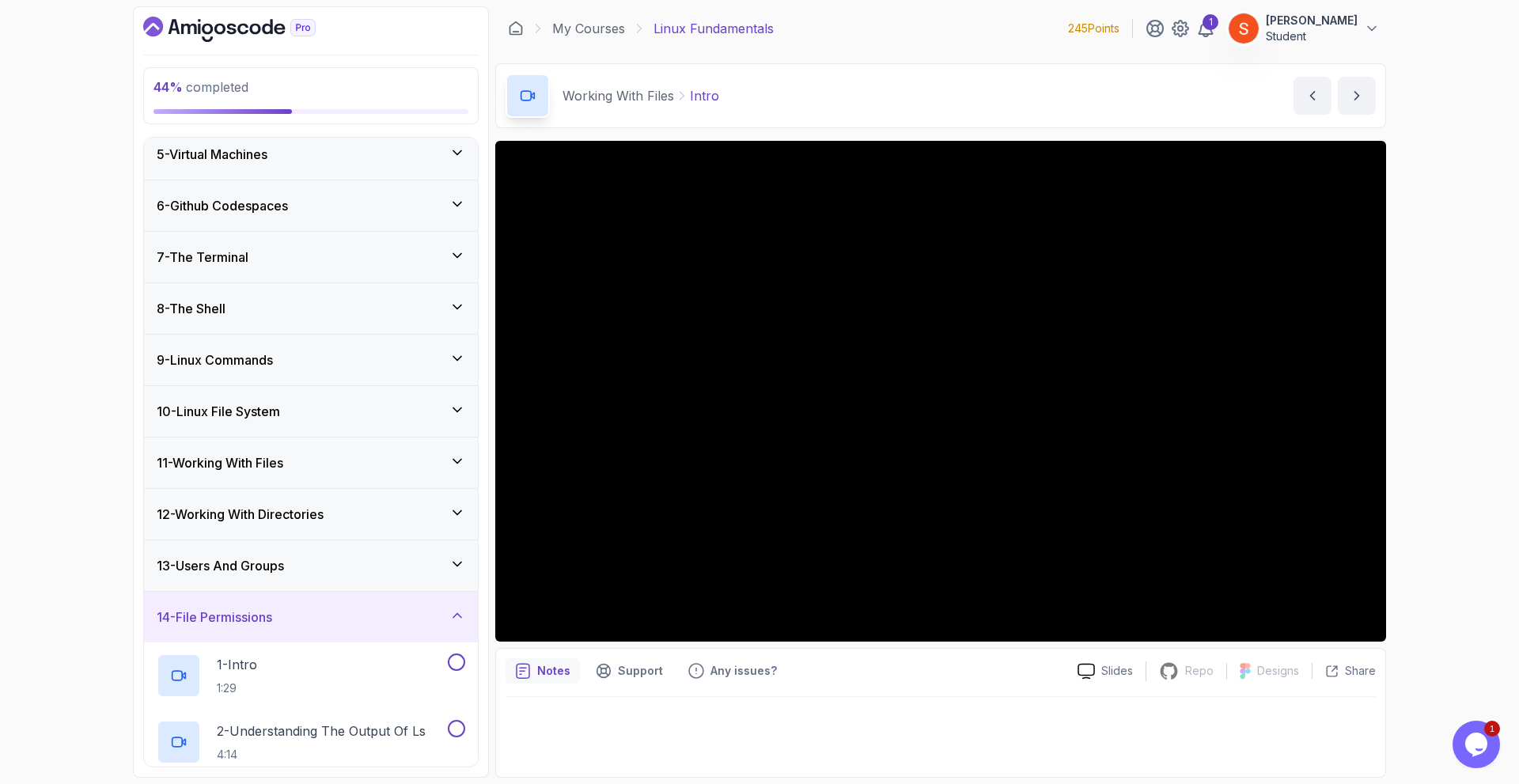
click at [464, 620] on icon at bounding box center [457, 616] width 16 height 16
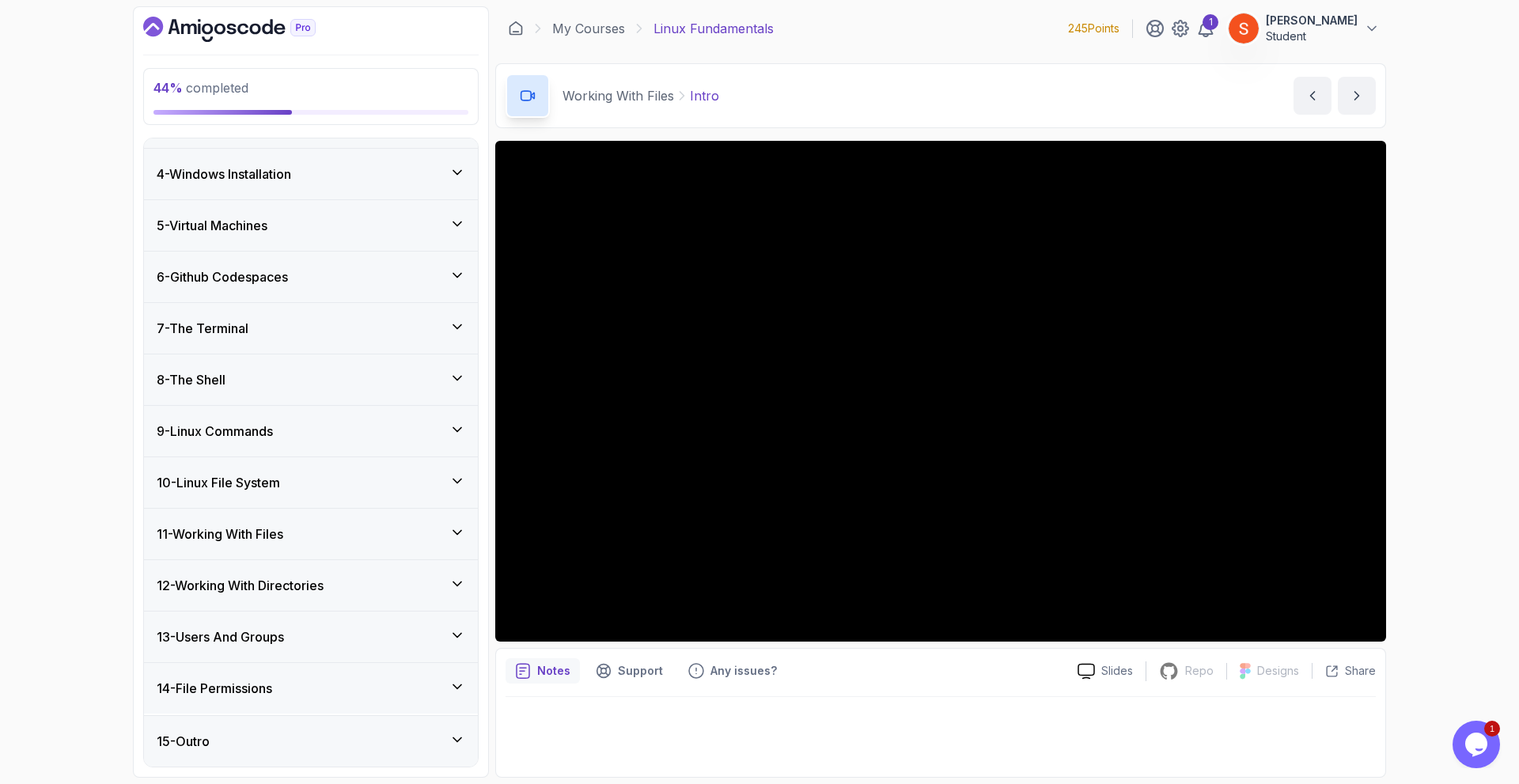
scroll to position [142, 0]
click at [456, 584] on icon at bounding box center [457, 585] width 16 height 16
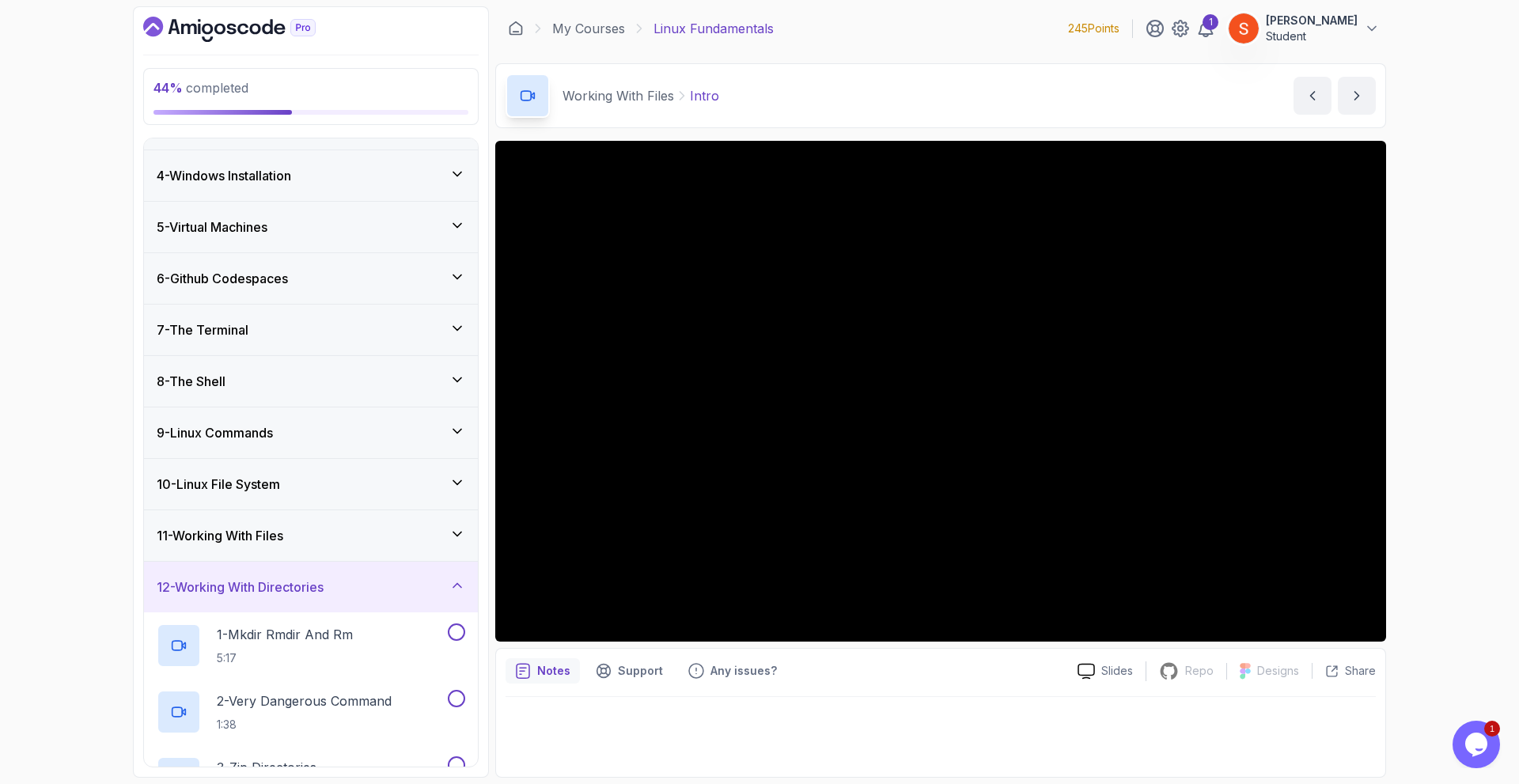
click at [453, 575] on div "12 - Working With Directories" at bounding box center [310, 586] width 333 height 50
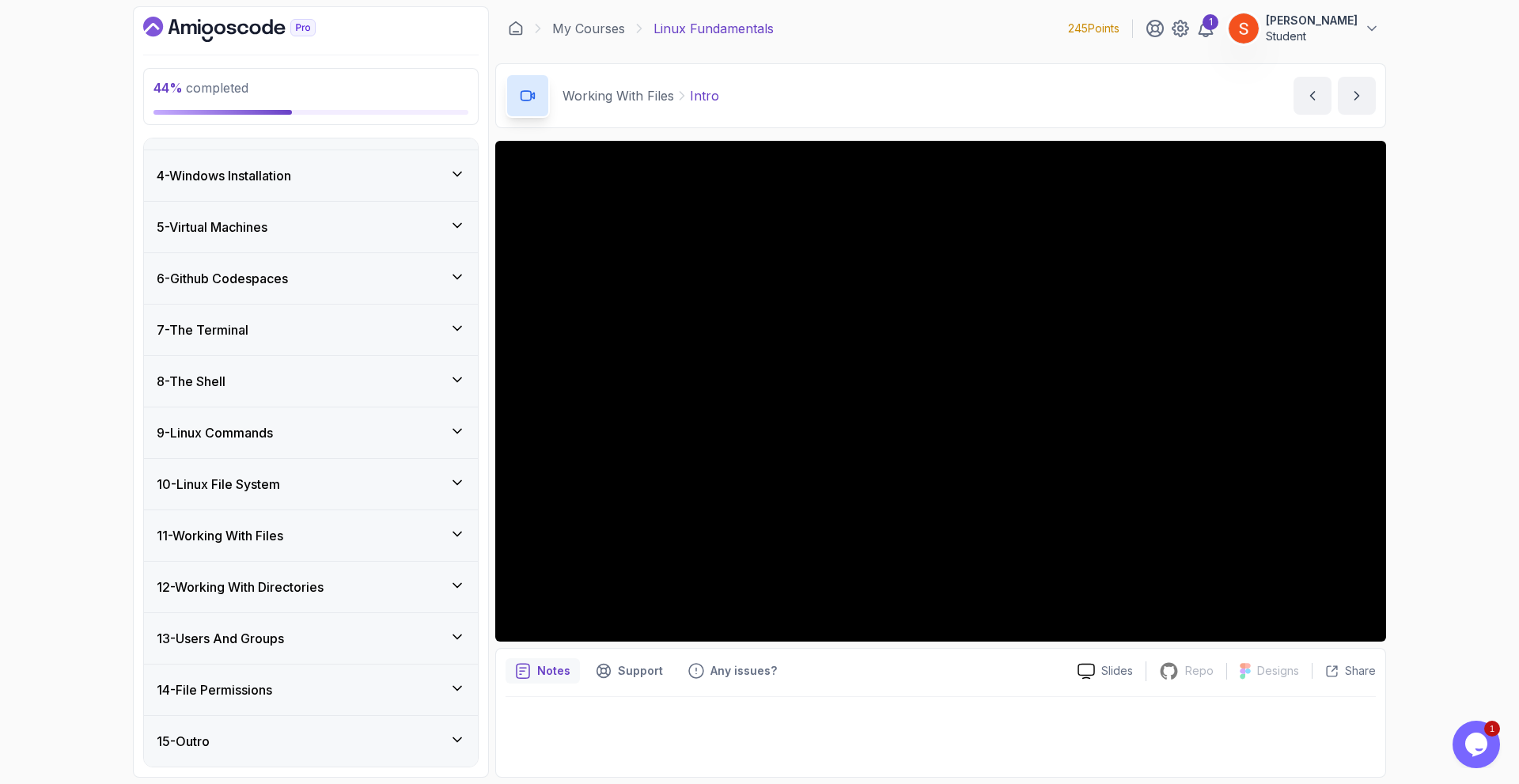
click at [282, 530] on h3 "11 - Working With Files" at bounding box center [219, 535] width 127 height 19
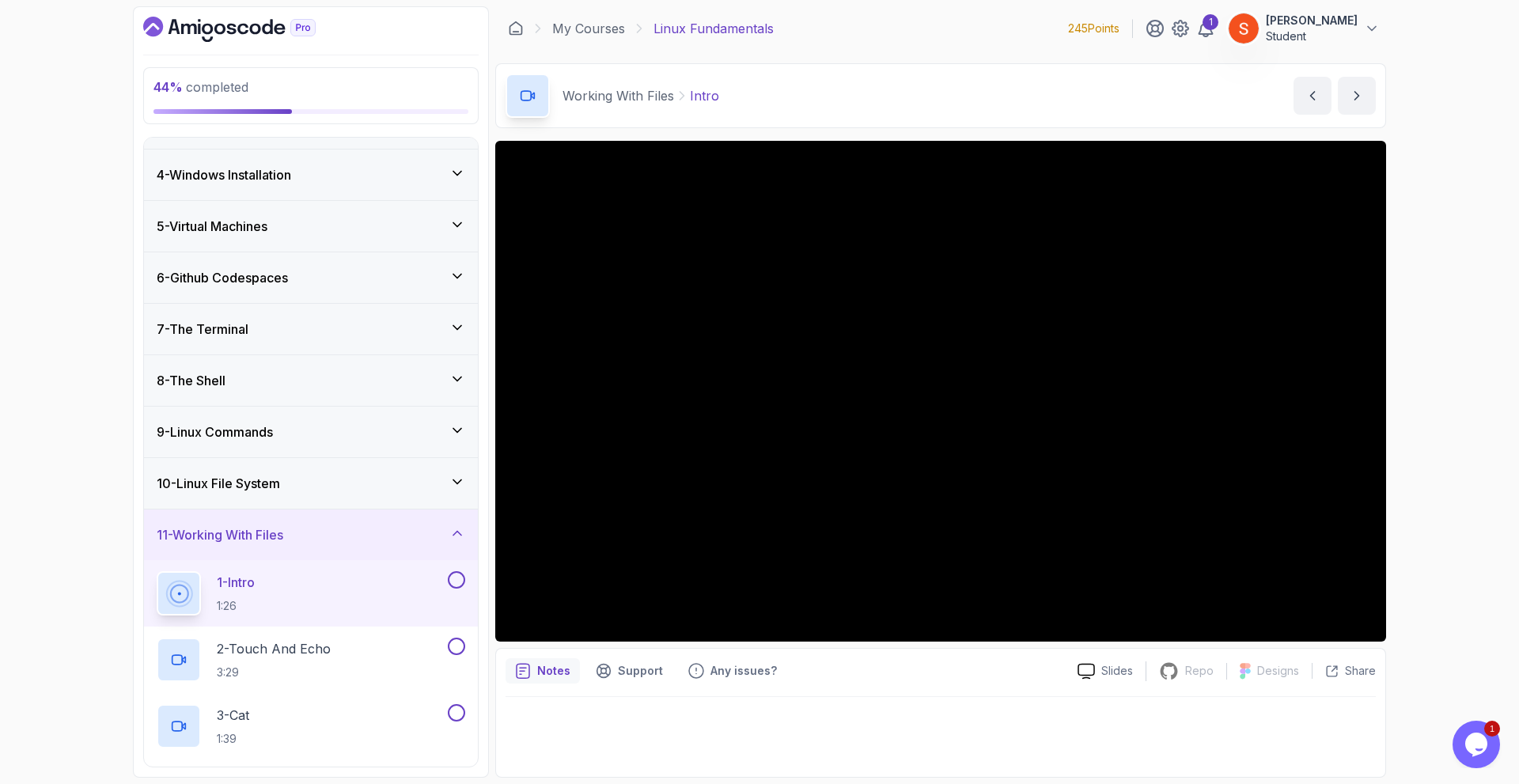
click at [282, 530] on h3 "11 - Working With Files" at bounding box center [219, 534] width 127 height 19
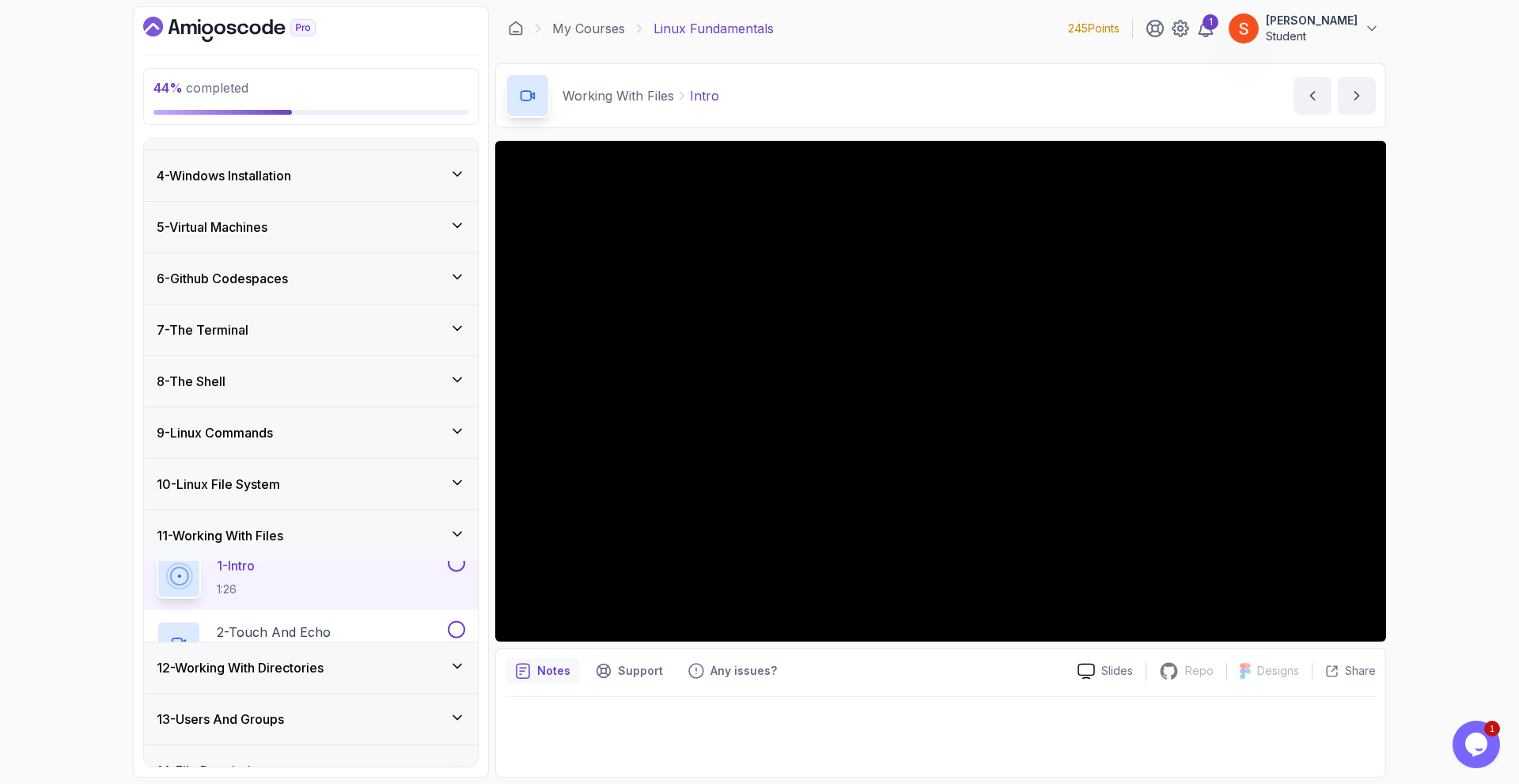
click at [302, 486] on div "10 - Linux File System" at bounding box center [310, 484] width 309 height 19
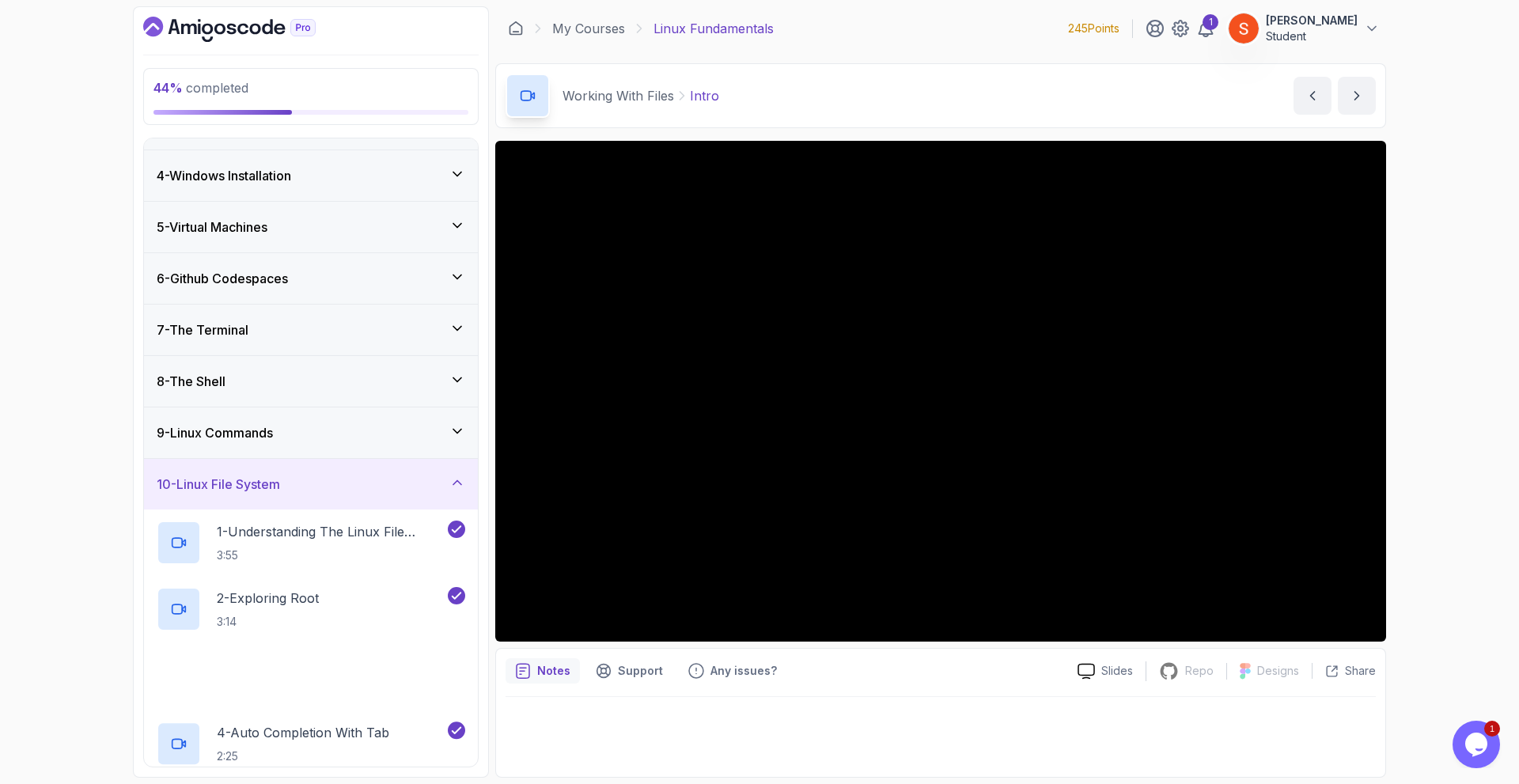
click at [302, 485] on div "10 - Linux File System" at bounding box center [310, 484] width 309 height 19
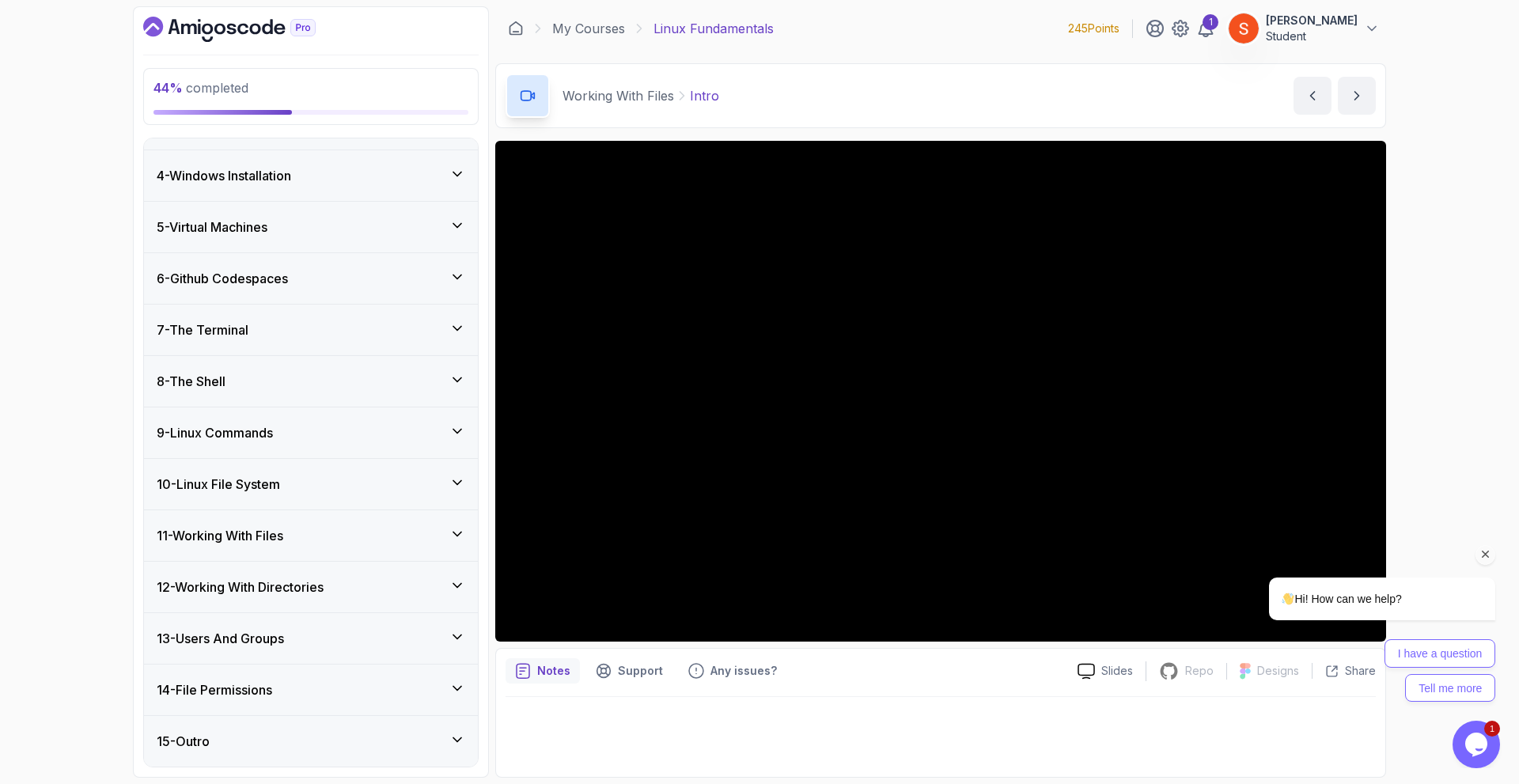
click at [237, 537] on h3 "11 - Working With Files" at bounding box center [219, 535] width 127 height 19
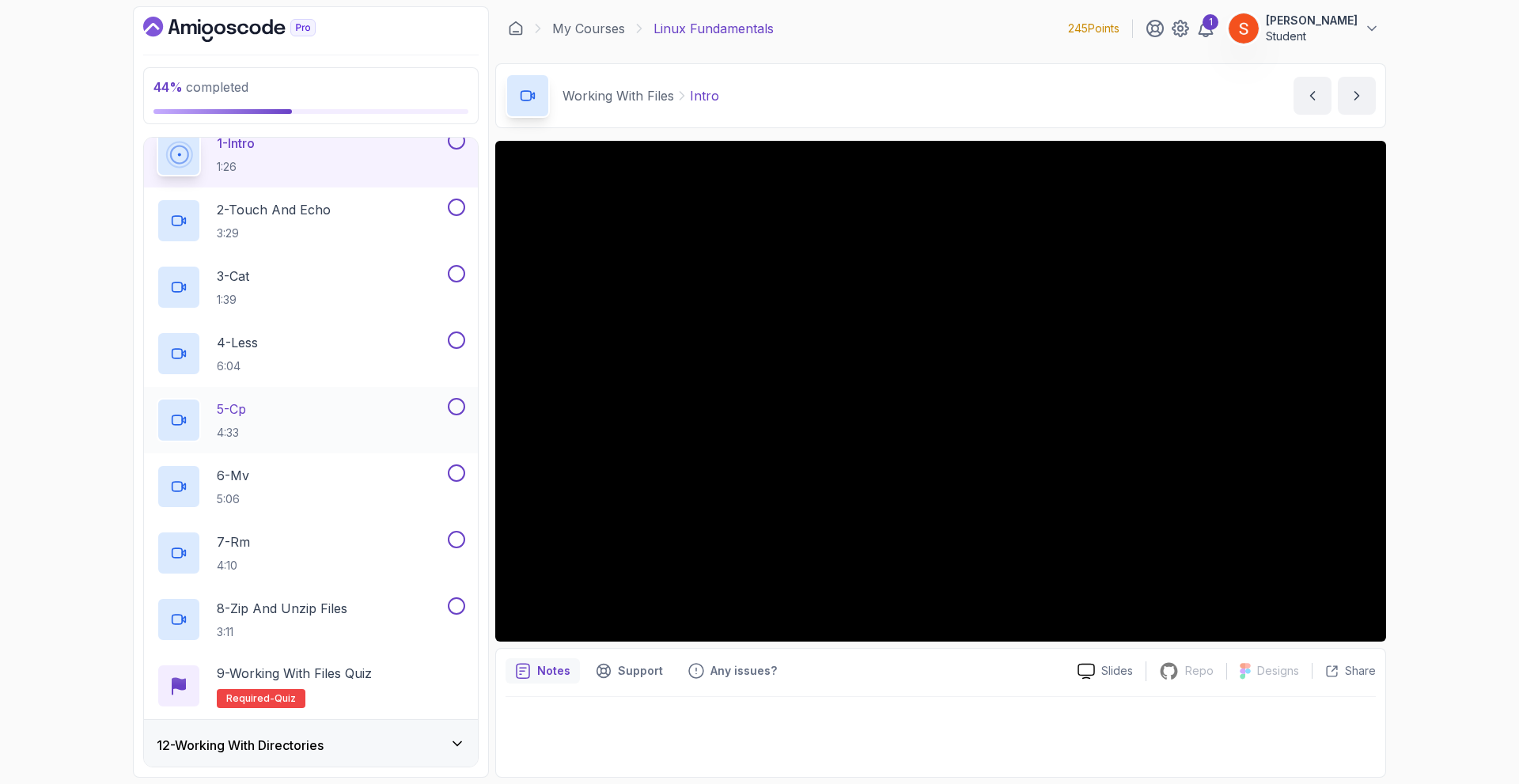
scroll to position [502, 0]
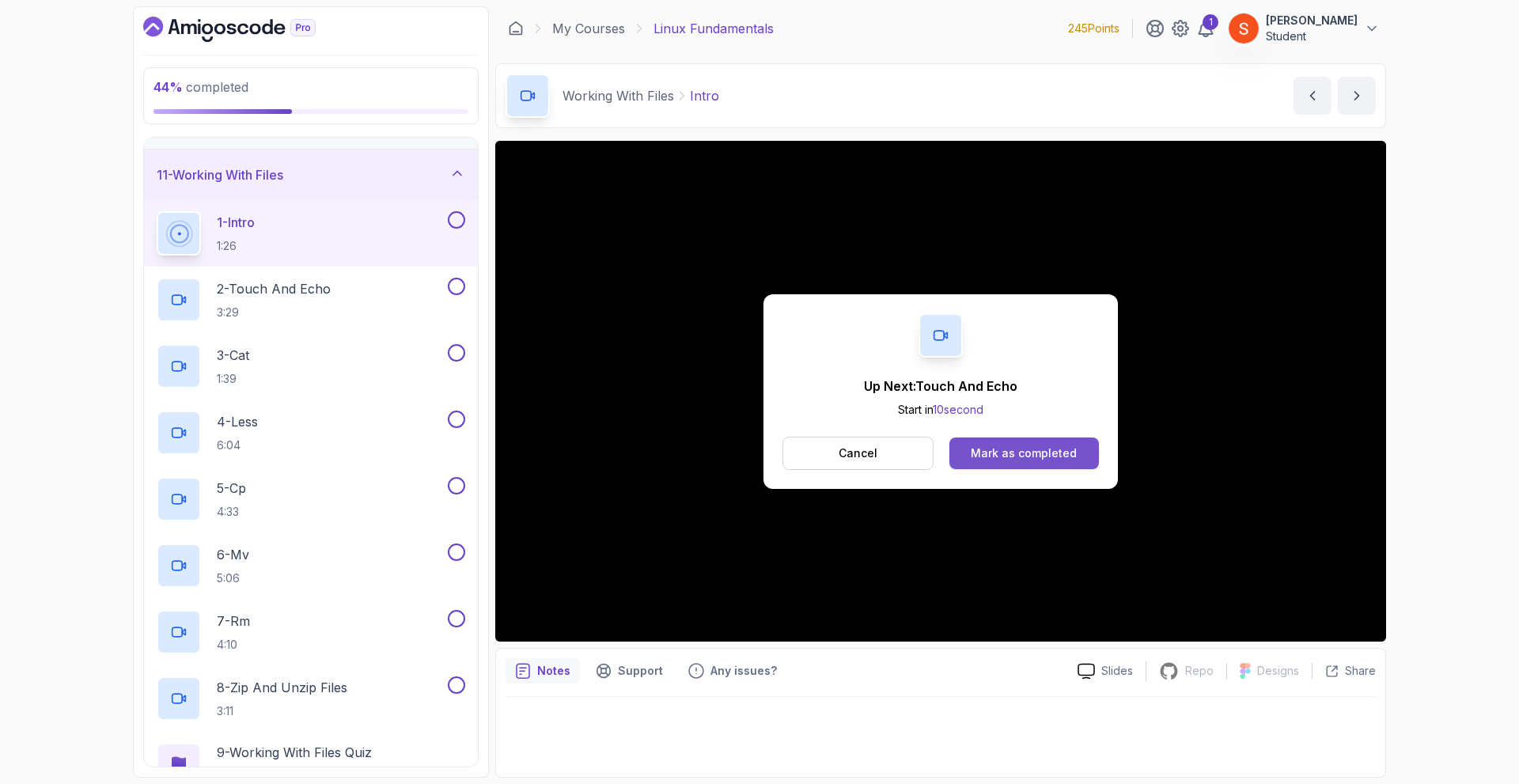
click at [1045, 456] on div "Mark as completed" at bounding box center [1024, 453] width 106 height 16
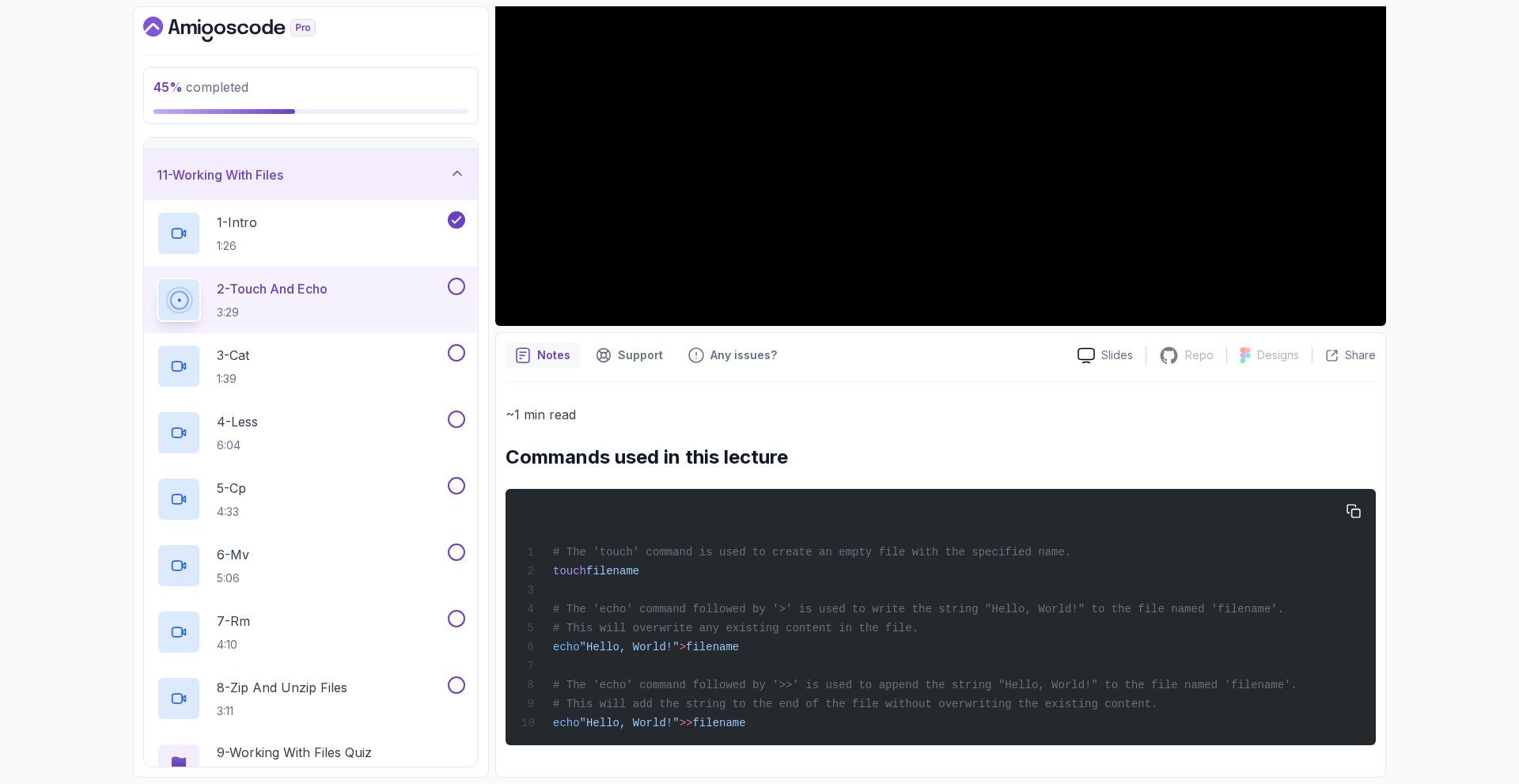
scroll to position [324, 0]
drag, startPoint x: 546, startPoint y: 532, endPoint x: 823, endPoint y: 745, distance: 349.4
click at [823, 745] on pre "# The 'touch' command is used to create an empty file with the specified name. …" at bounding box center [941, 617] width 870 height 256
copy code "# The 'touch' command is used to create an empty file with the specified name. …"
click at [264, 215] on div "1 - Intro 1:26" at bounding box center [300, 234] width 288 height 45
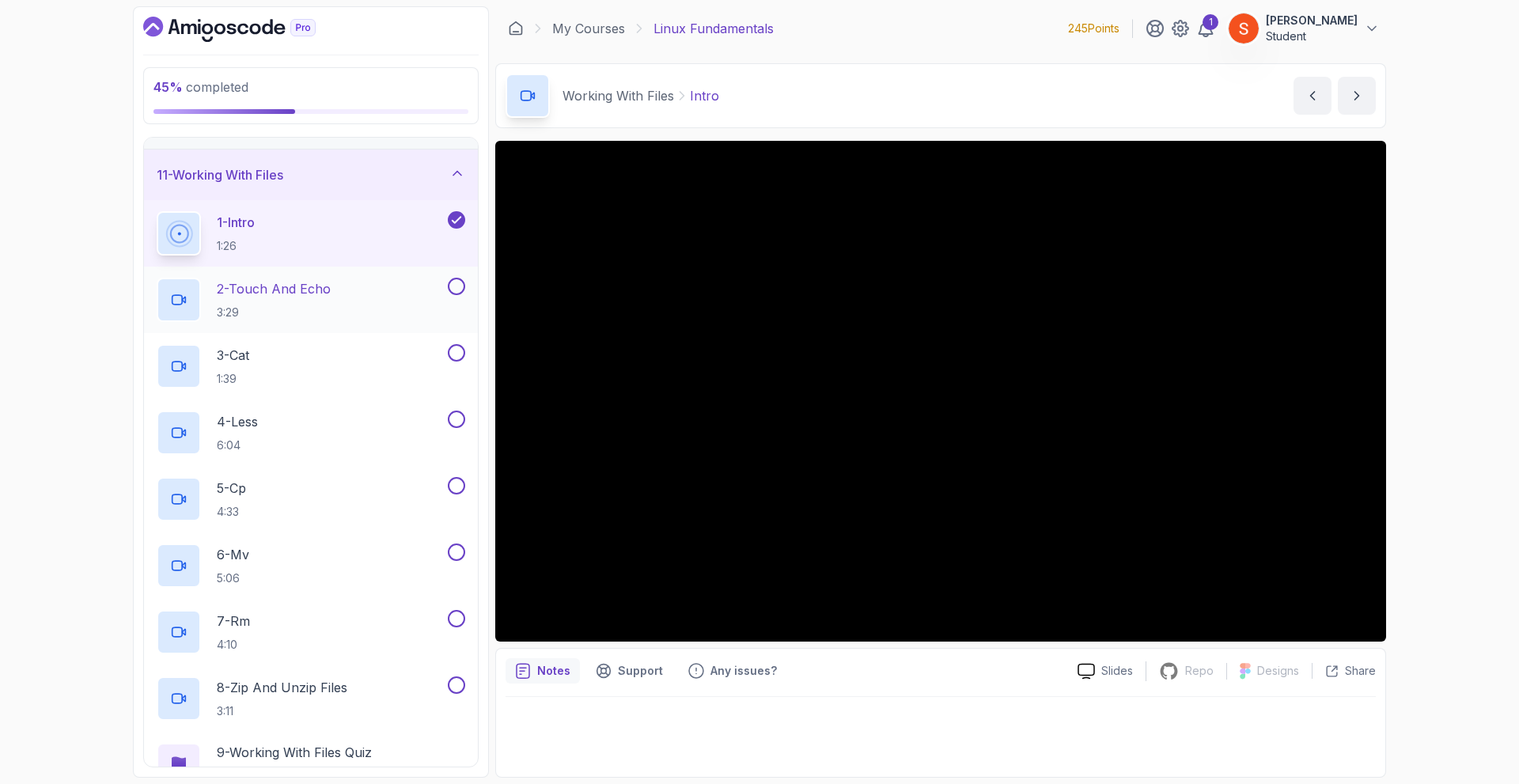
click at [292, 289] on p "2 - Touch And Echo" at bounding box center [274, 289] width 114 height 19
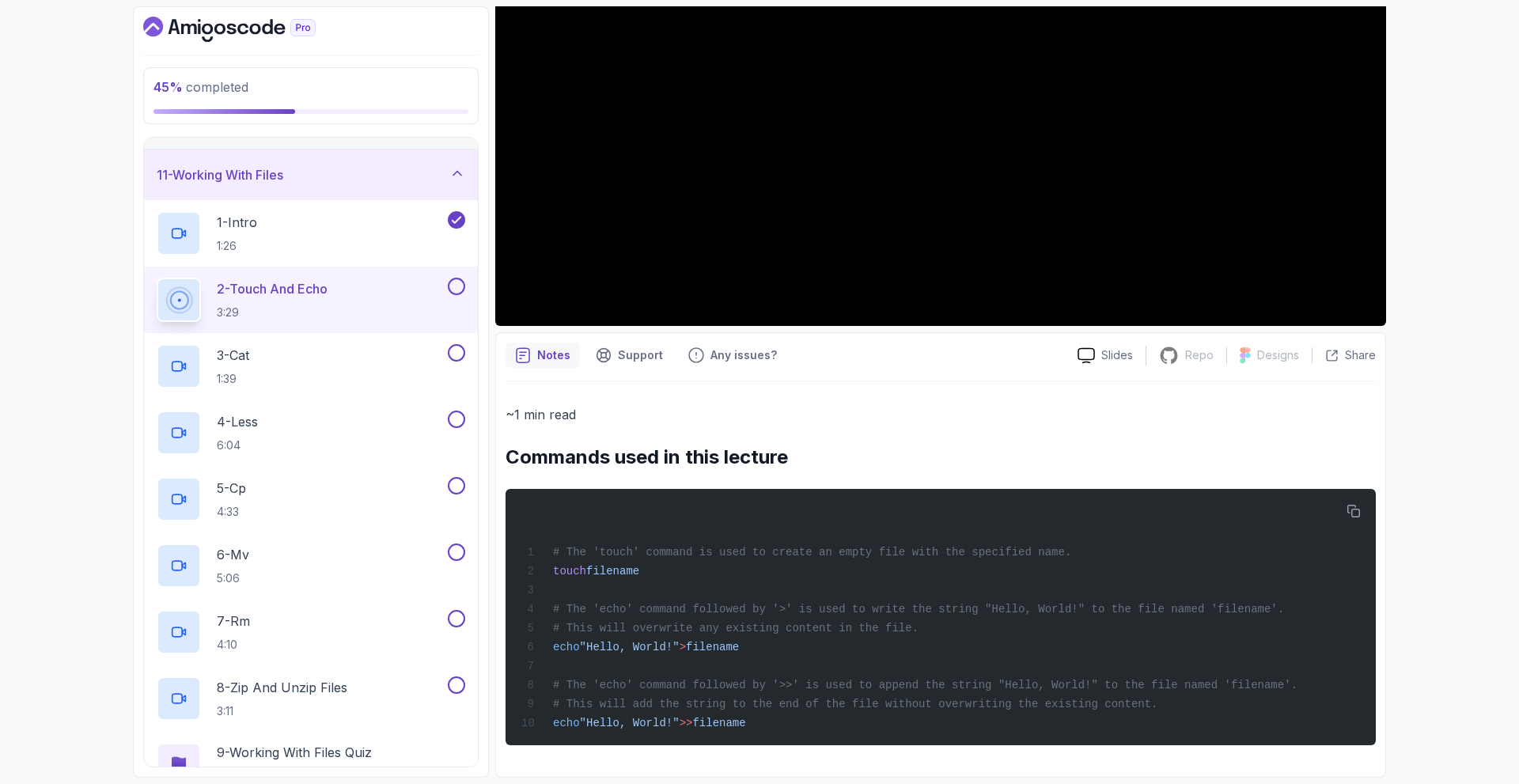
scroll to position [244, 0]
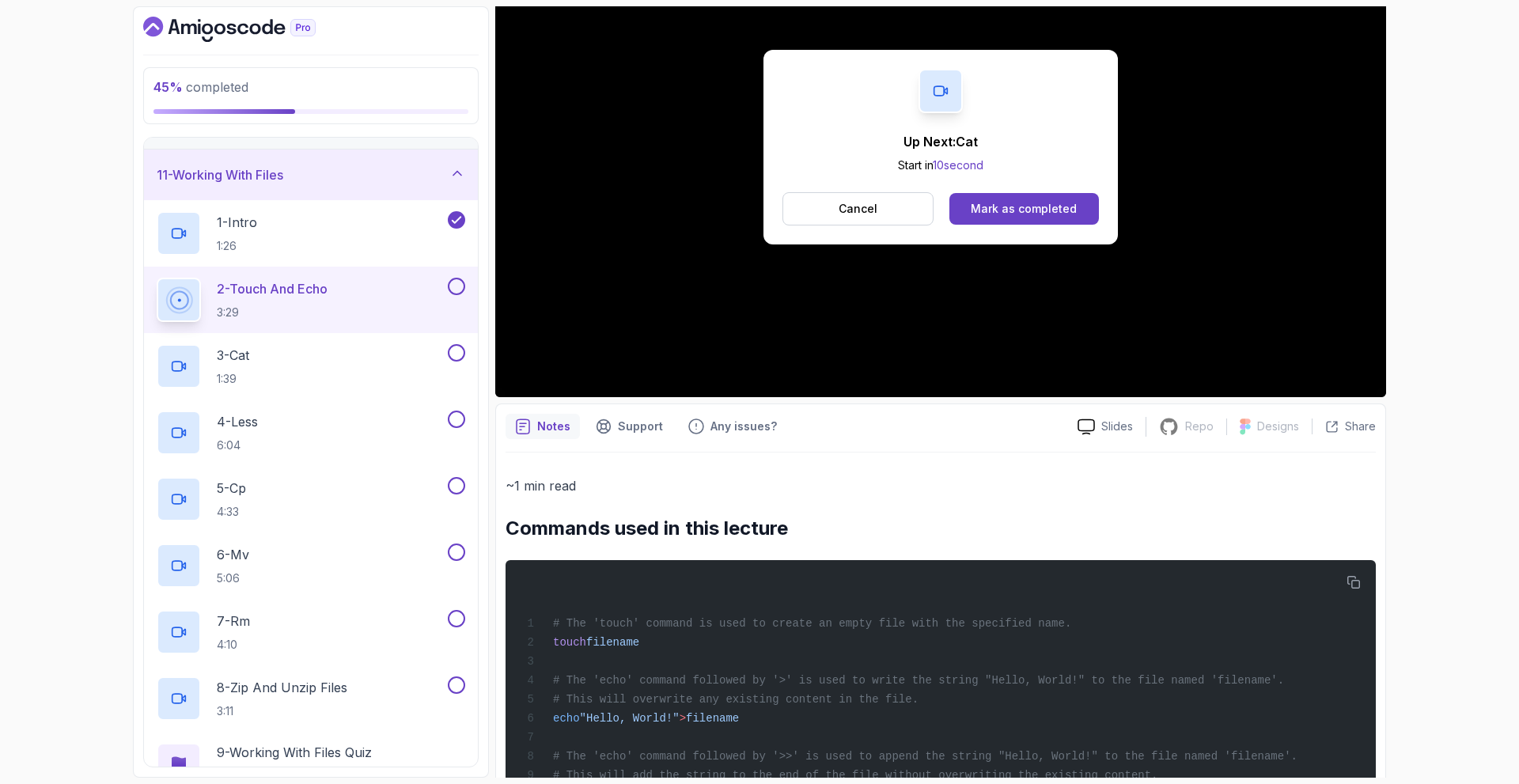
drag, startPoint x: 752, startPoint y: 317, endPoint x: 809, endPoint y: 274, distance: 71.4
click at [809, 274] on div "Up Next: Cat Start in 10 second Cancel Mark as completed" at bounding box center [941, 147] width 891 height 501
click at [1012, 199] on button "Mark as completed" at bounding box center [1024, 209] width 149 height 32
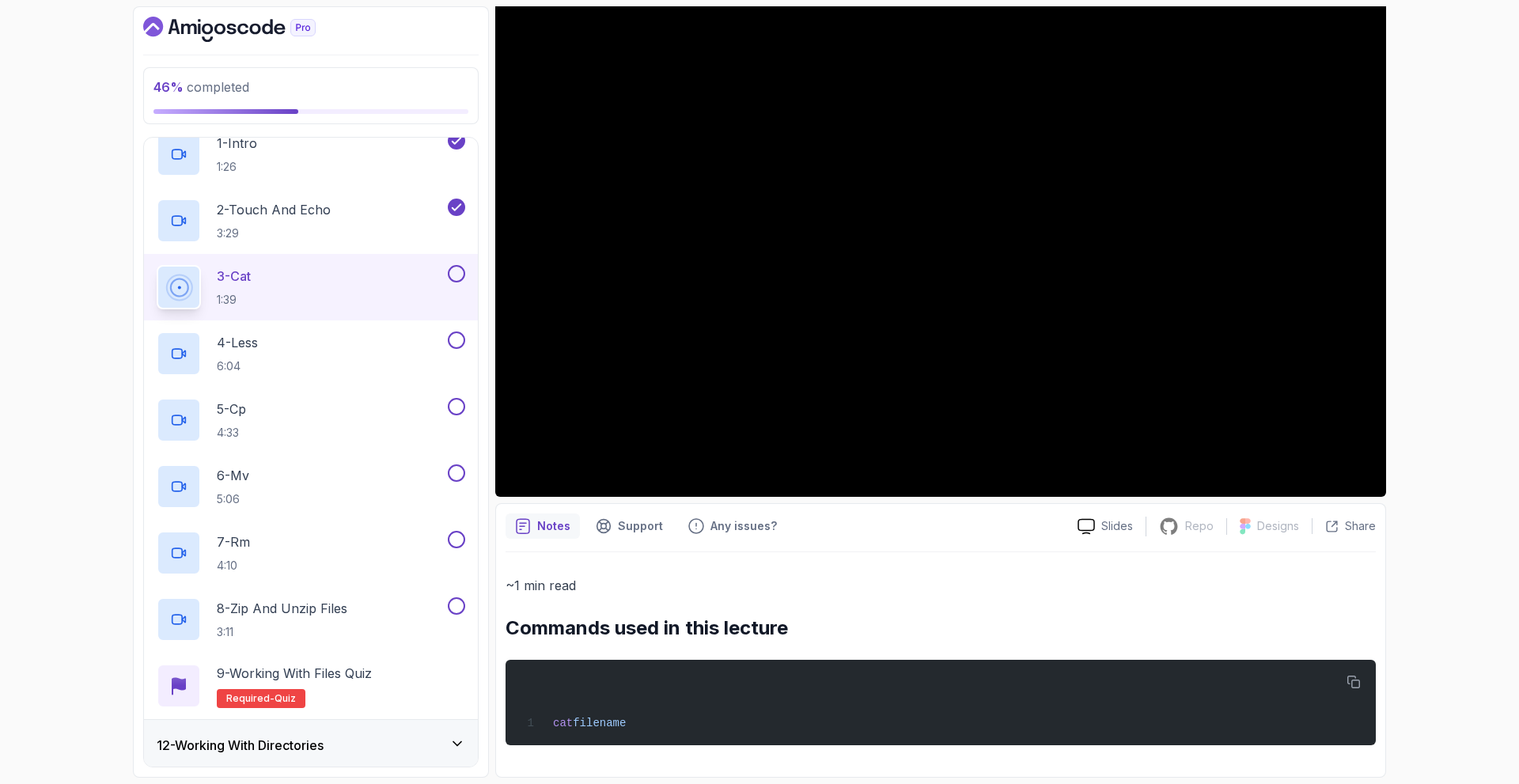
scroll to position [739, 0]
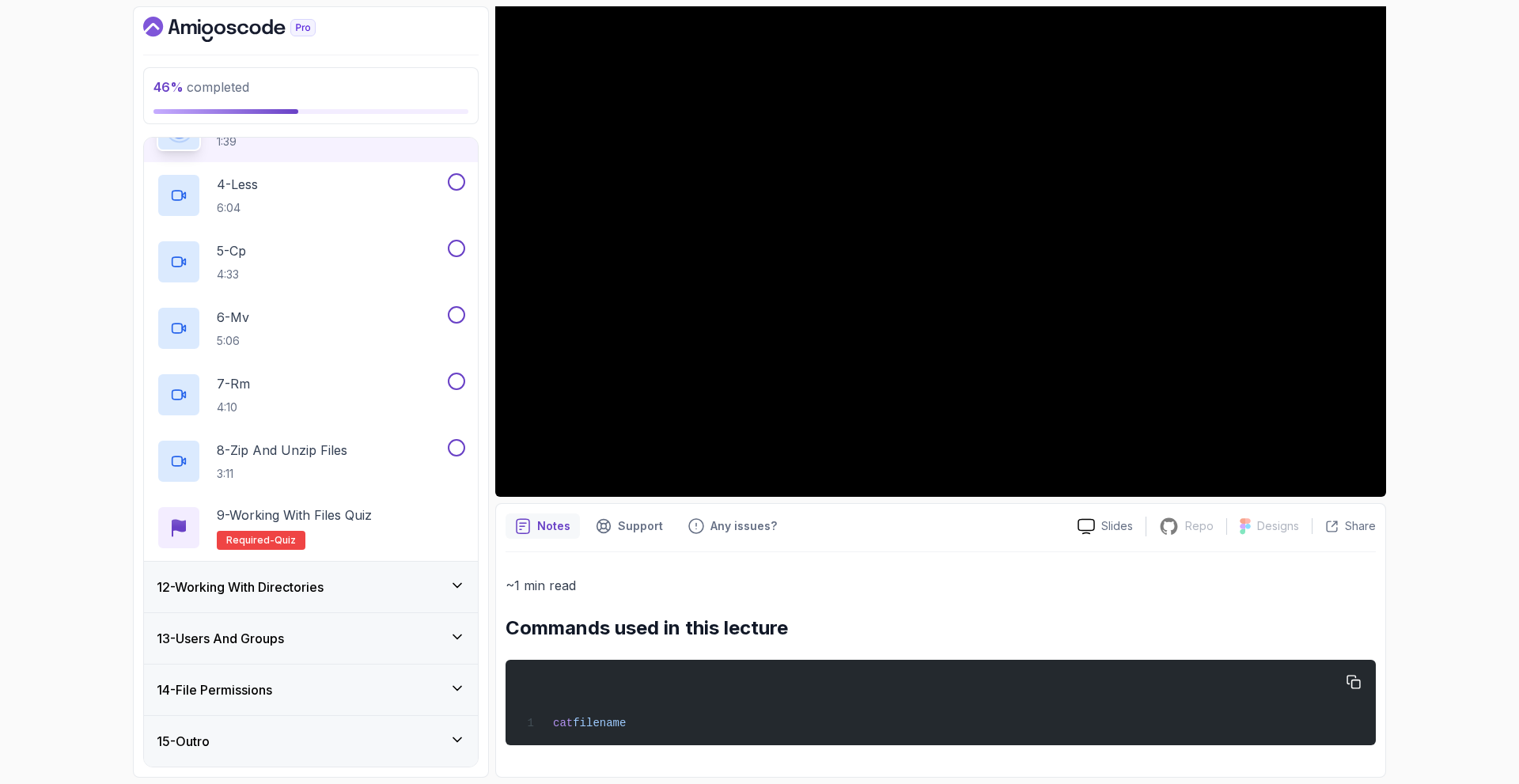
drag, startPoint x: 552, startPoint y: 723, endPoint x: 647, endPoint y: 726, distance: 95.0
click at [647, 726] on div "cat filename" at bounding box center [940, 702] width 845 height 66
copy span "cat filename"
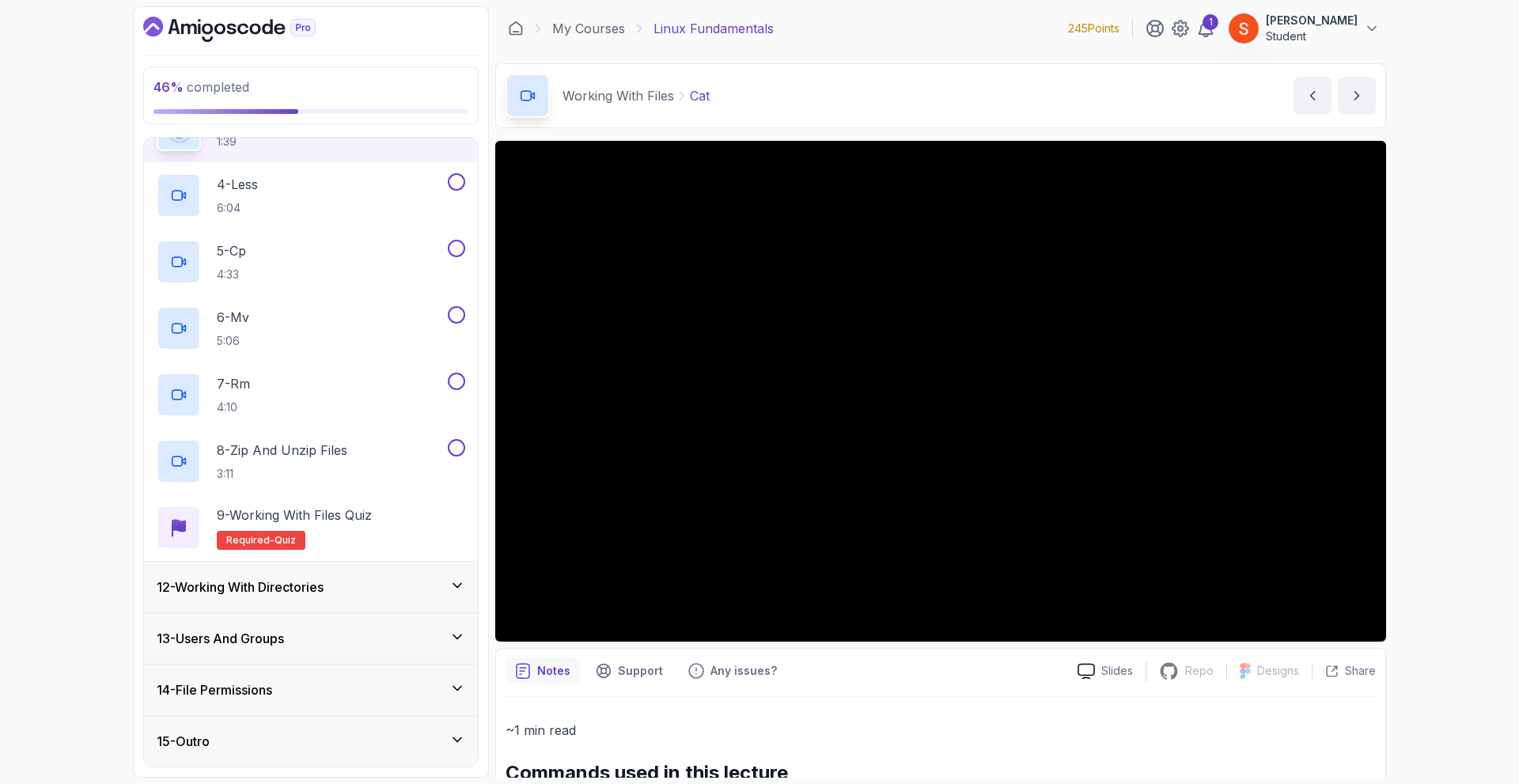
scroll to position [145, 0]
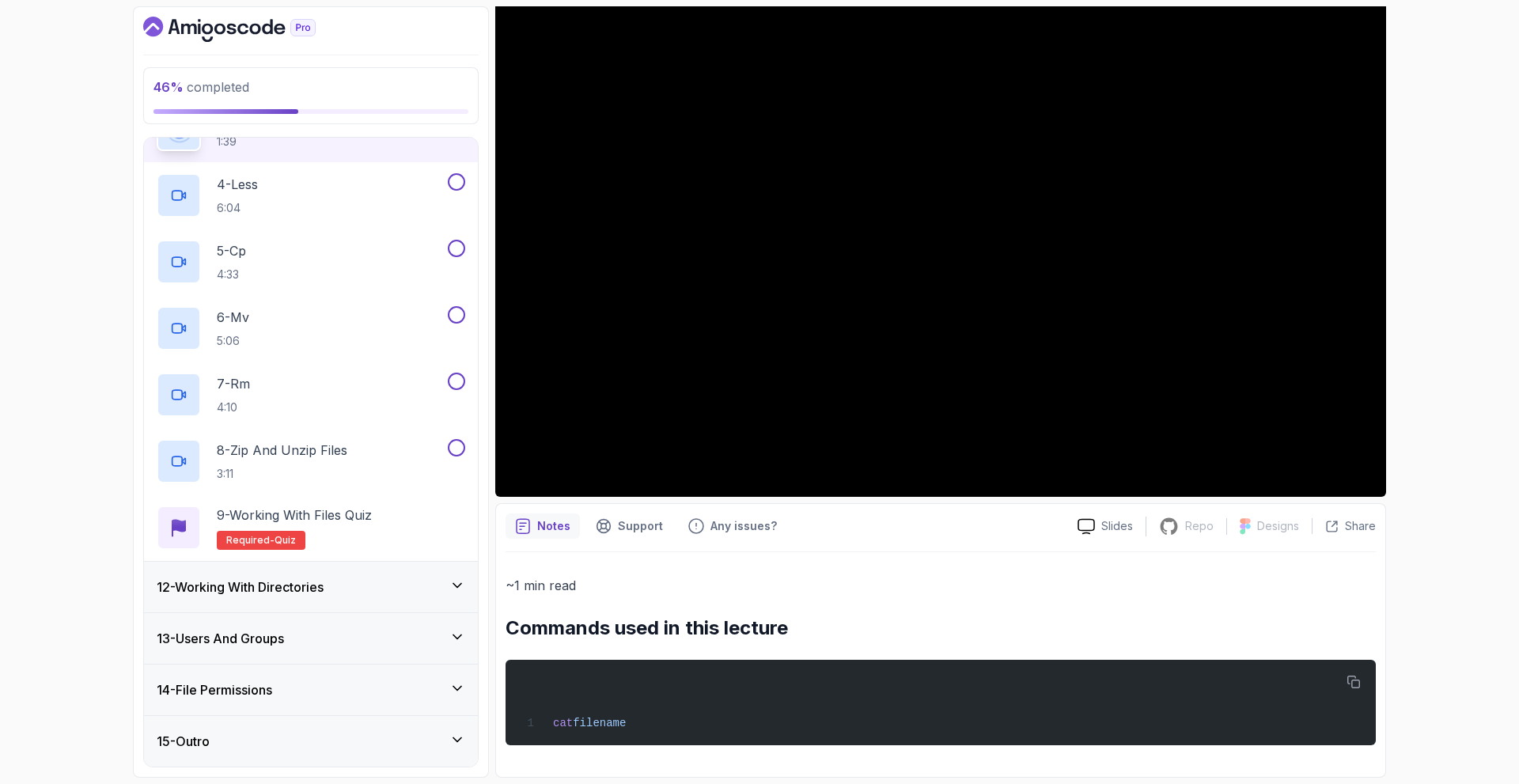
click at [854, 566] on div "~1 min read Commands used in this lecture cat filename" at bounding box center [941, 660] width 870 height 215
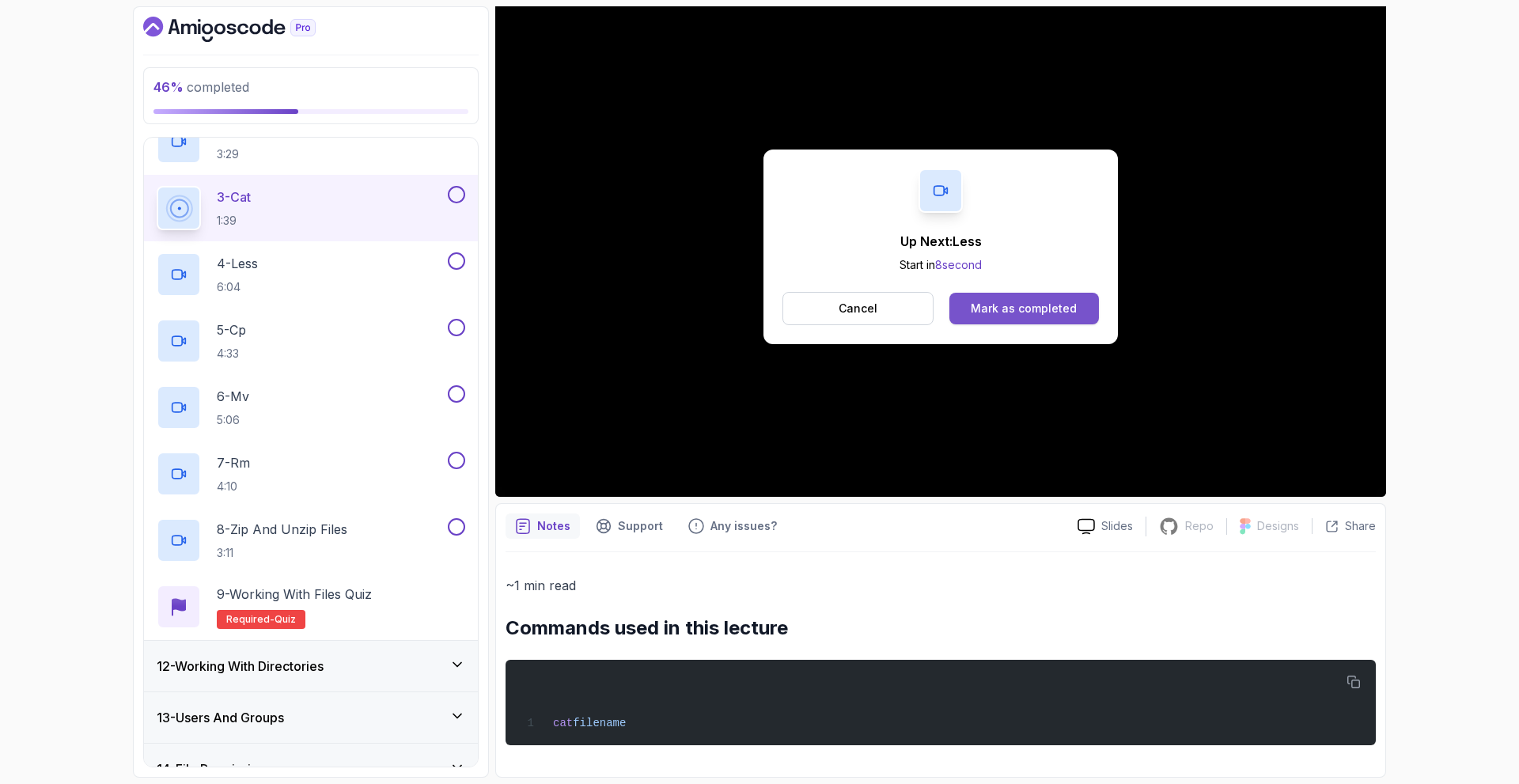
click at [1028, 301] on div "Mark as completed" at bounding box center [1024, 309] width 106 height 16
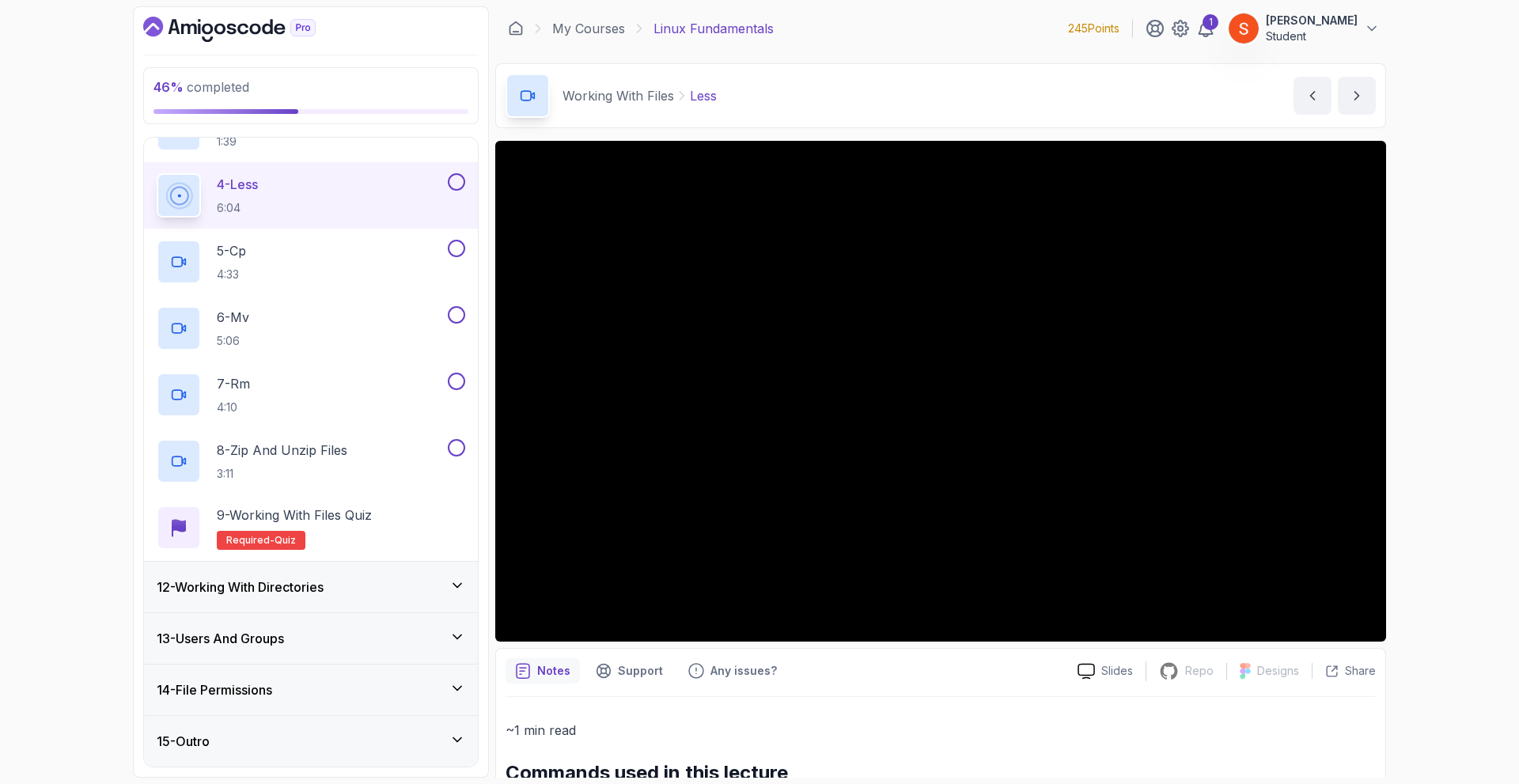
click at [452, 581] on icon at bounding box center [457, 585] width 16 height 16
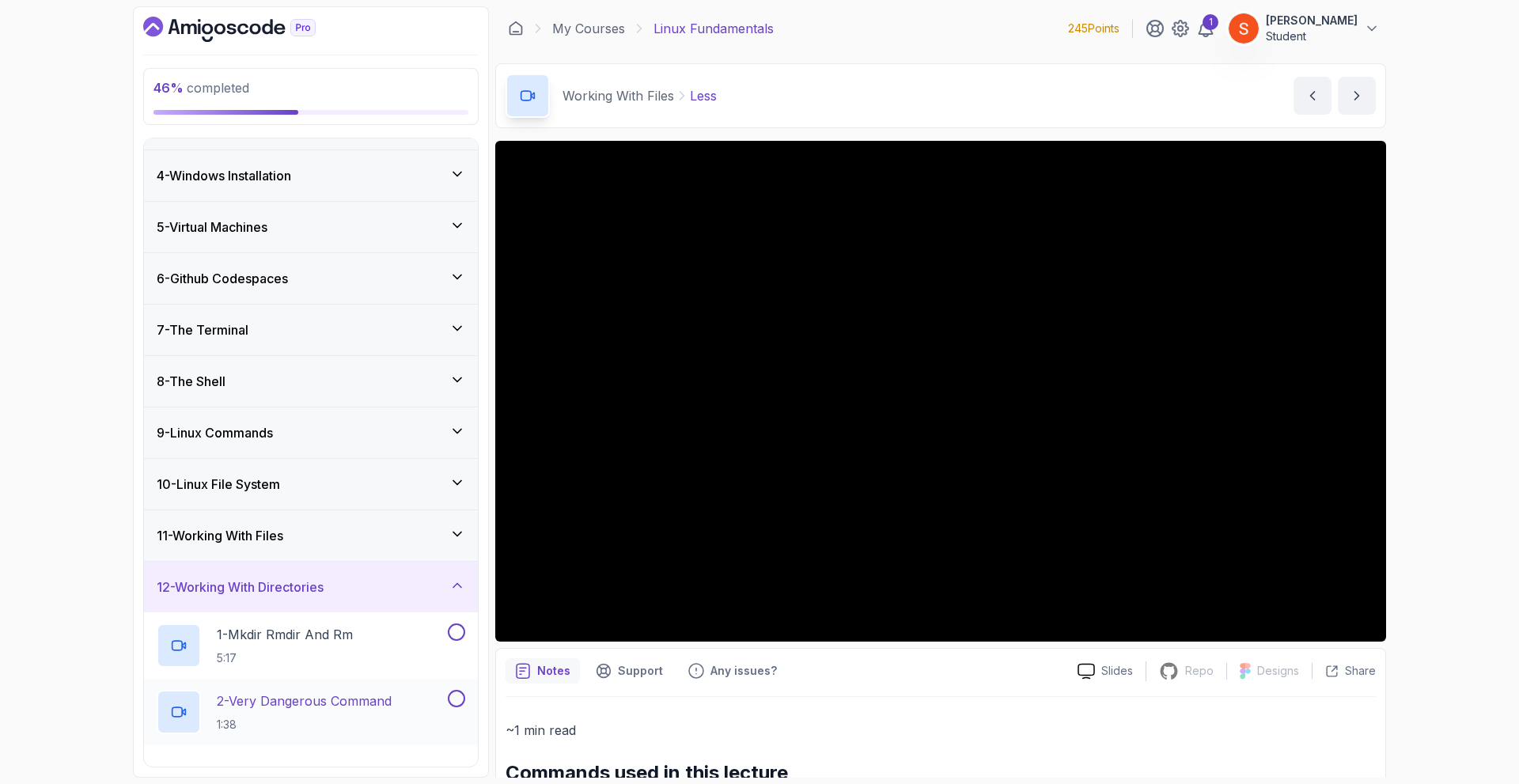
scroll to position [301, 0]
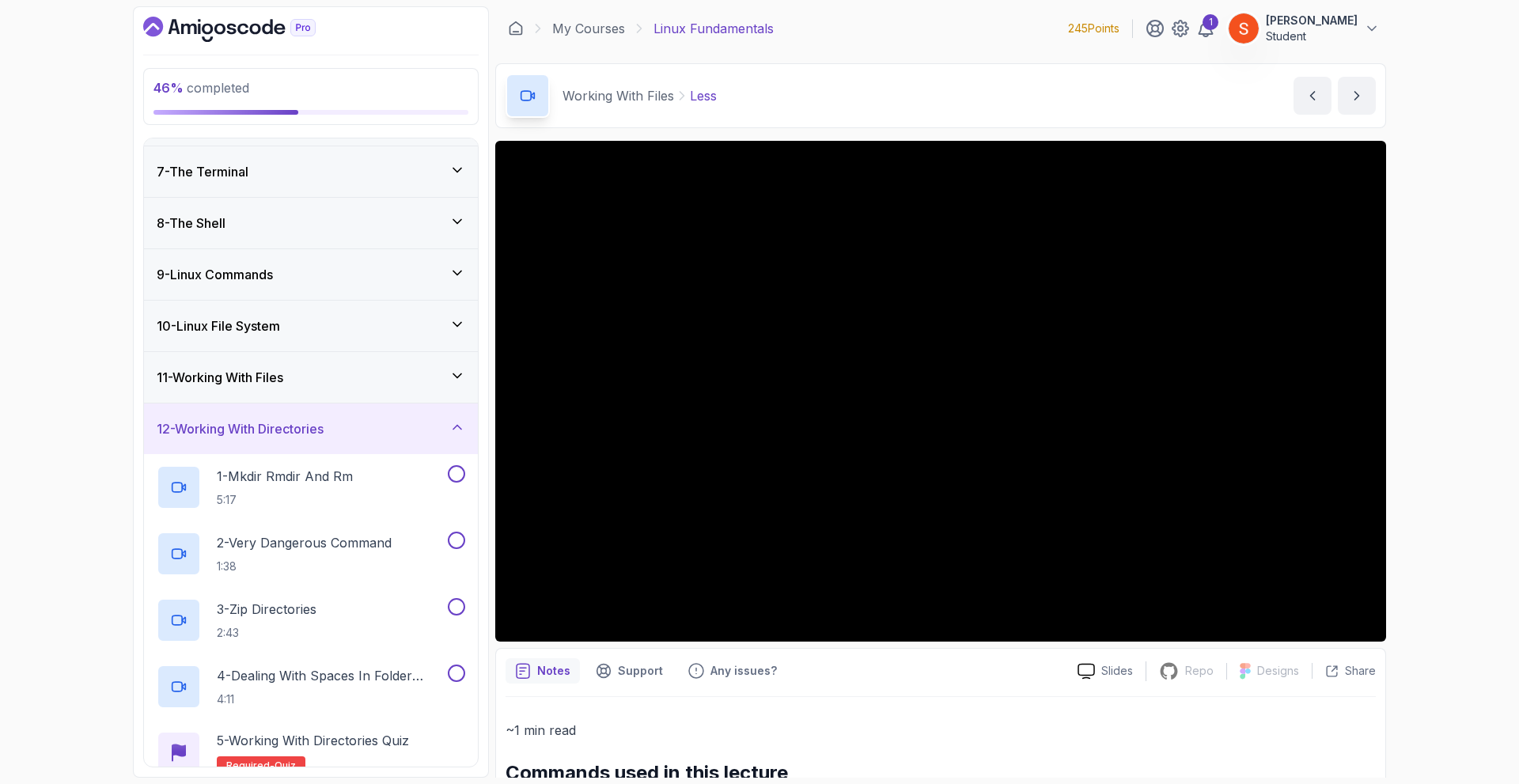
click at [451, 422] on icon at bounding box center [457, 427] width 16 height 16
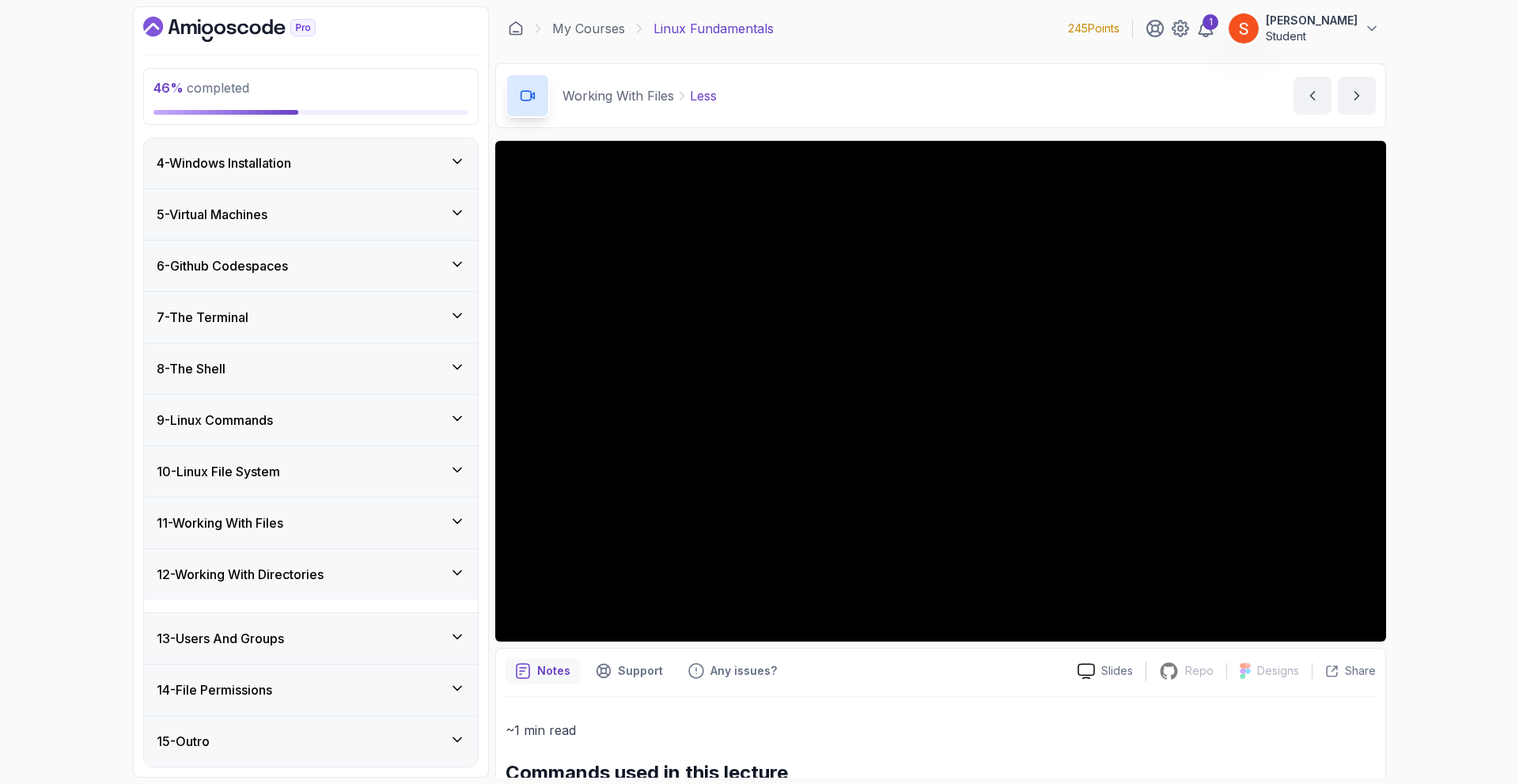
scroll to position [142, 0]
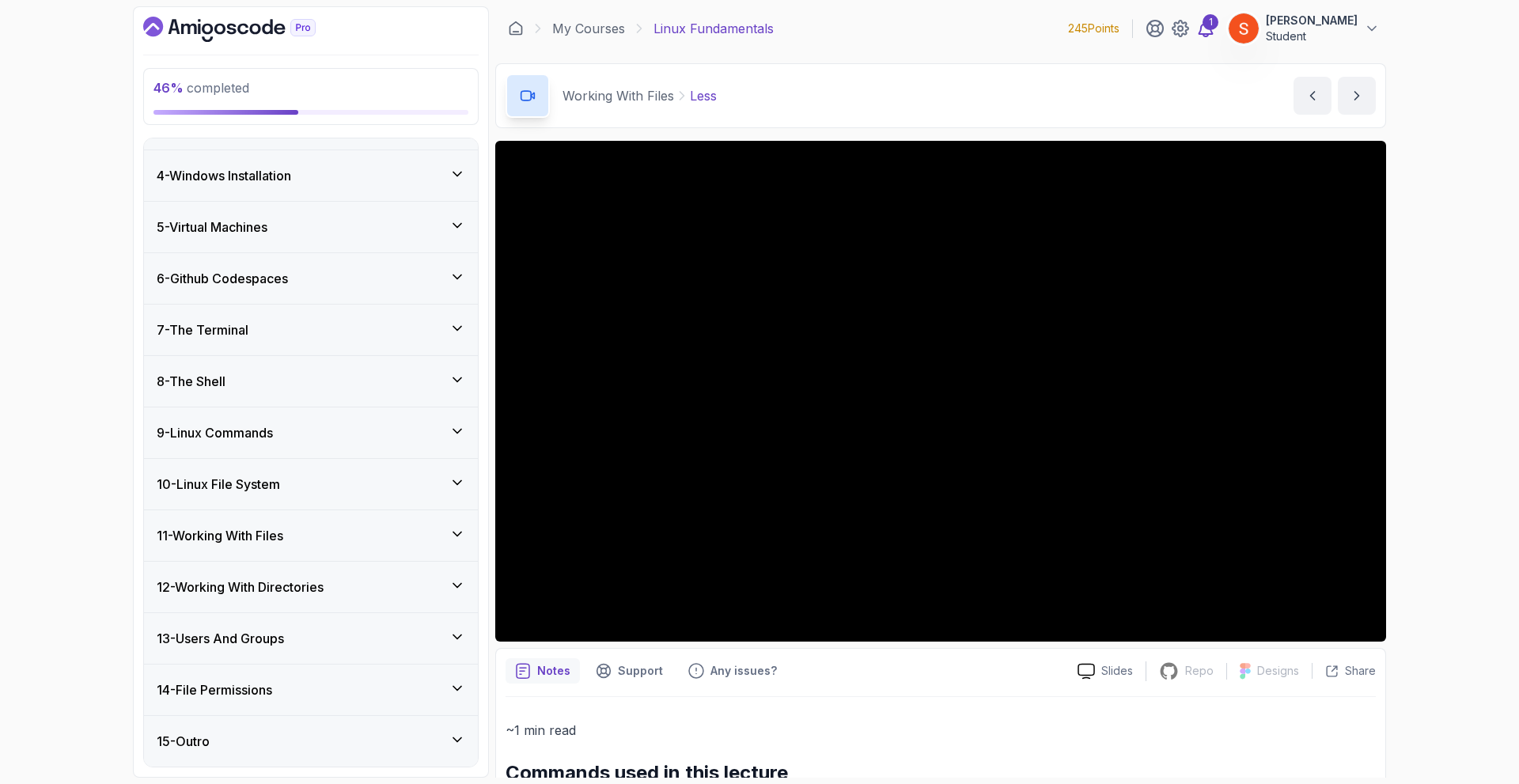
click at [1218, 29] on div "1" at bounding box center [1210, 22] width 16 height 16
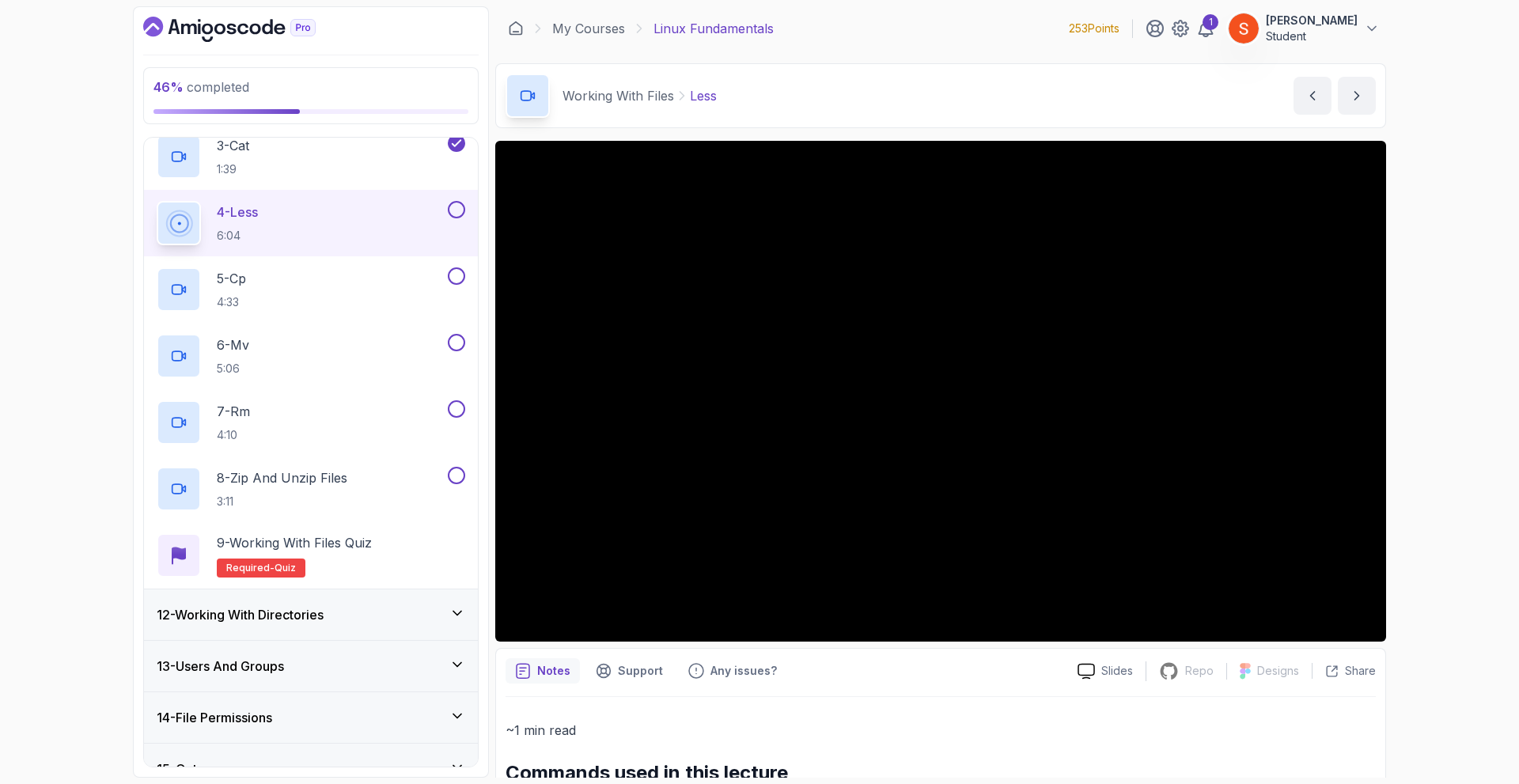
scroll to position [739, 0]
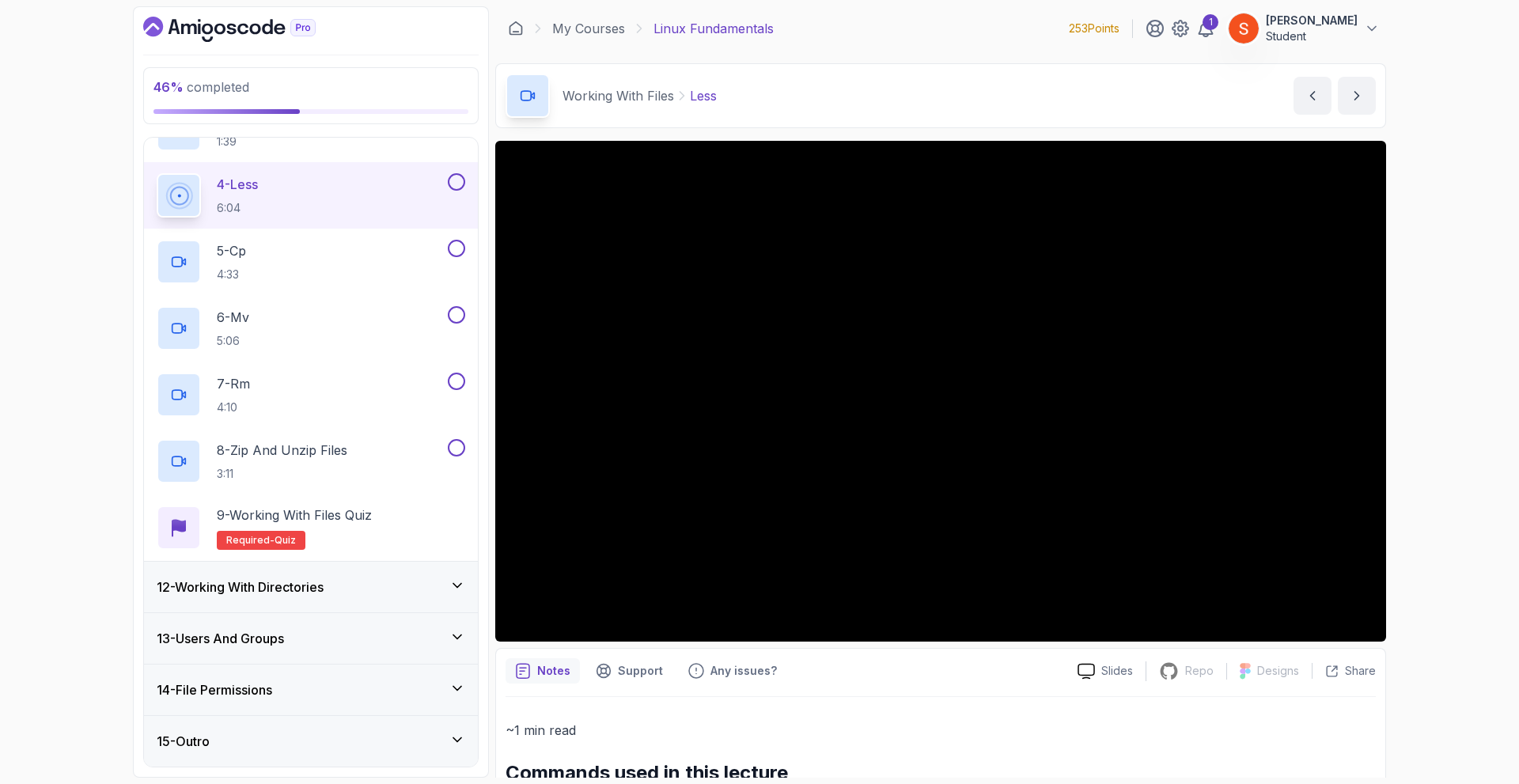
click at [444, 587] on div "12 - Working With Directories" at bounding box center [310, 587] width 309 height 19
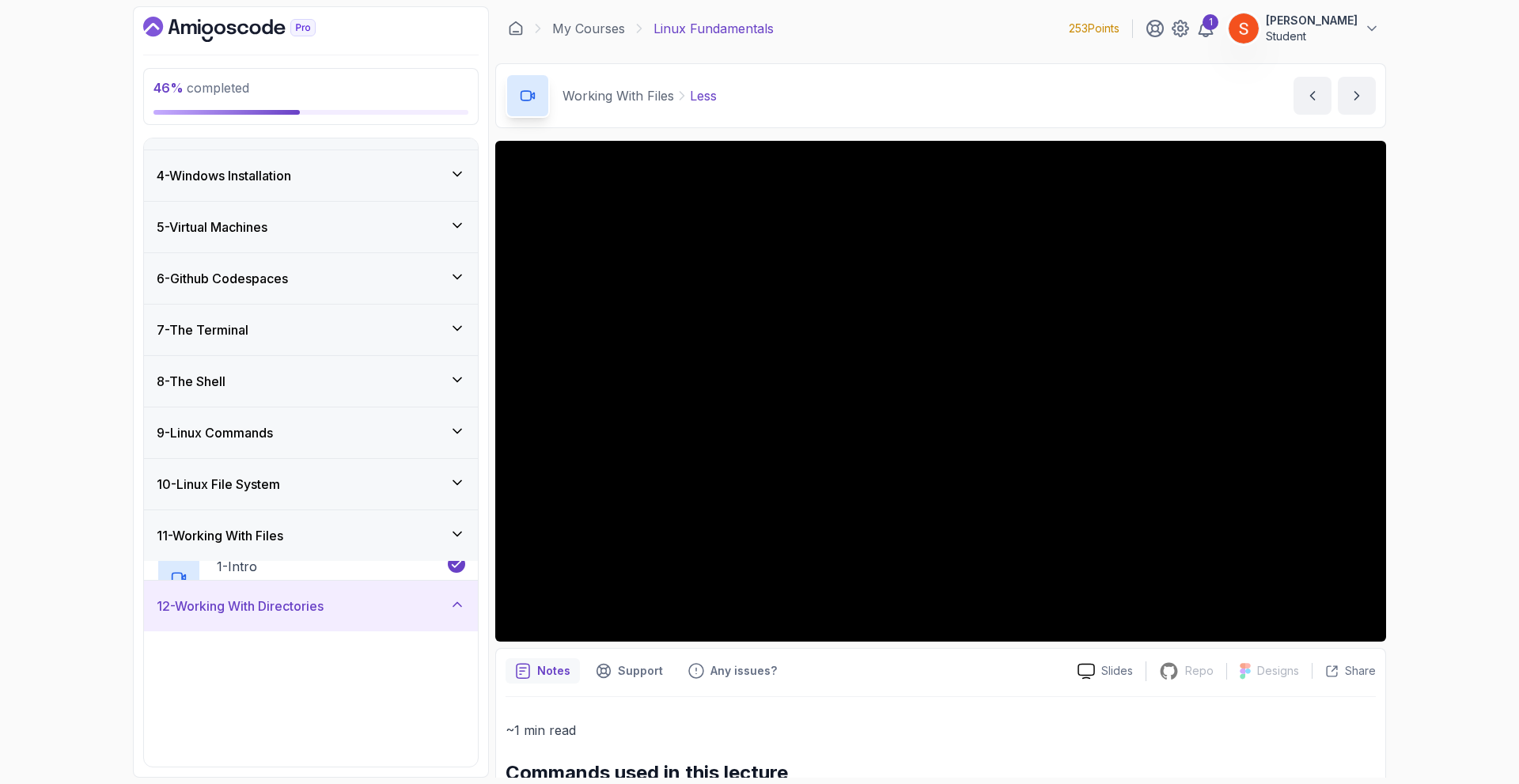
scroll to position [475, 0]
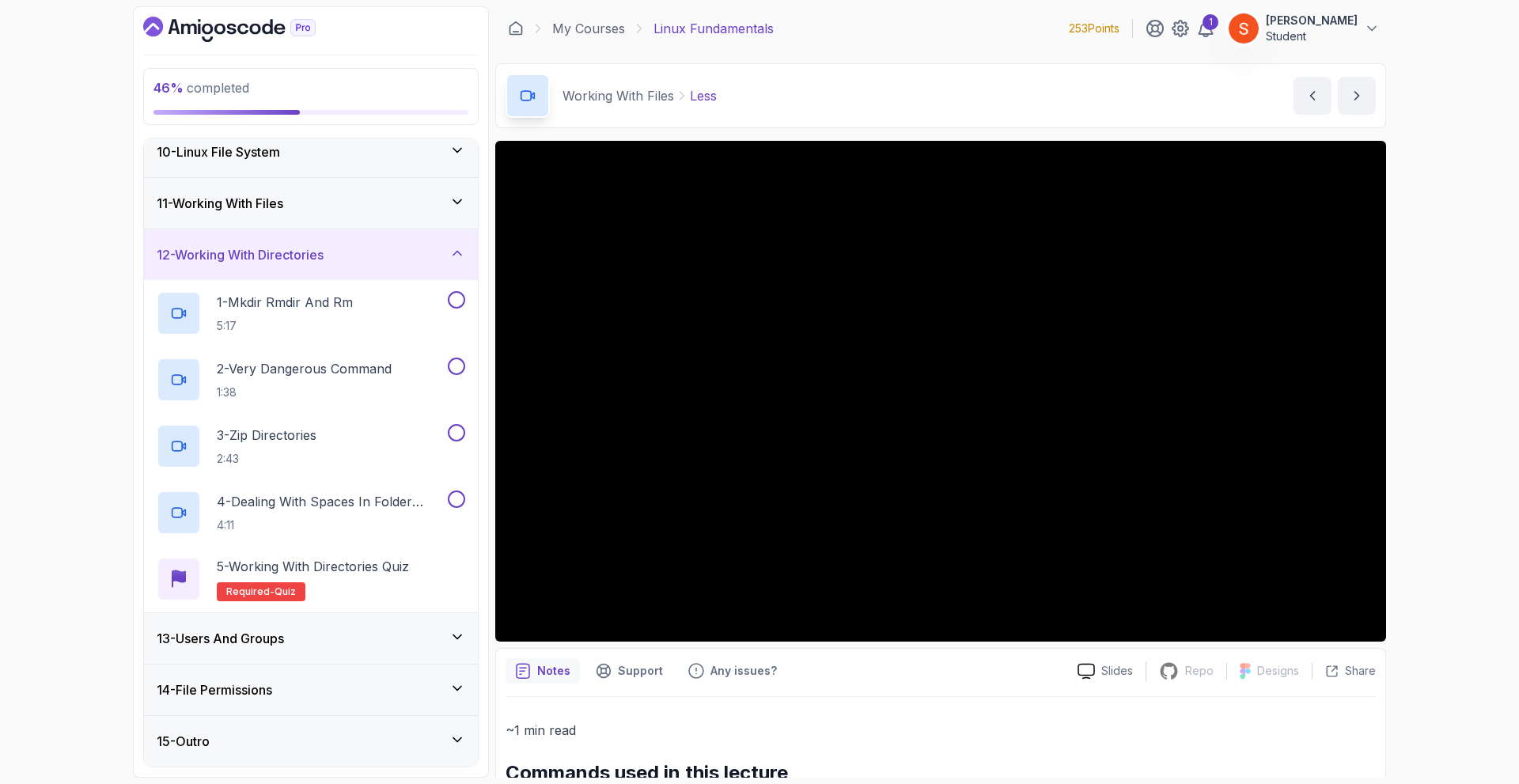
click at [453, 253] on icon at bounding box center [457, 253] width 16 height 16
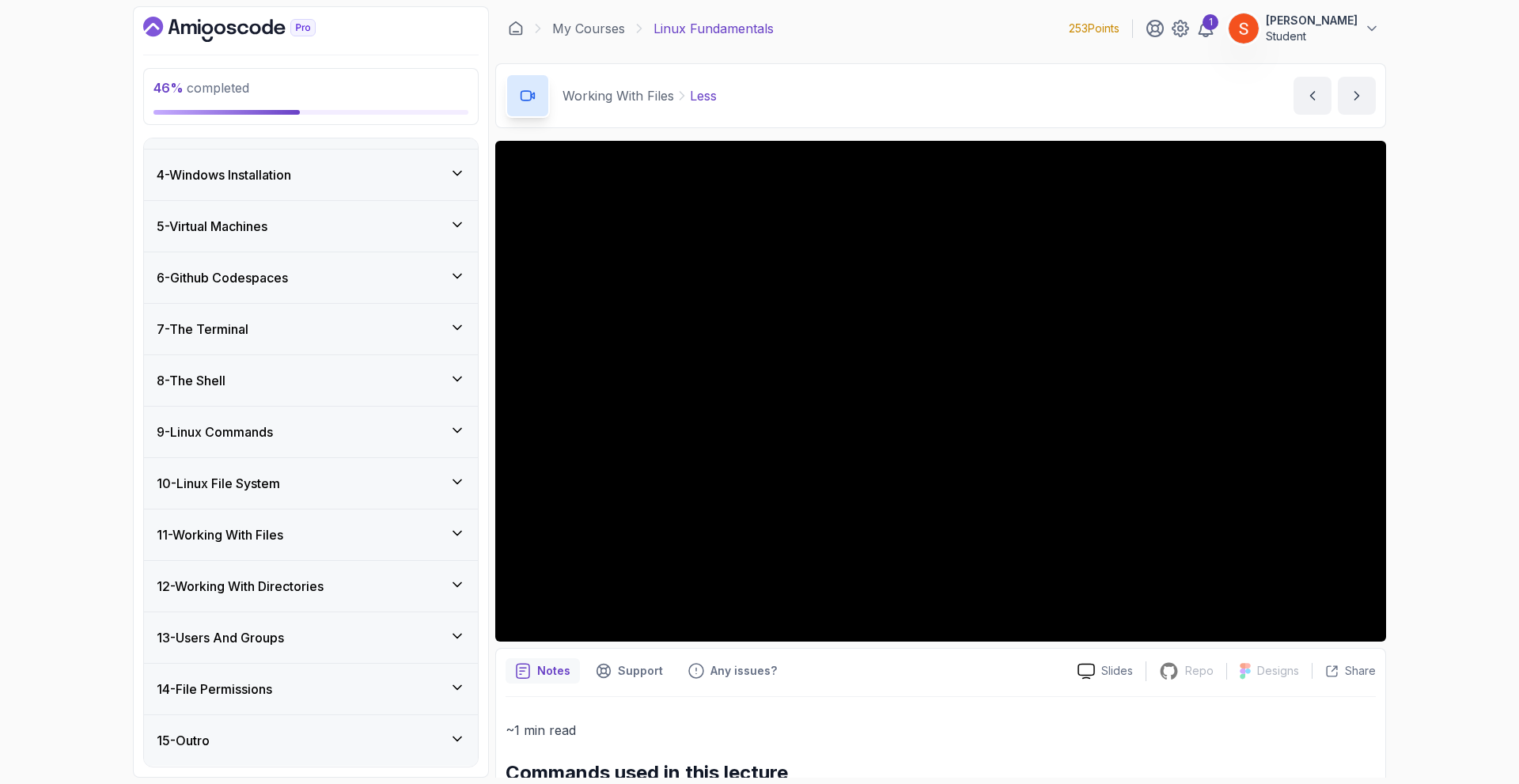
scroll to position [142, 0]
click at [455, 593] on div "12 - Working With Directories" at bounding box center [310, 587] width 309 height 19
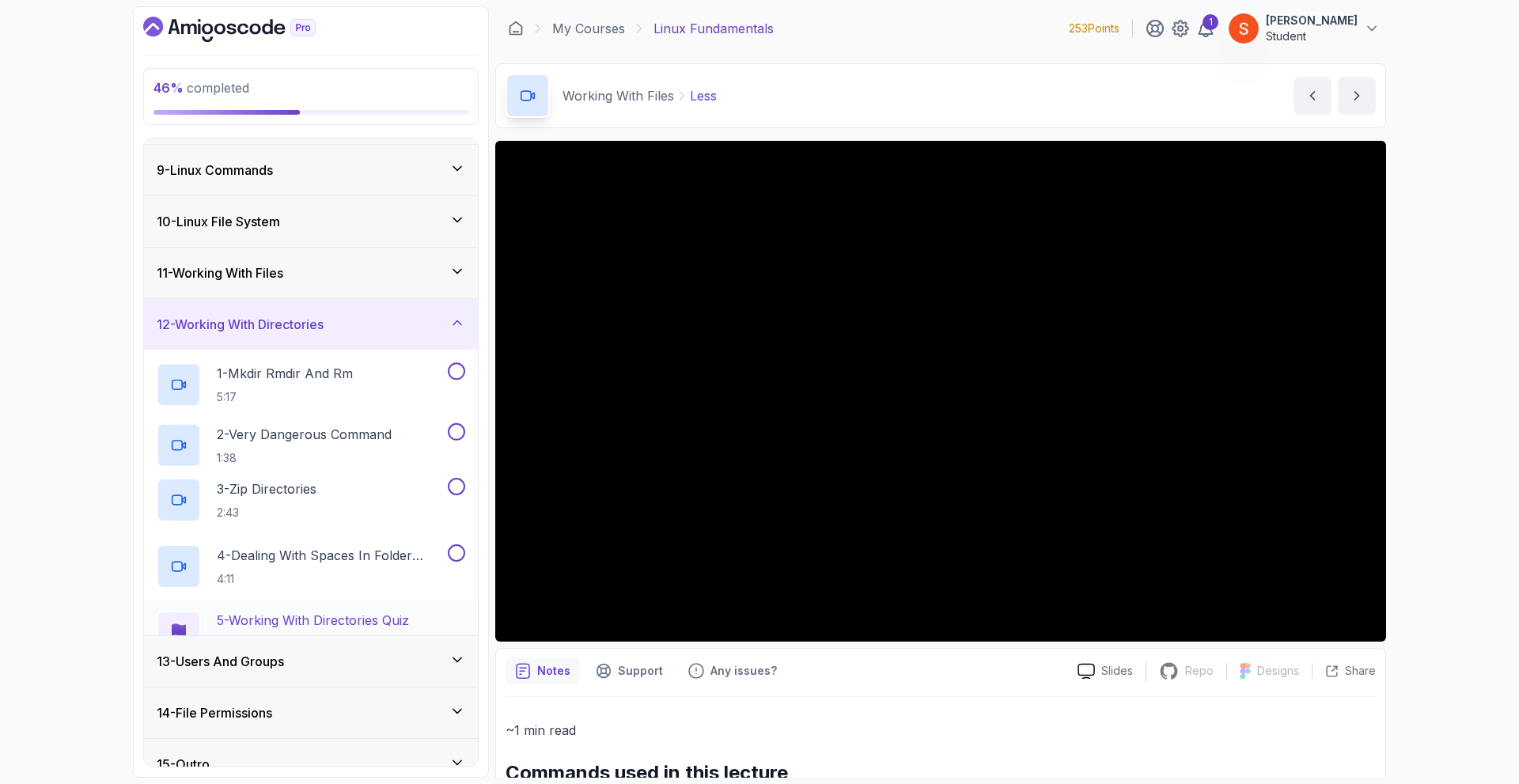
scroll to position [475, 0]
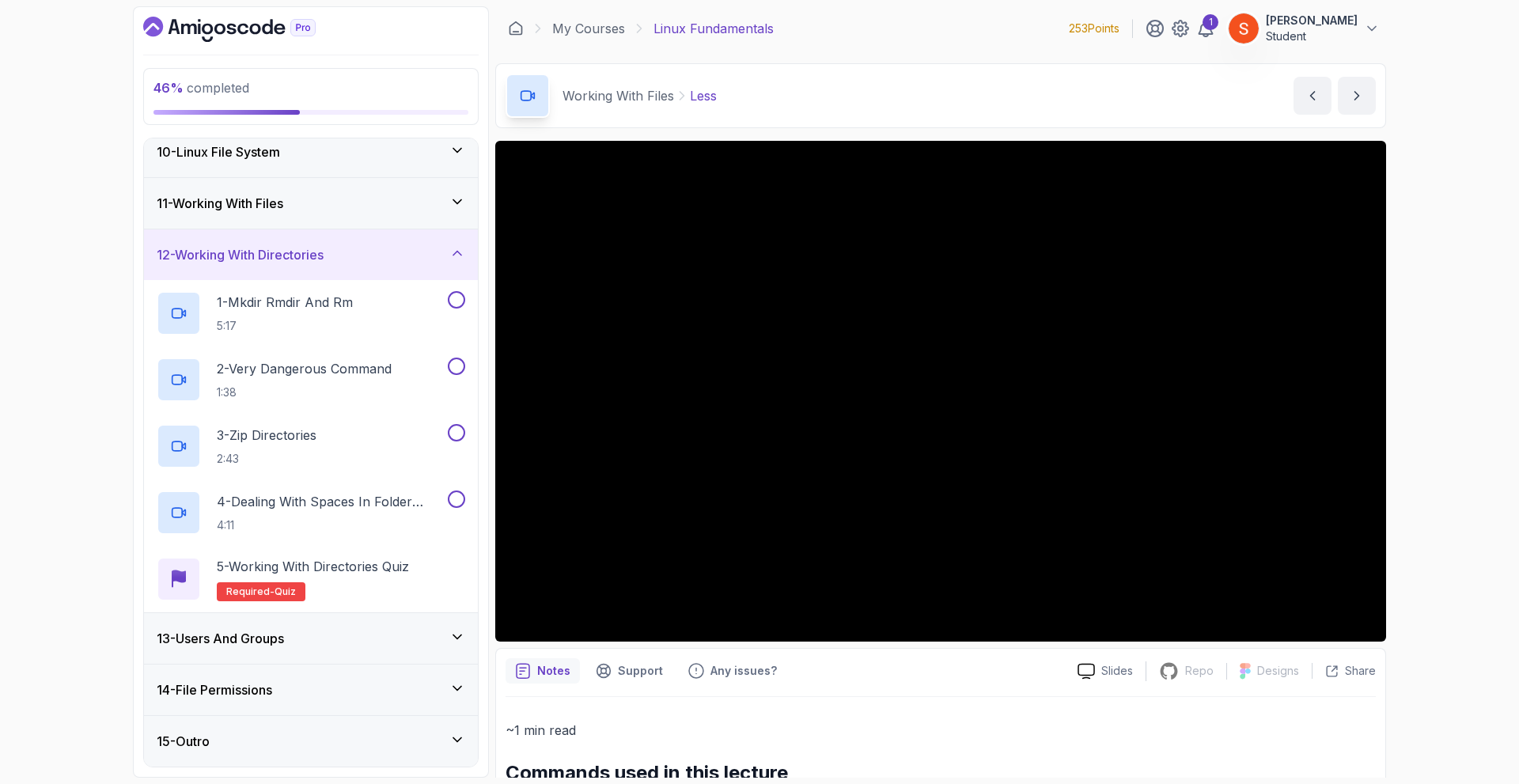
click at [458, 248] on icon at bounding box center [457, 253] width 16 height 16
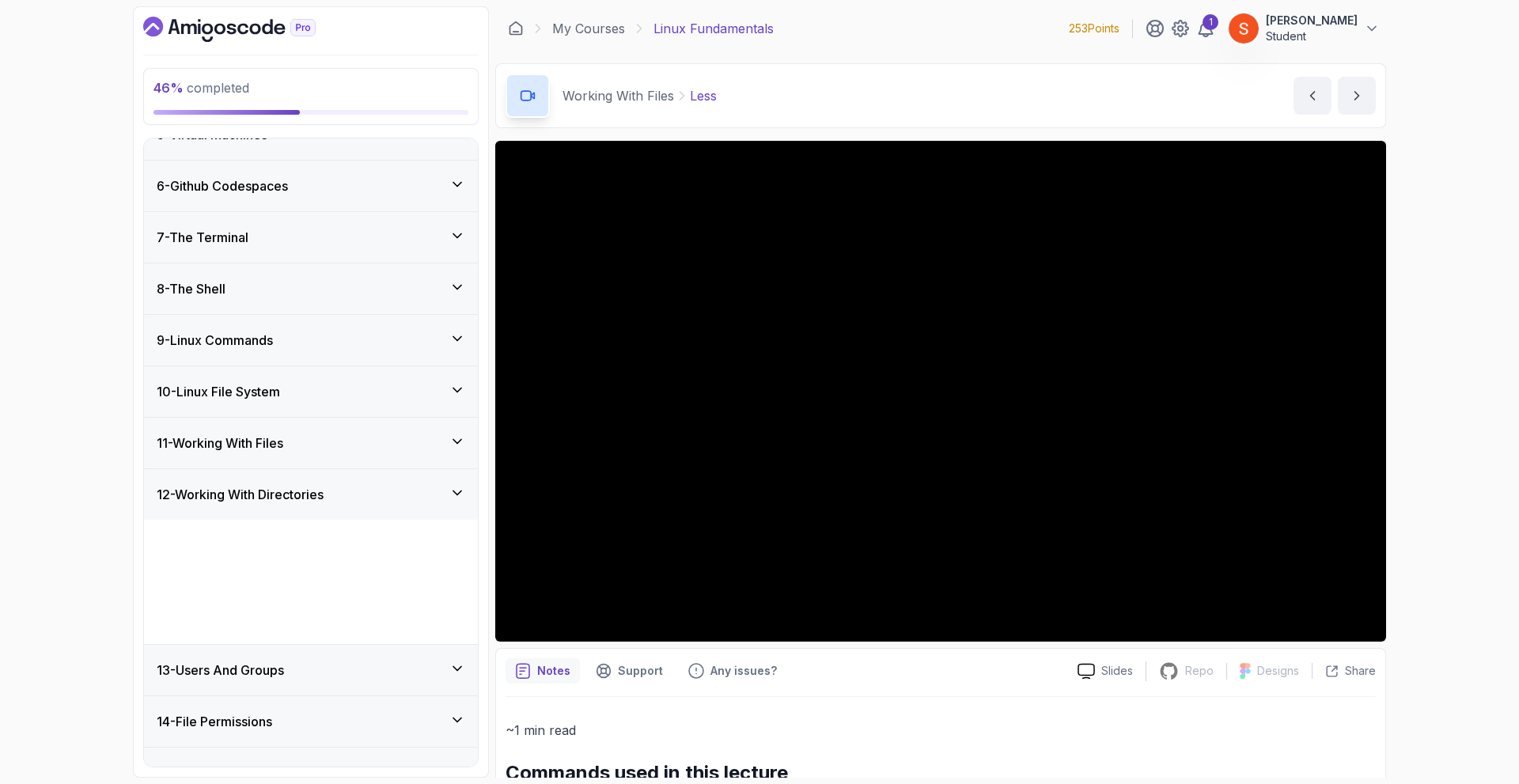
scroll to position [142, 0]
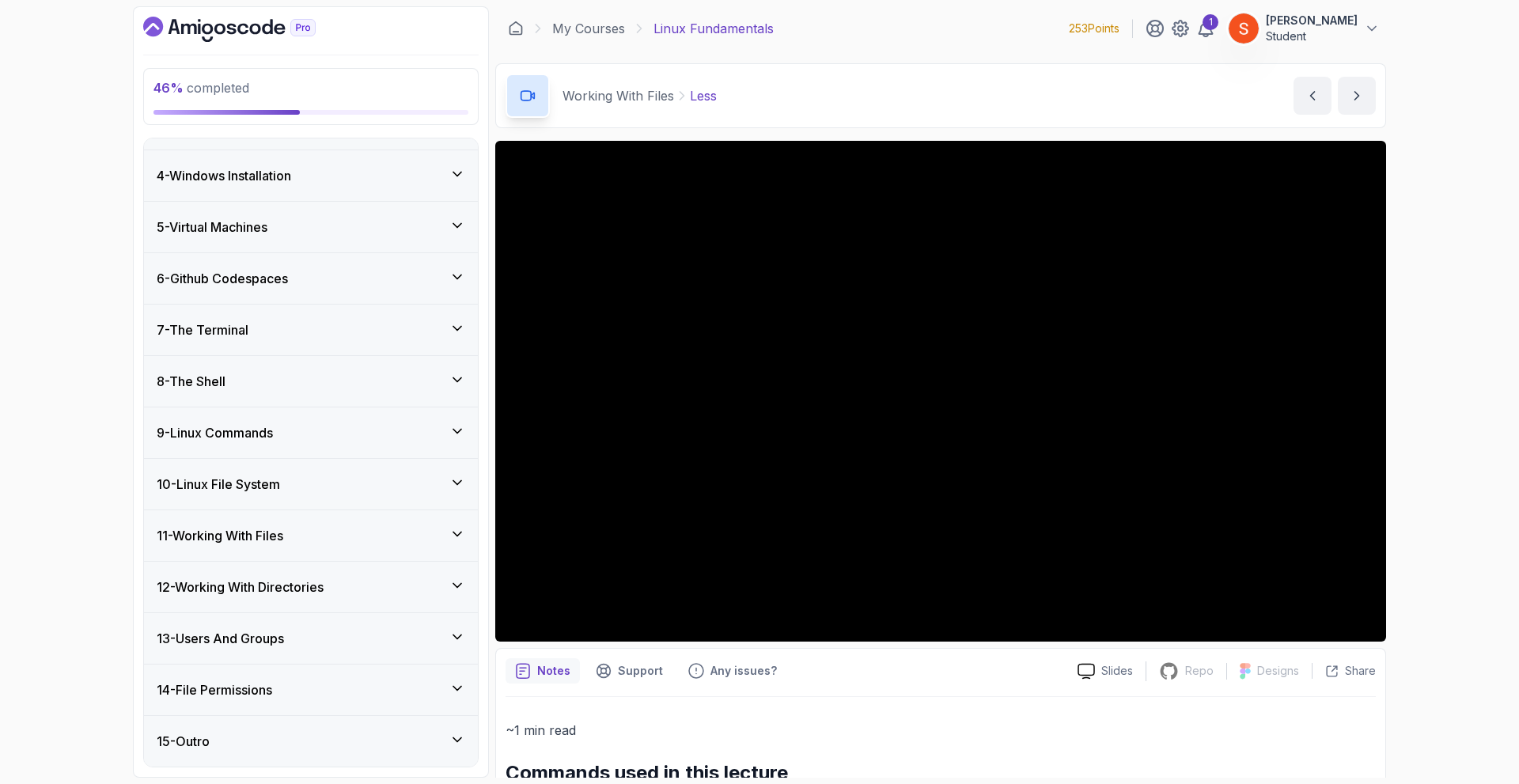
click at [458, 632] on icon at bounding box center [457, 636] width 16 height 16
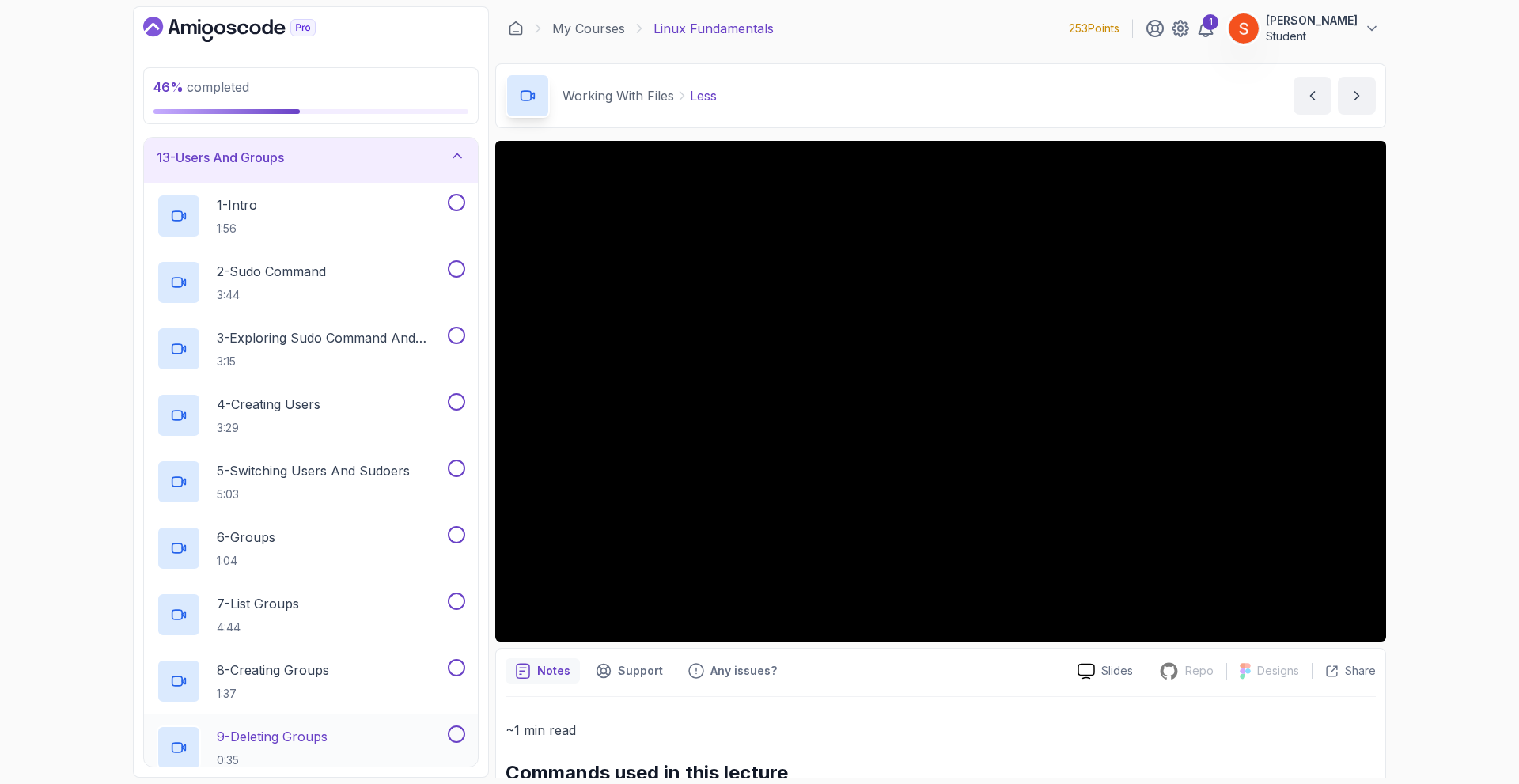
scroll to position [543, 0]
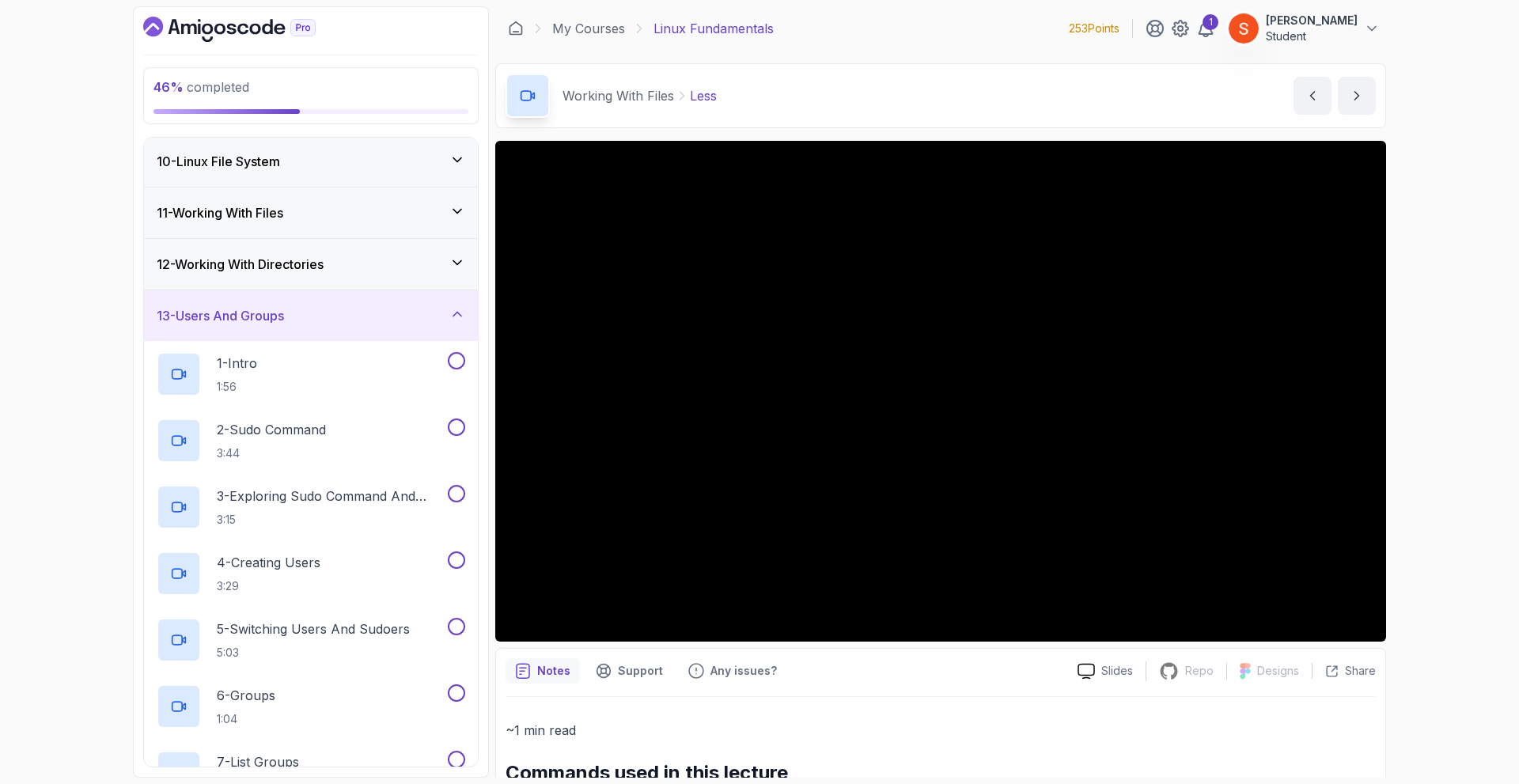
click at [449, 305] on div "13 - Users And Groups" at bounding box center [310, 315] width 333 height 50
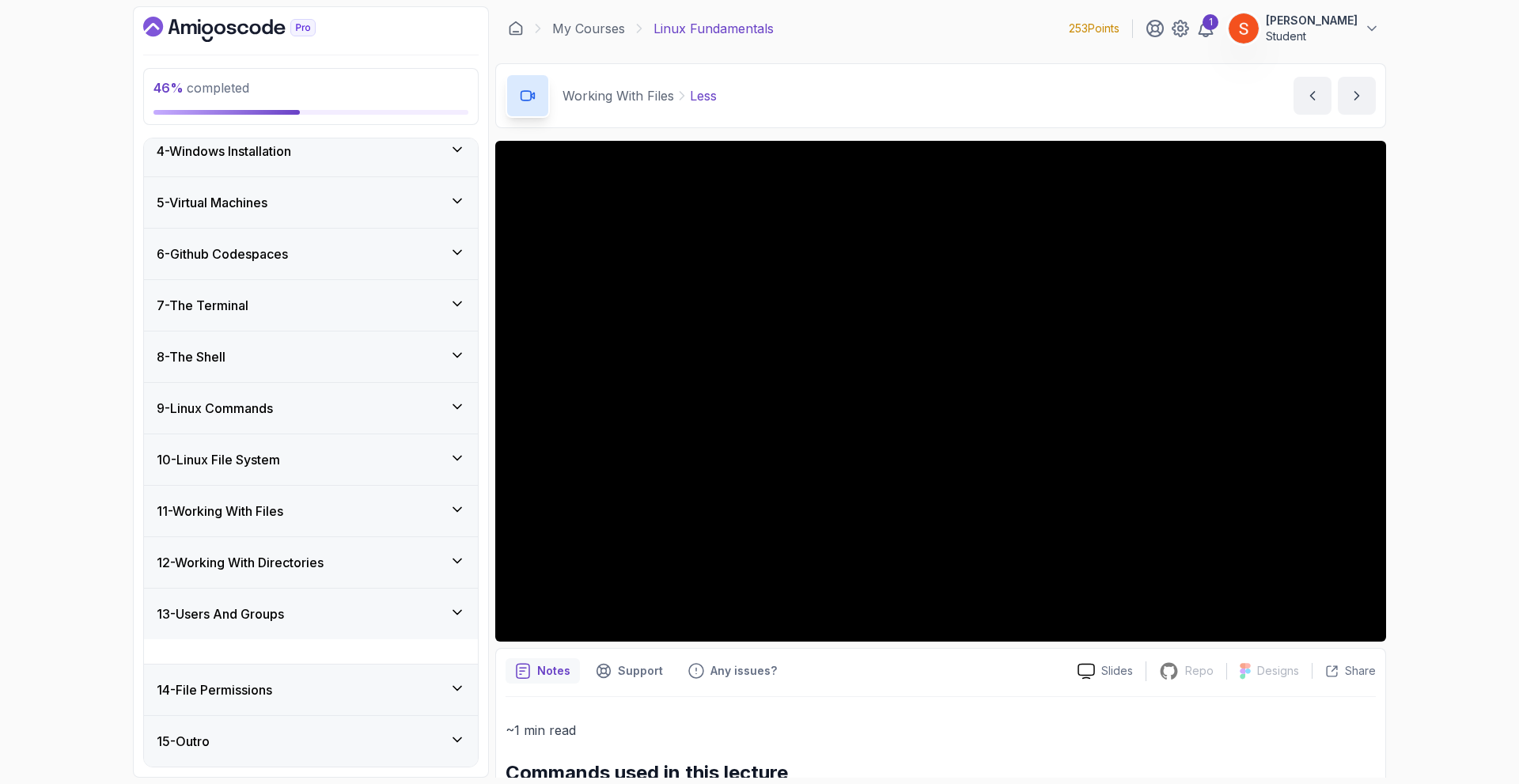
scroll to position [142, 0]
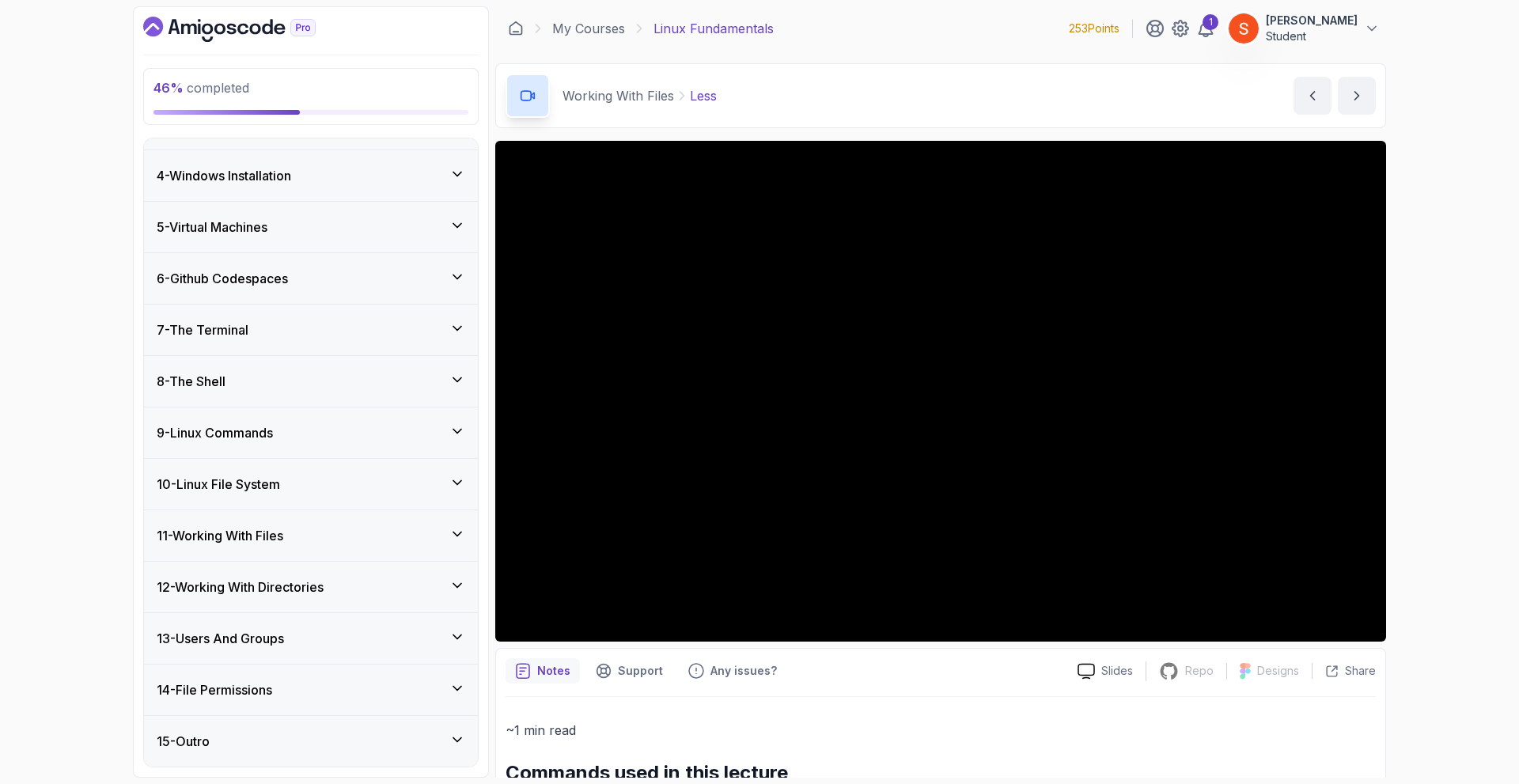
click at [436, 675] on div "14 - File Permissions" at bounding box center [310, 689] width 333 height 50
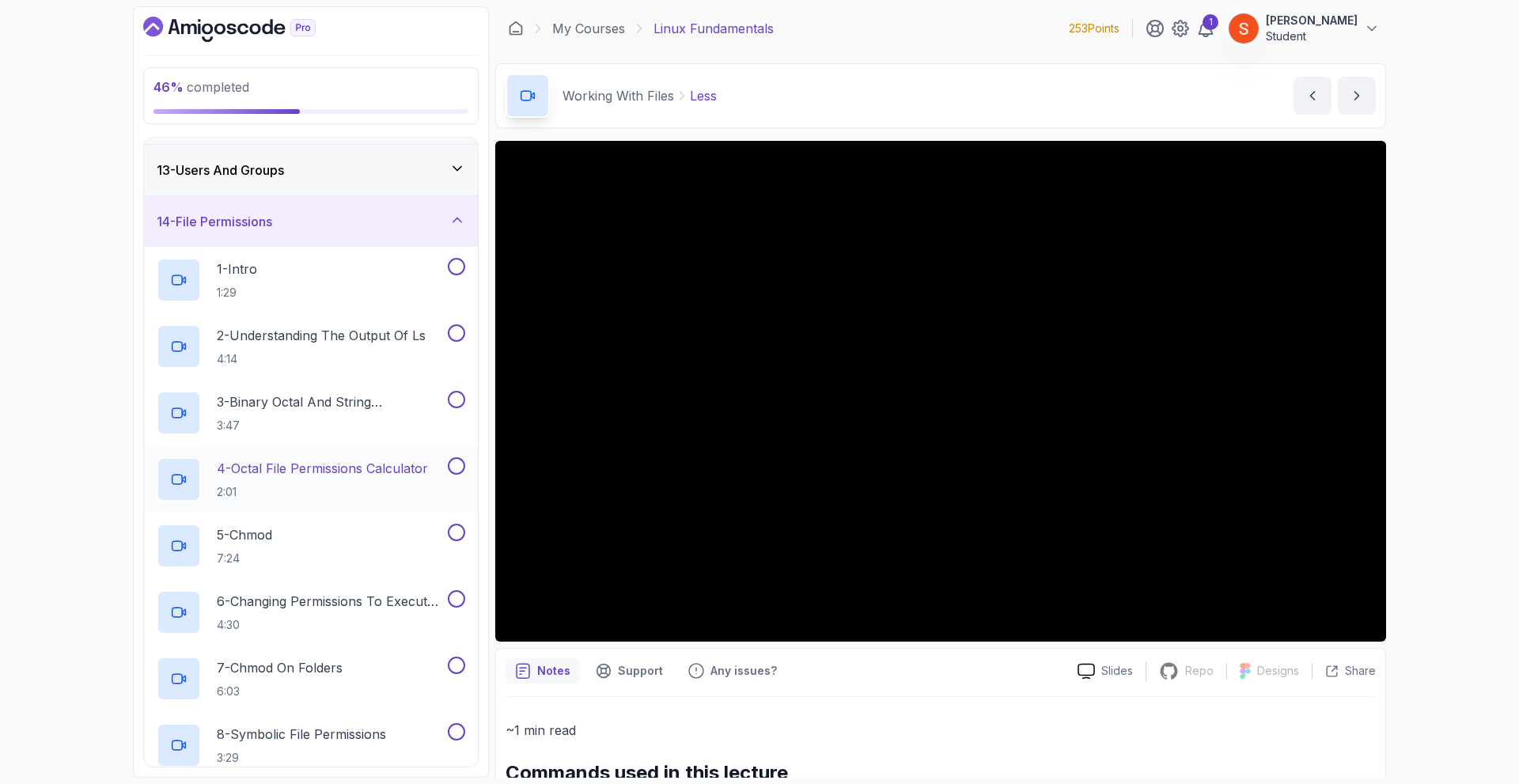
scroll to position [689, 0]
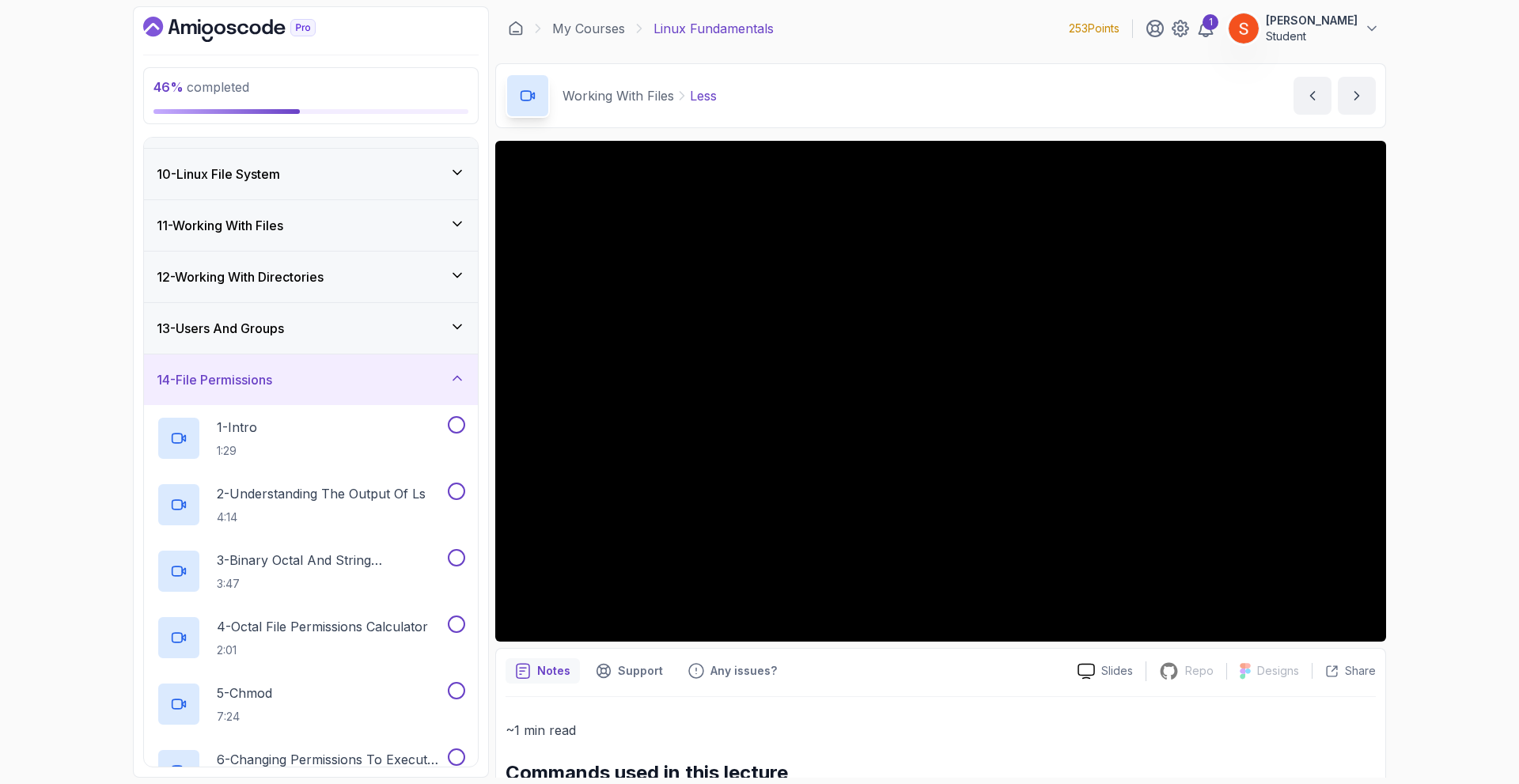
click at [449, 381] on icon at bounding box center [457, 378] width 16 height 16
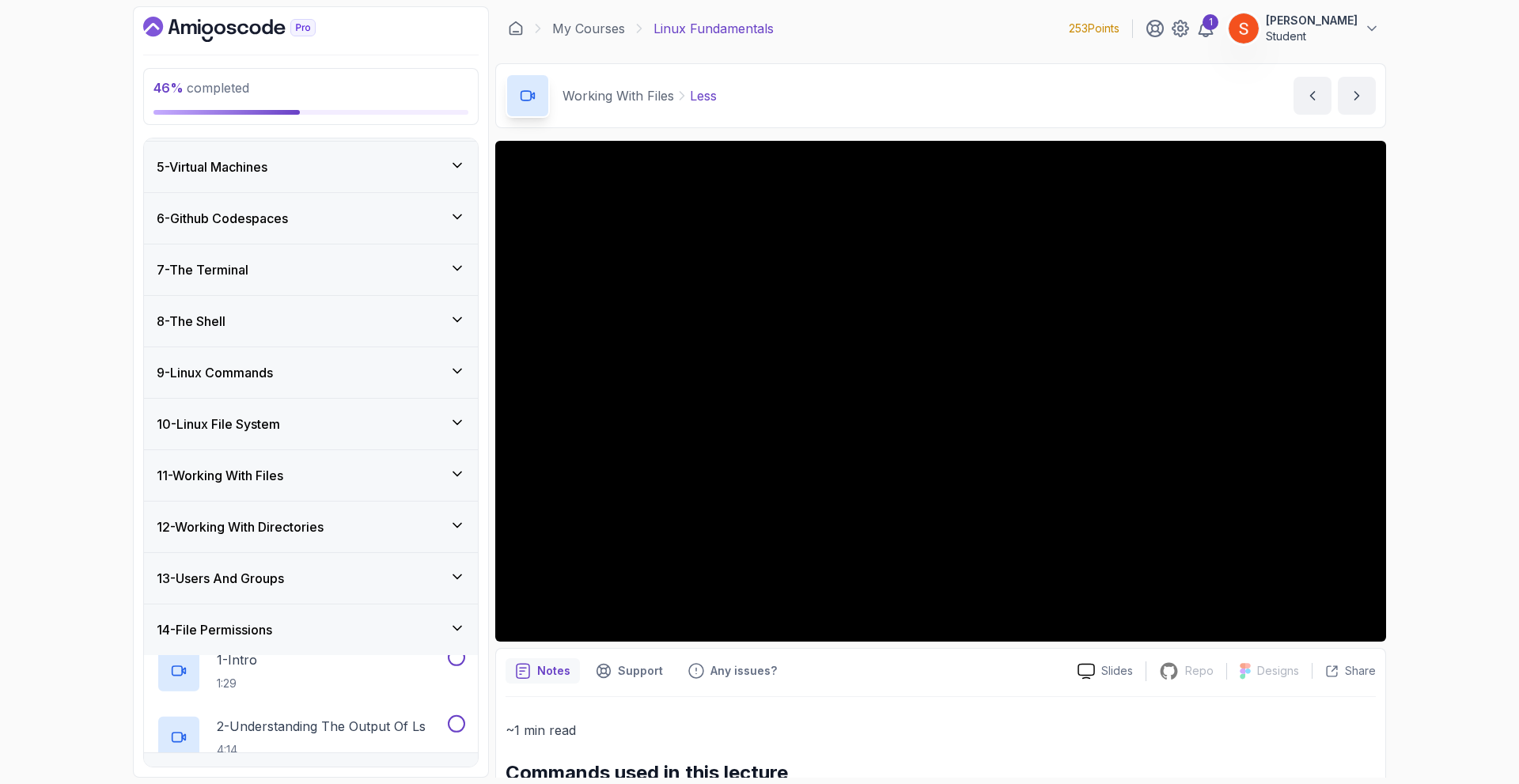
scroll to position [142, 0]
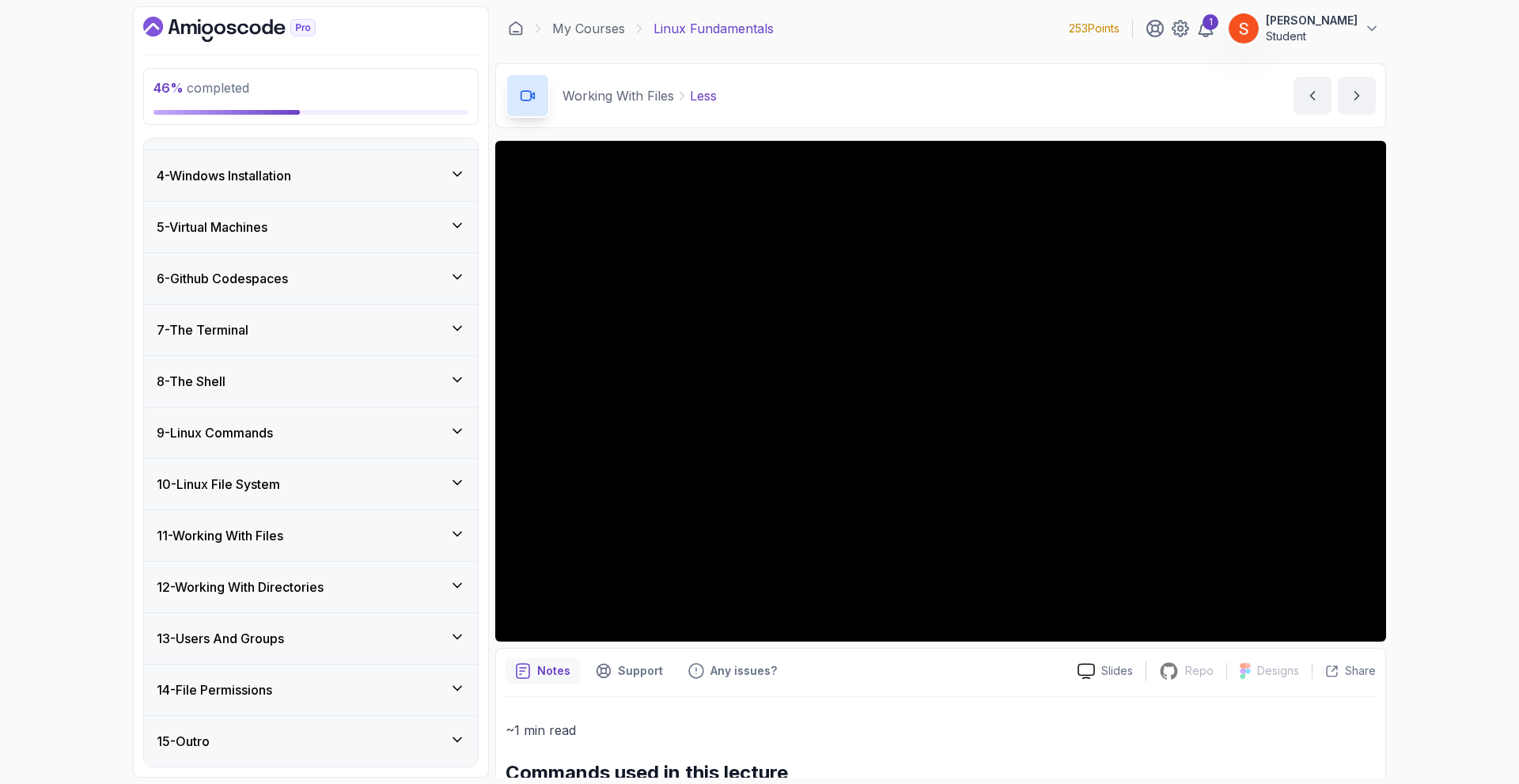
click at [342, 731] on div "15 - Outro" at bounding box center [310, 741] width 309 height 19
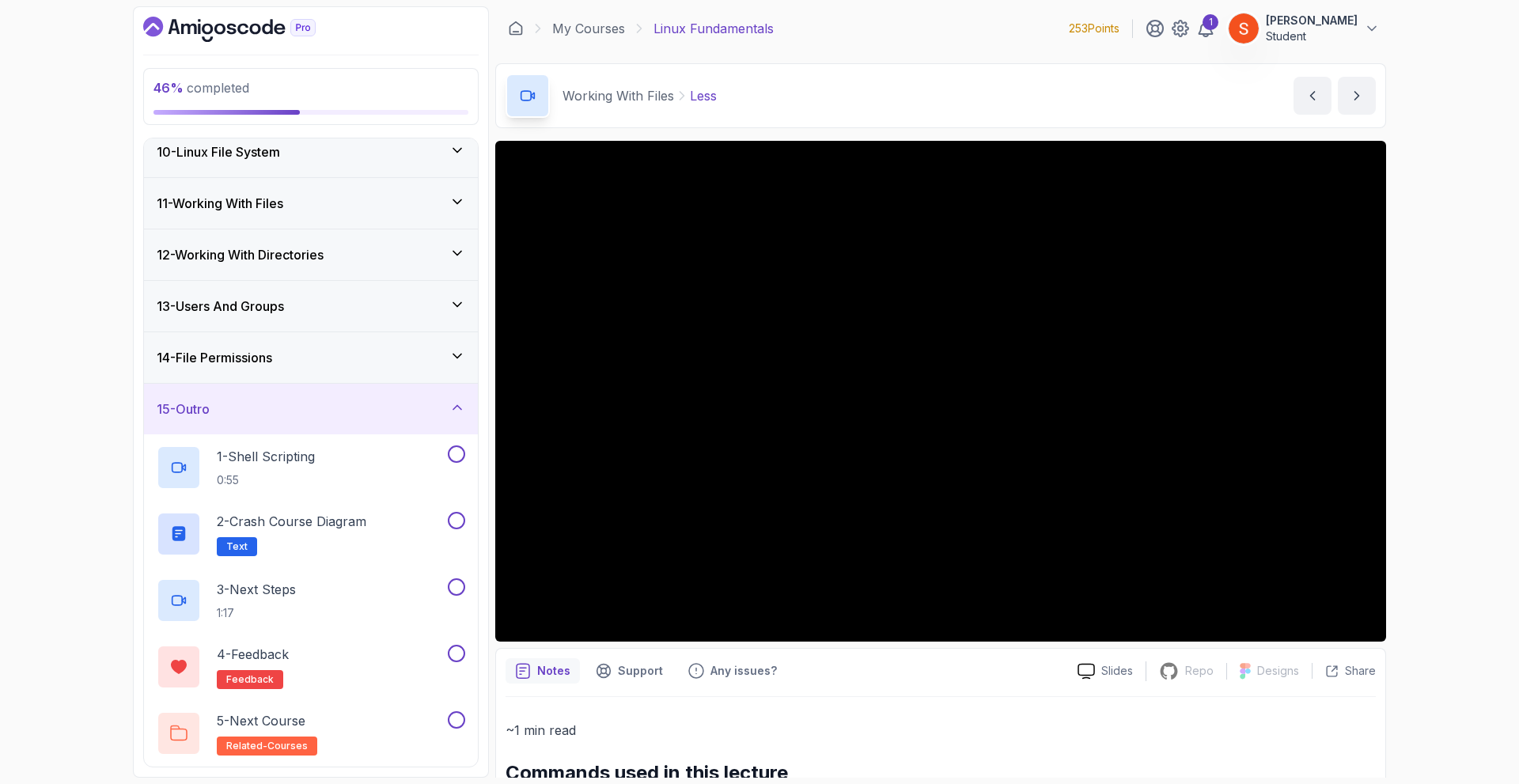
click at [405, 416] on div "15 - Outro" at bounding box center [310, 409] width 309 height 19
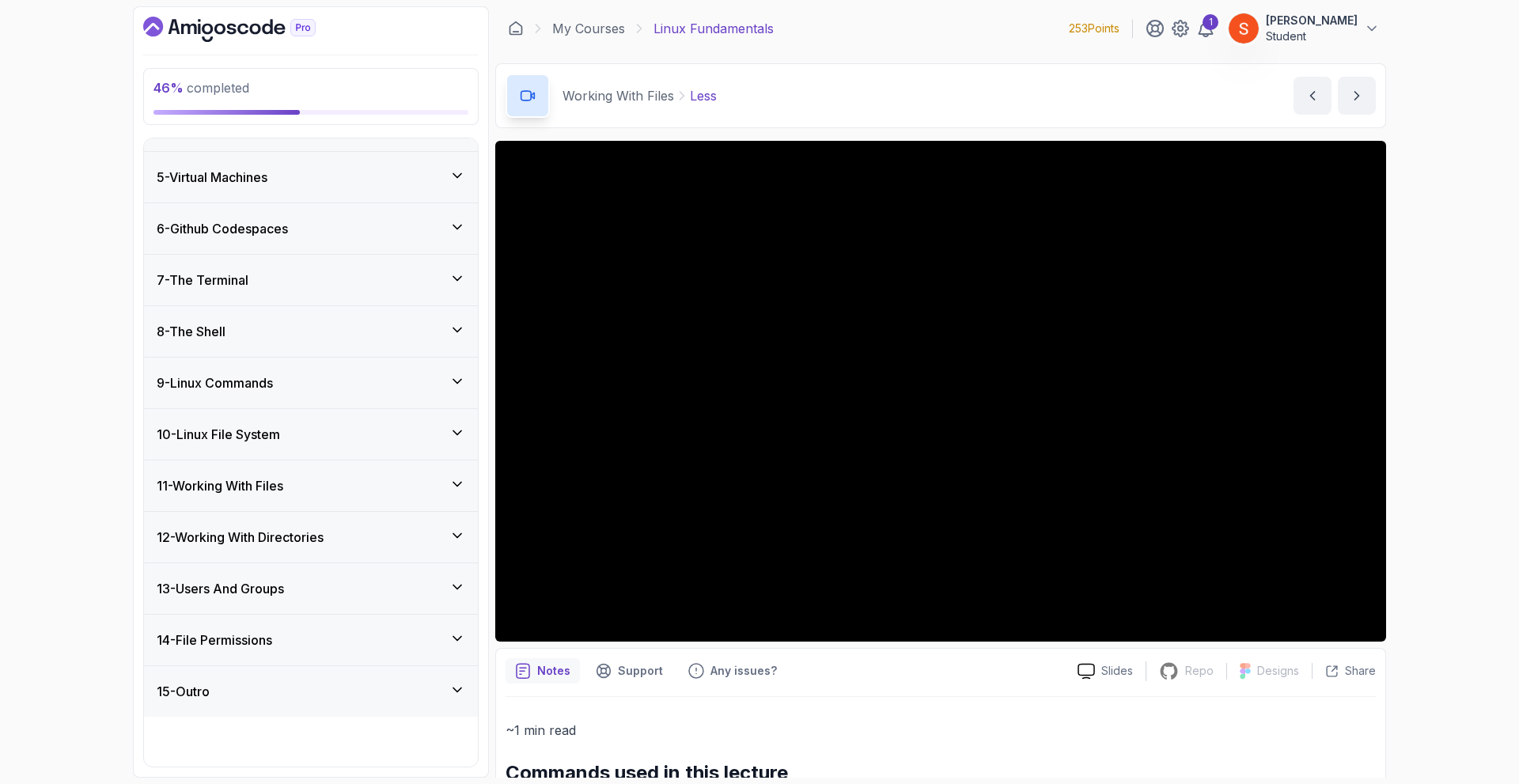
scroll to position [142, 0]
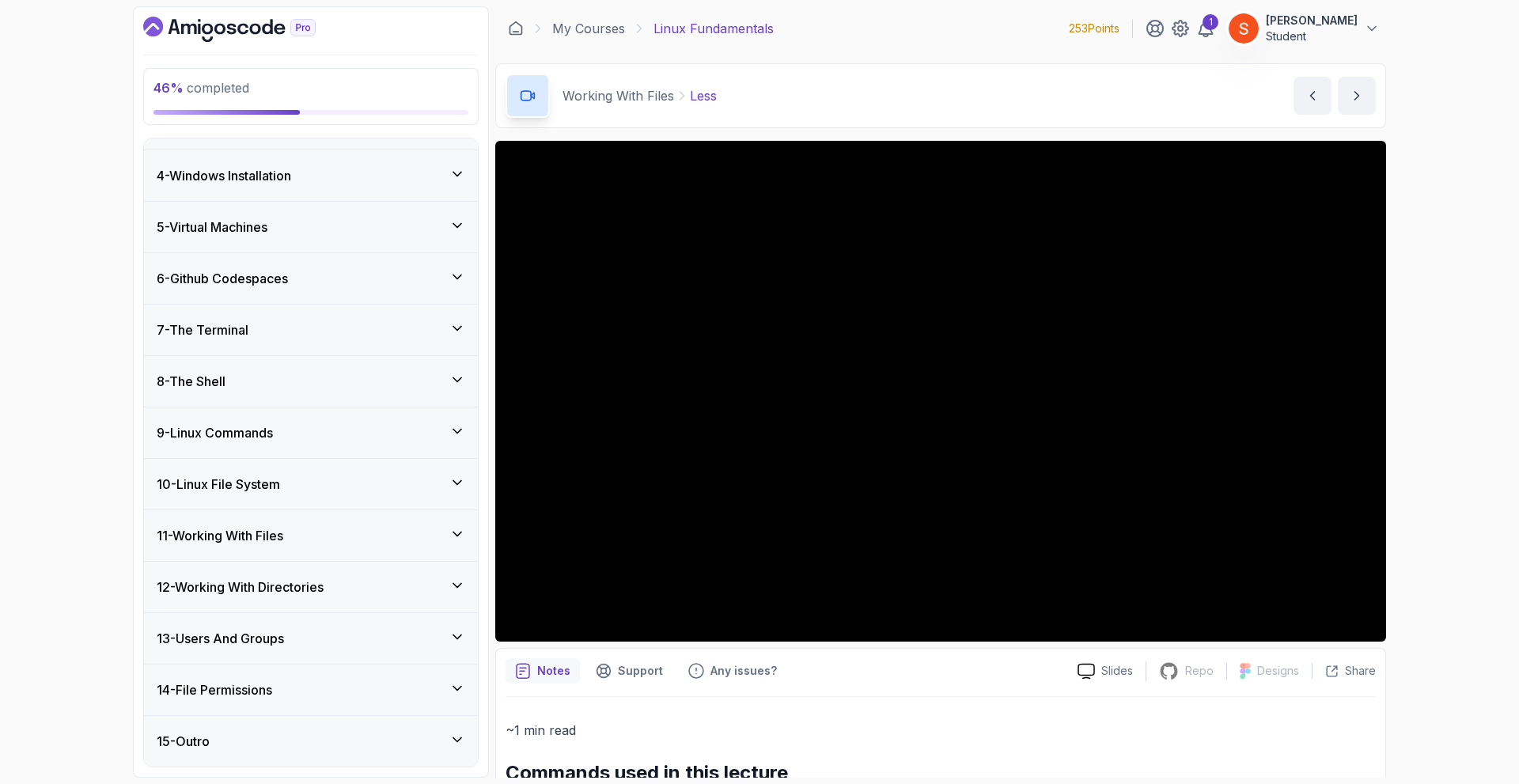
click at [318, 533] on div "11 - Working With Files" at bounding box center [310, 535] width 309 height 19
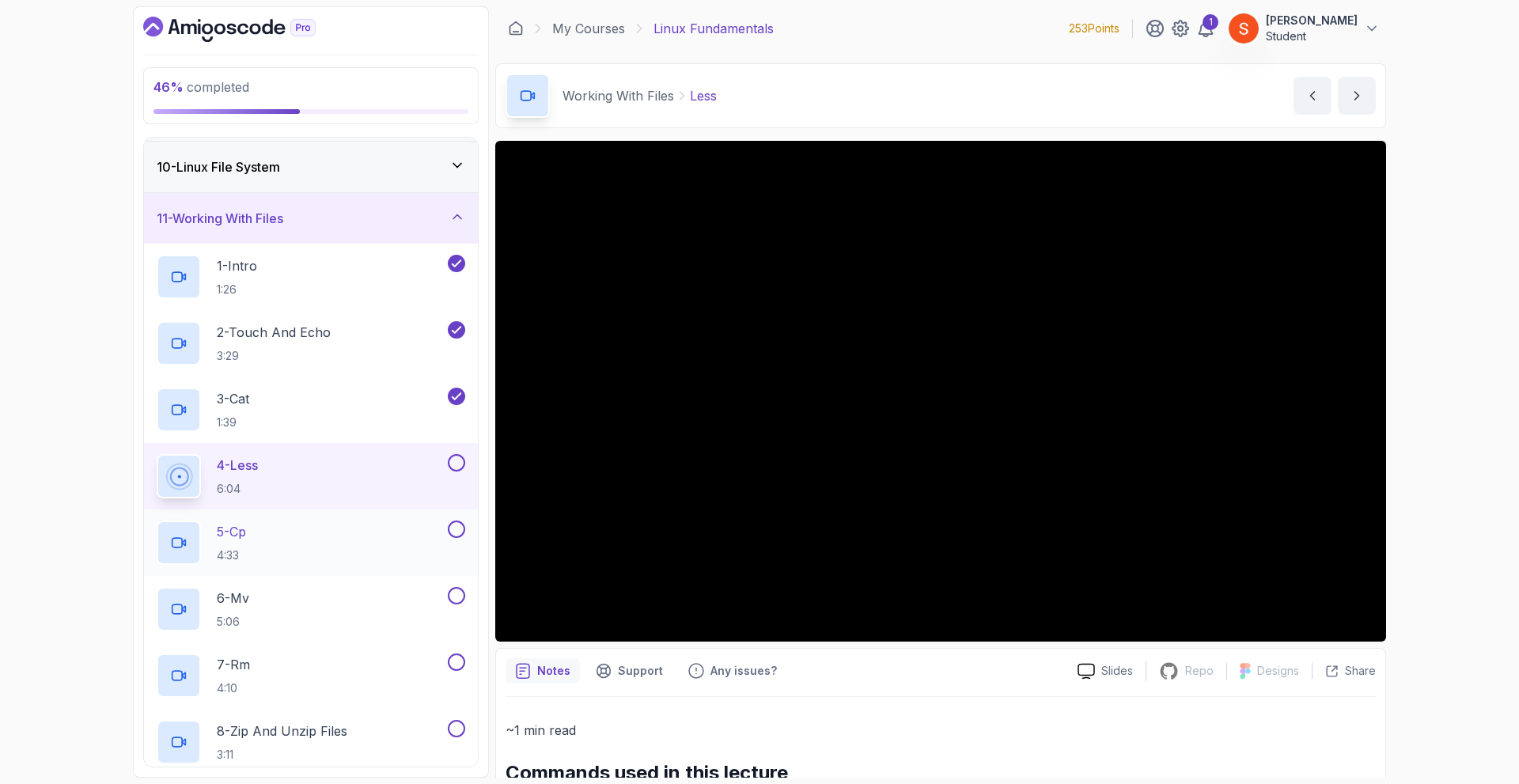
scroll to position [538, 0]
